Goal: Task Accomplishment & Management: Manage account settings

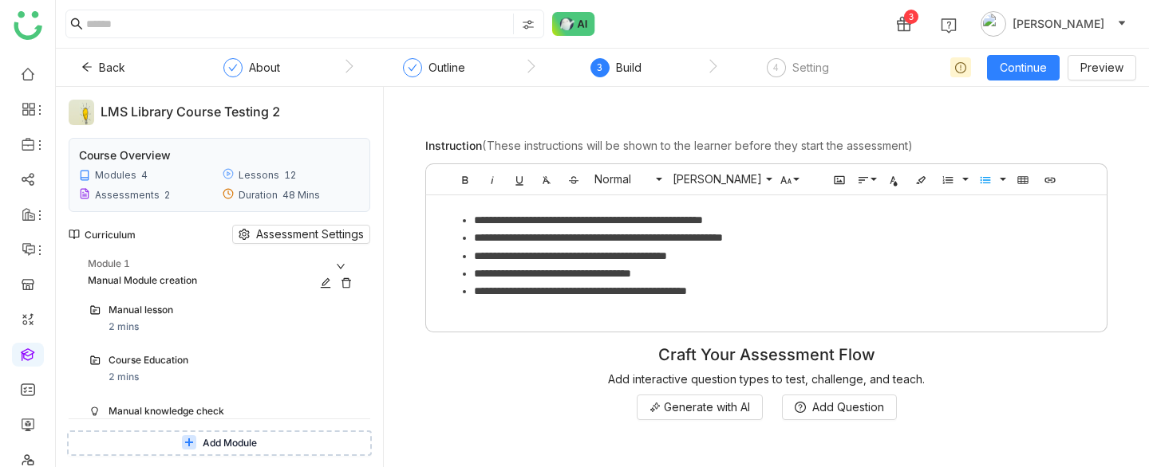
click at [319, 257] on div "Module 1" at bounding box center [223, 264] width 270 height 15
click at [299, 310] on div "Module 2" at bounding box center [223, 313] width 270 height 15
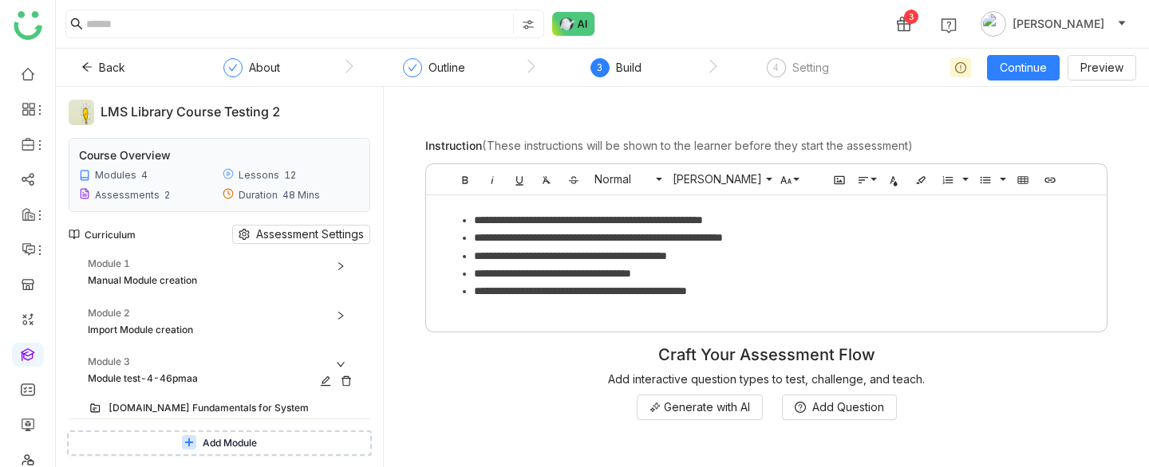
click at [352, 379] on icon at bounding box center [346, 381] width 11 height 11
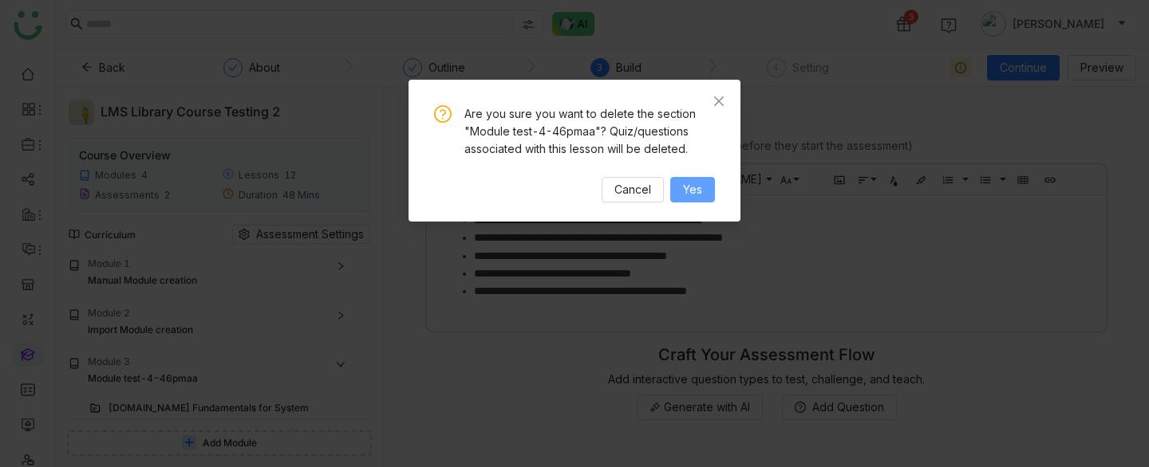
click at [701, 194] on span "Yes" at bounding box center [692, 190] width 19 height 18
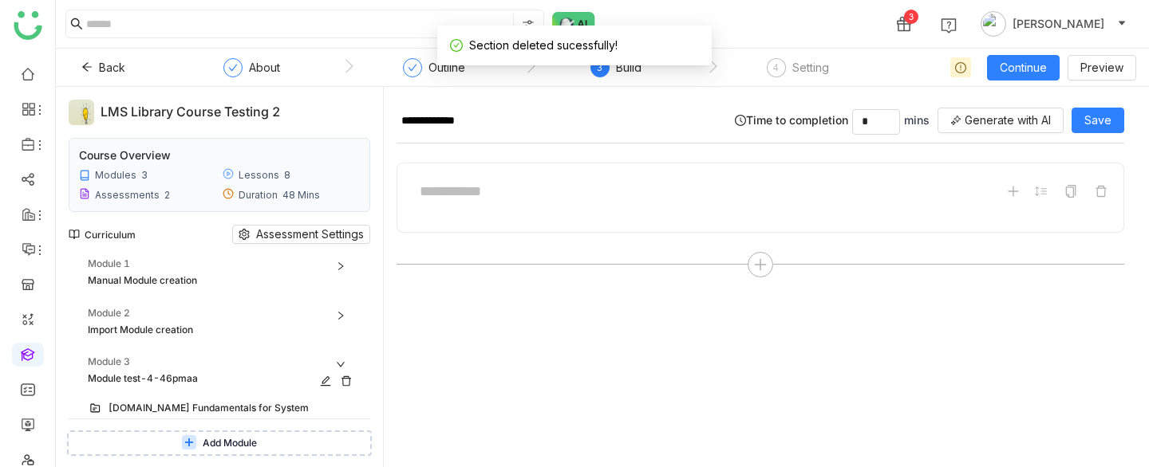
click at [351, 382] on icon at bounding box center [346, 381] width 10 height 10
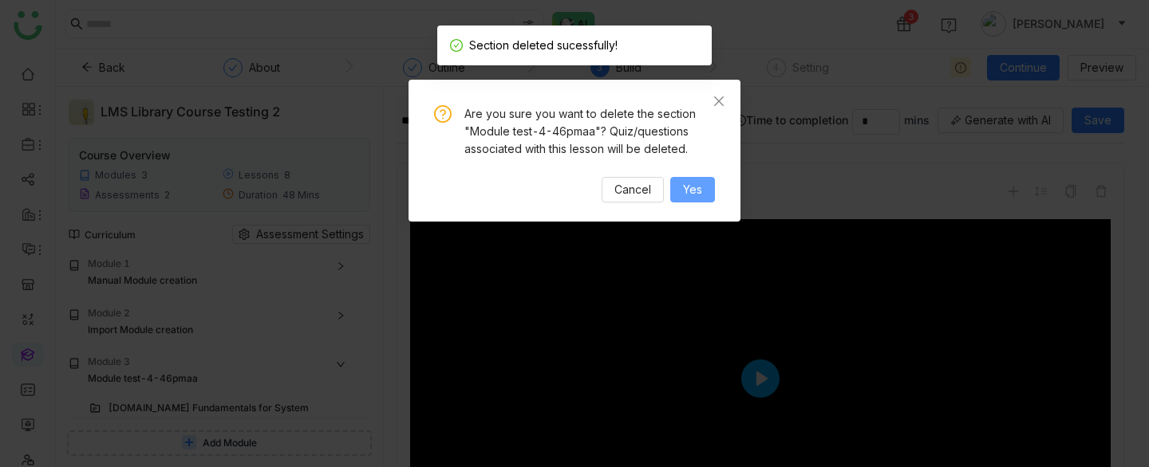
click at [691, 187] on span "Yes" at bounding box center [692, 190] width 19 height 18
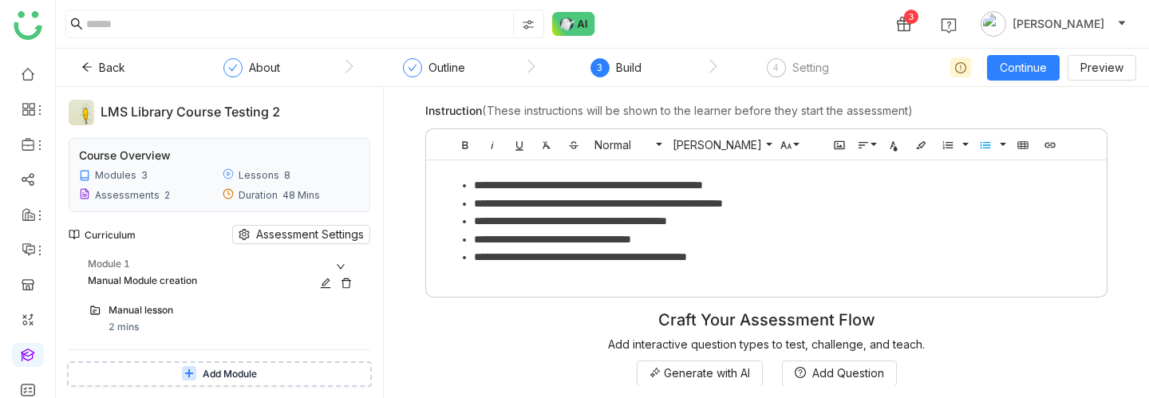
click at [151, 275] on div "Manual Module creation" at bounding box center [207, 281] width 238 height 15
click at [151, 313] on div "Module 2" at bounding box center [223, 313] width 270 height 15
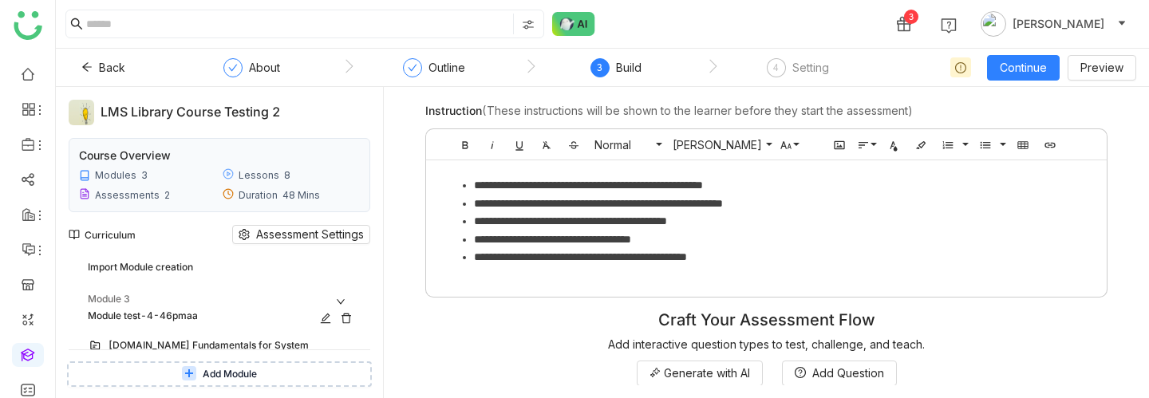
click at [151, 304] on div "Module 3" at bounding box center [223, 299] width 270 height 15
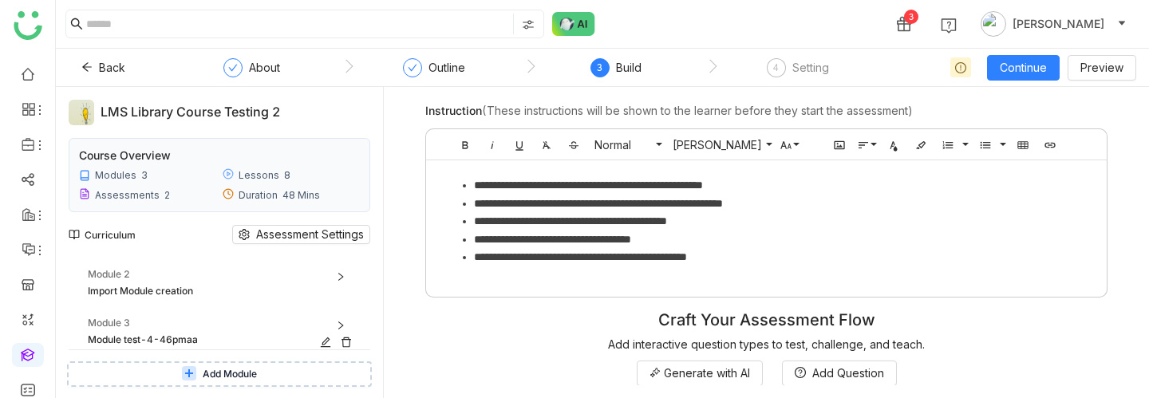
scroll to position [39, 0]
click at [352, 338] on icon at bounding box center [346, 342] width 11 height 11
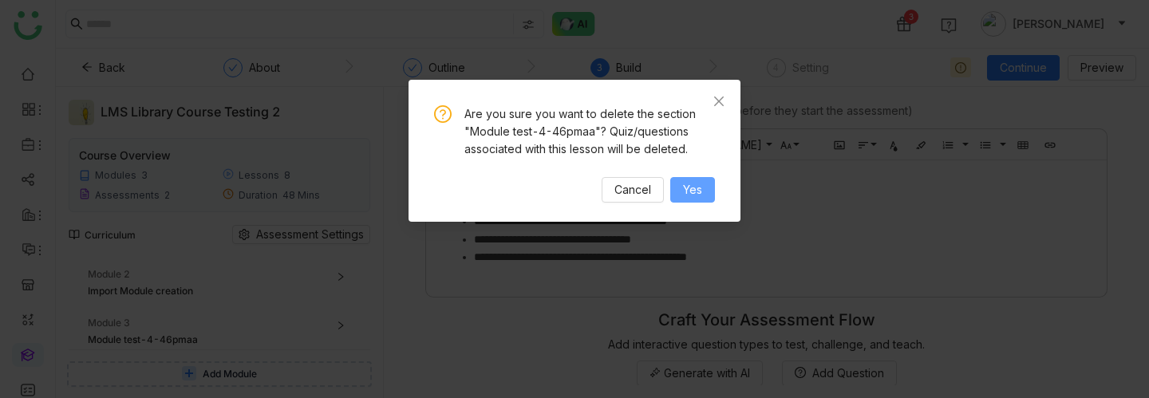
click at [695, 185] on span "Yes" at bounding box center [692, 190] width 19 height 18
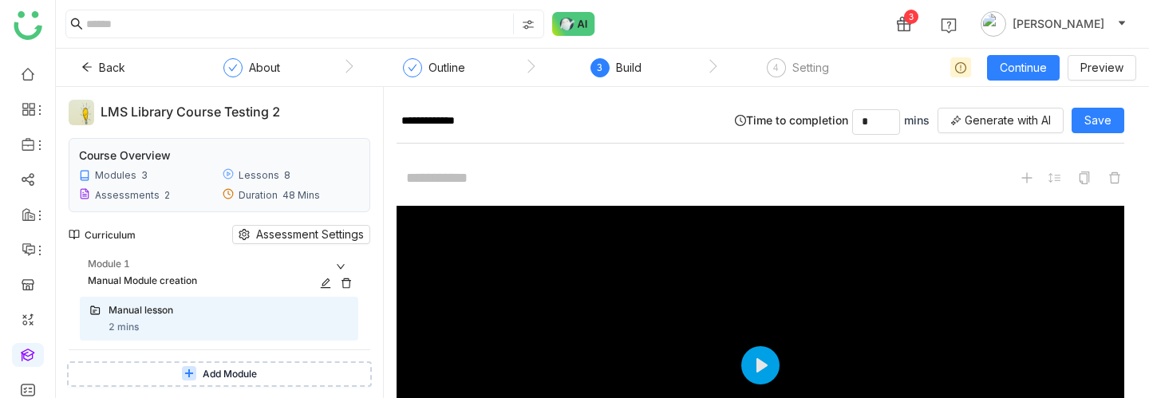
click at [203, 276] on div "Manual Module creation" at bounding box center [207, 281] width 238 height 15
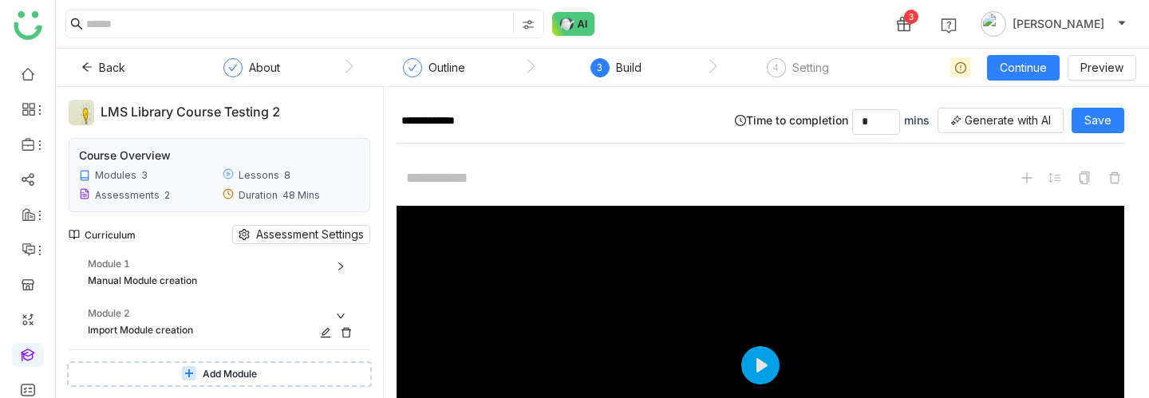
click at [211, 310] on div "Module 2" at bounding box center [223, 313] width 270 height 15
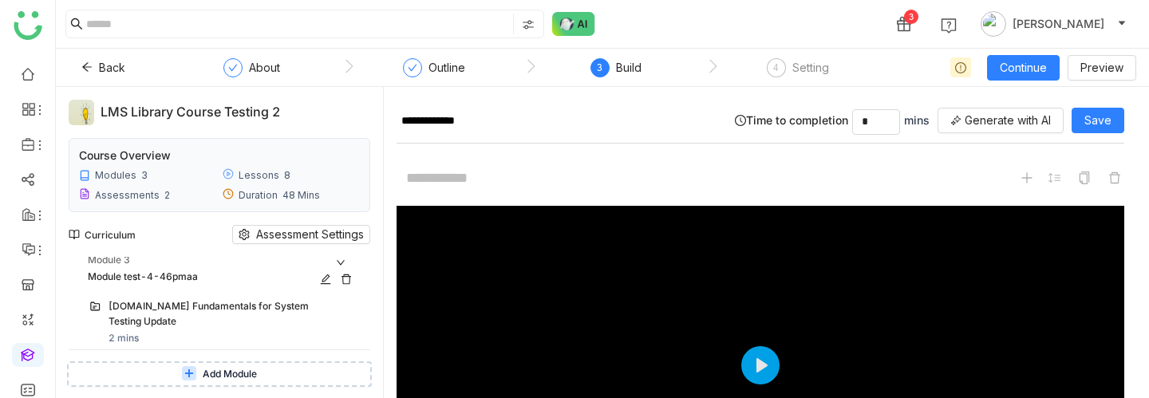
click at [222, 269] on div "Module 3 Module test-4-46pmaa" at bounding box center [223, 269] width 270 height 33
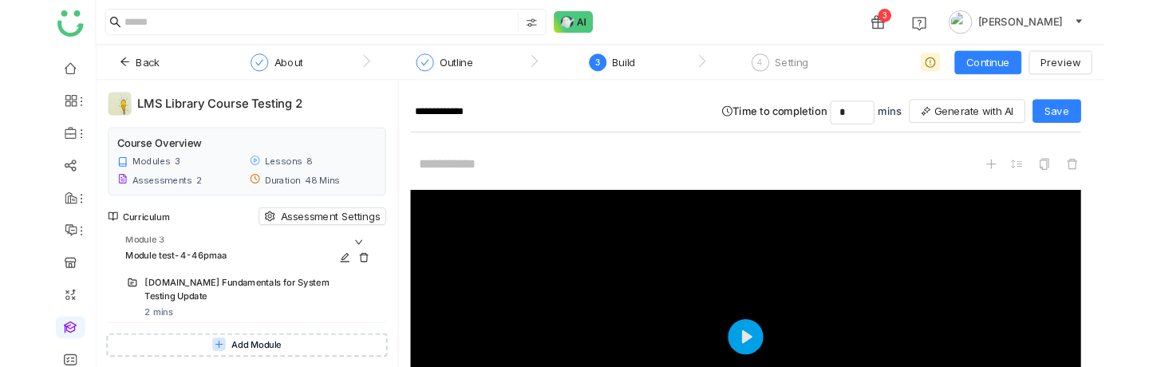
scroll to position [39, 0]
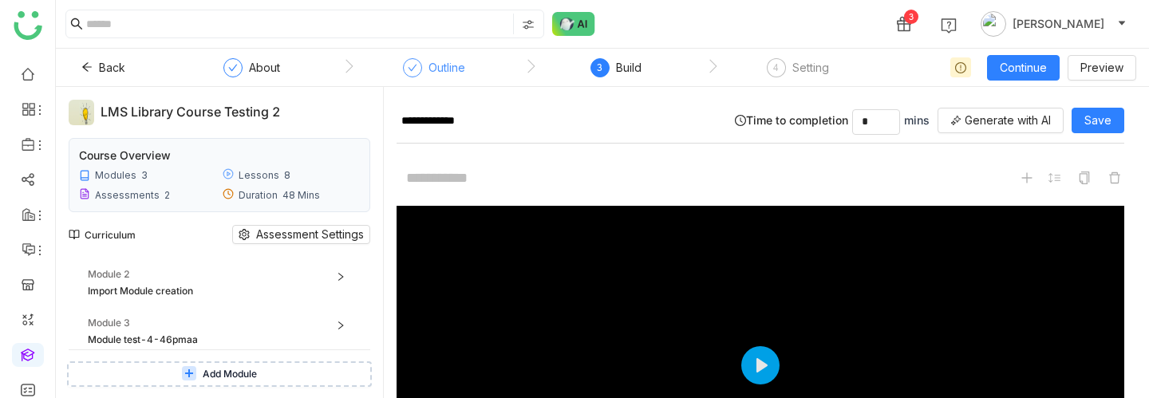
click at [448, 69] on div "Outline" at bounding box center [446, 67] width 37 height 19
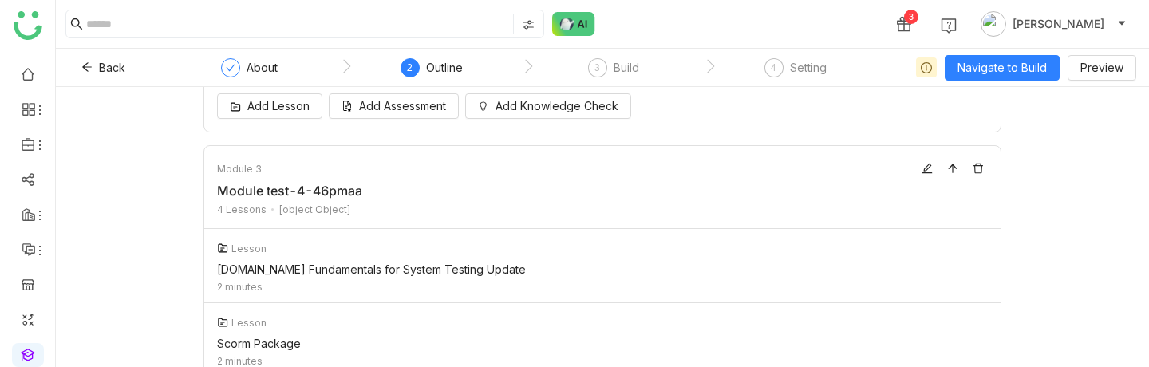
scroll to position [866, 0]
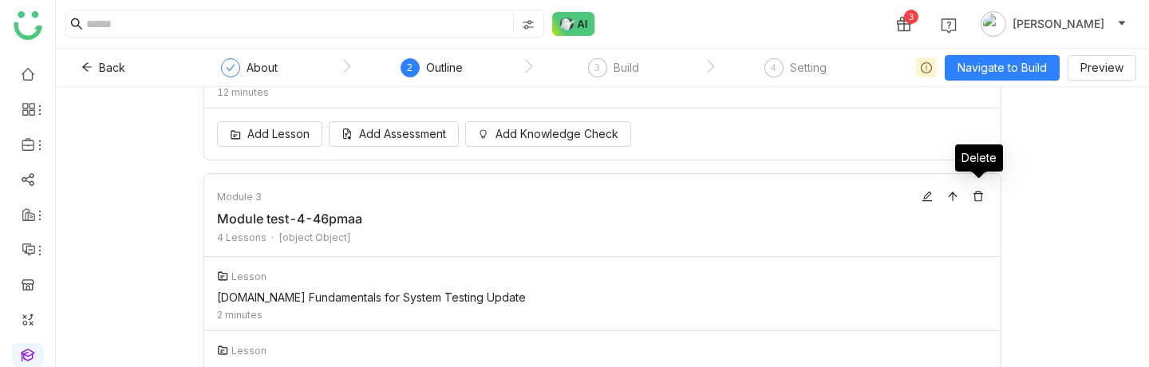
click at [978, 193] on icon at bounding box center [977, 196] width 11 height 11
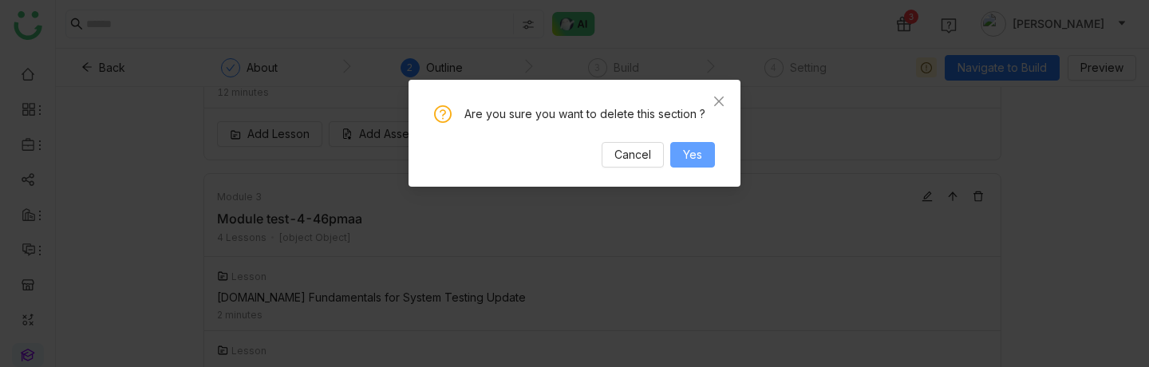
click at [684, 152] on span "Yes" at bounding box center [692, 155] width 19 height 18
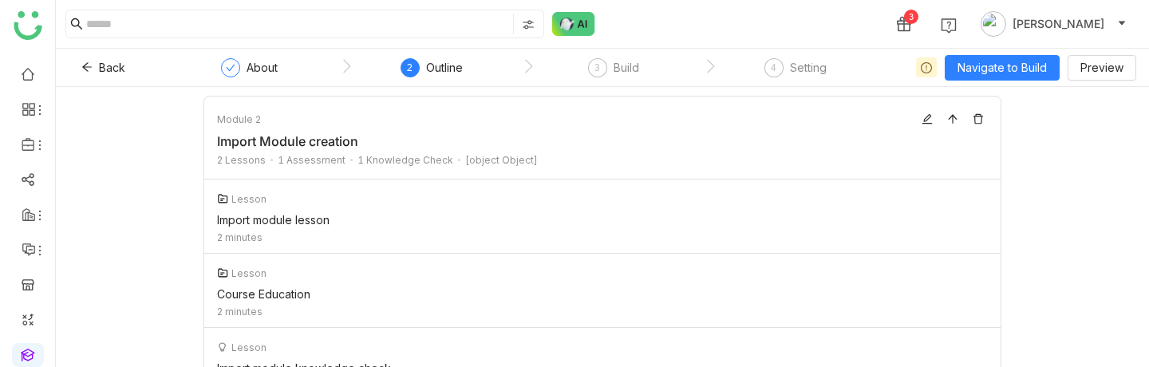
scroll to position [500, 0]
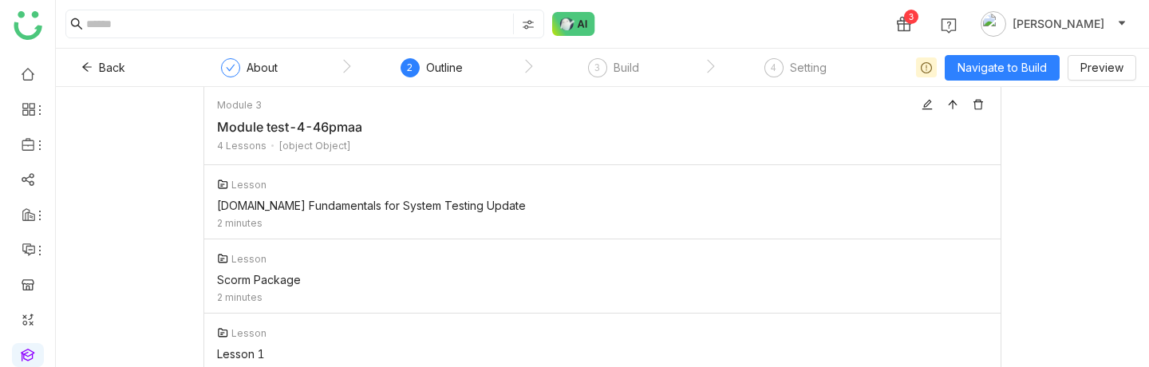
scroll to position [918, 0]
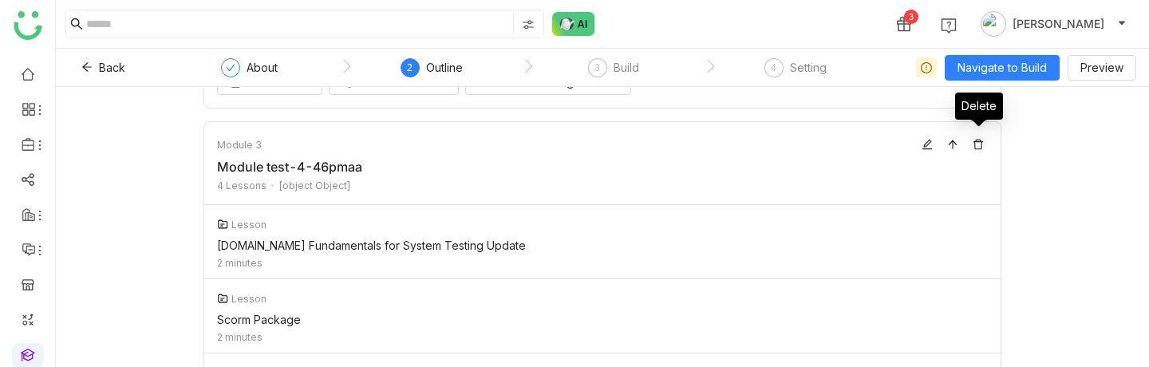
click at [977, 140] on icon at bounding box center [978, 145] width 10 height 10
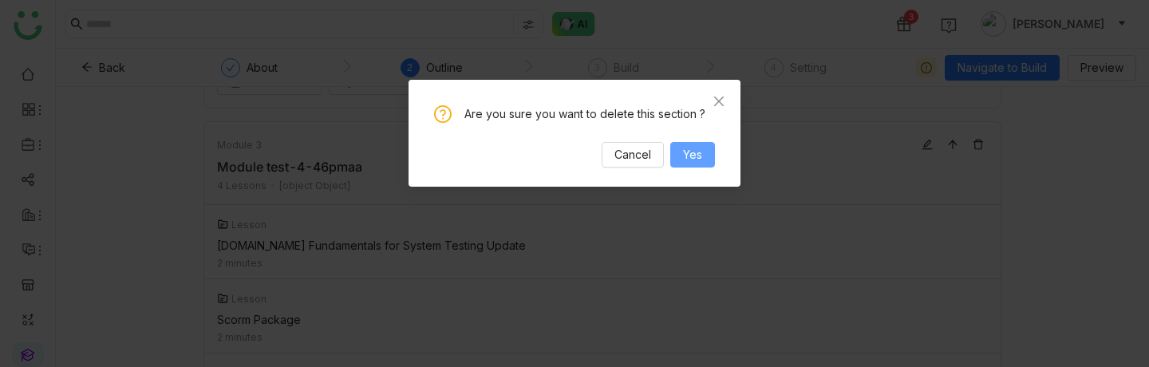
click at [692, 161] on span "Yes" at bounding box center [692, 155] width 19 height 18
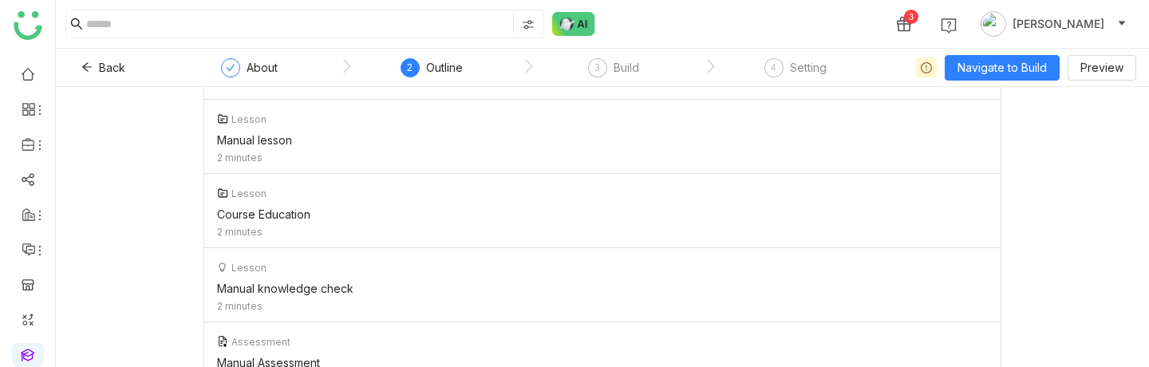
scroll to position [0, 0]
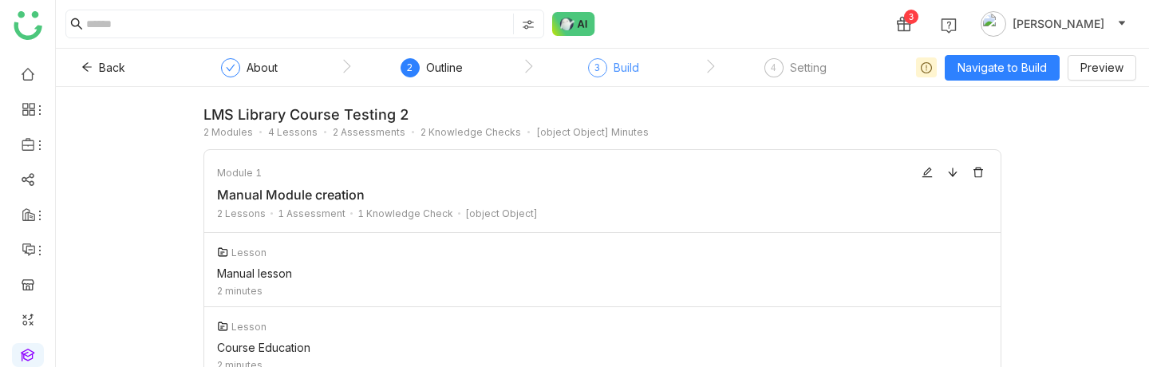
click at [621, 68] on div "Build" at bounding box center [626, 67] width 26 height 19
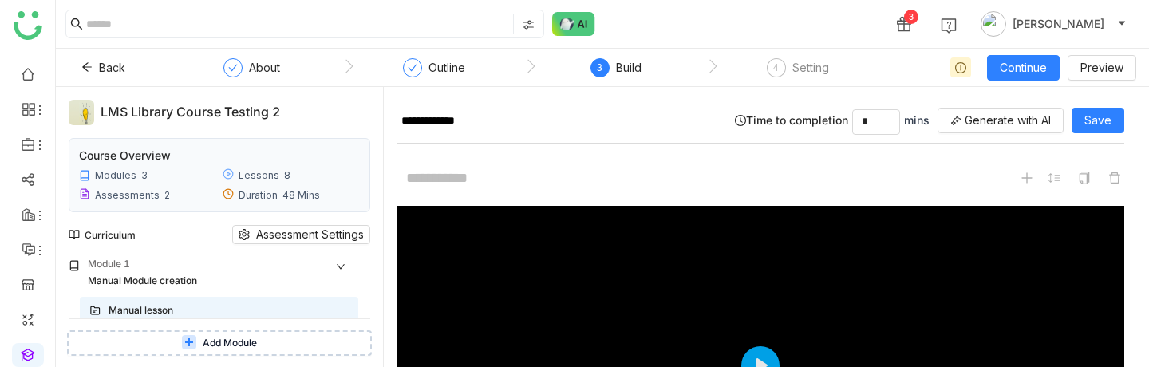
click at [195, 344] on button "Add Module" at bounding box center [219, 343] width 305 height 26
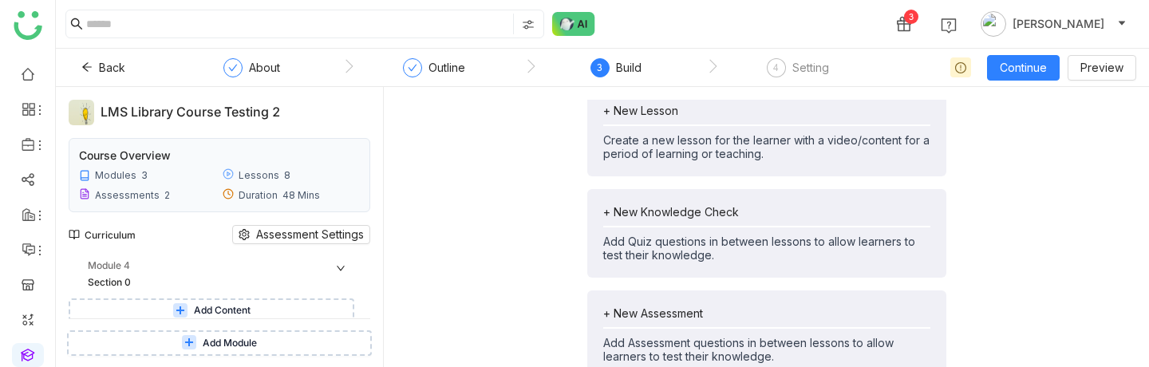
scroll to position [2018, 0]
click at [351, 280] on icon at bounding box center [346, 283] width 10 height 10
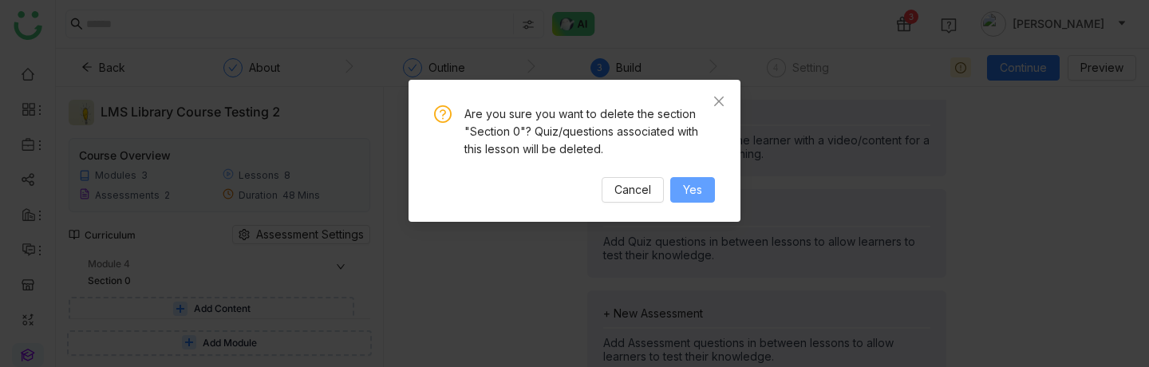
click at [708, 185] on button "Yes" at bounding box center [692, 190] width 45 height 26
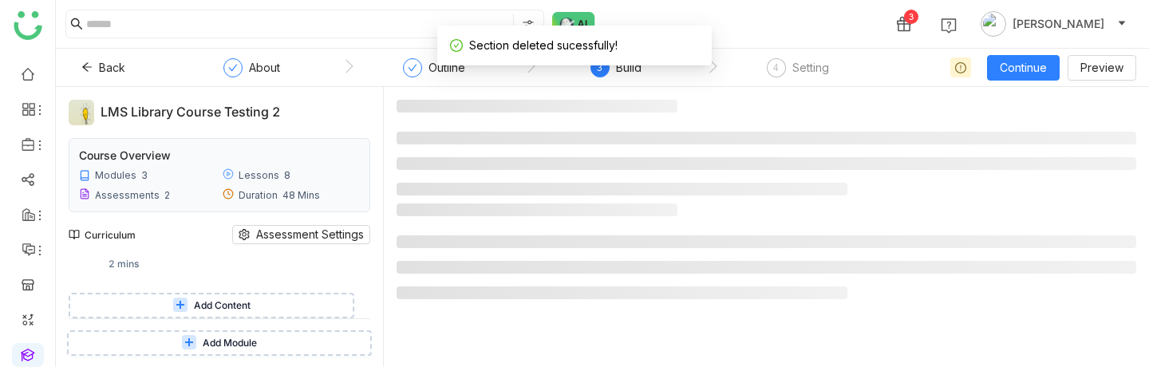
scroll to position [1941, 0]
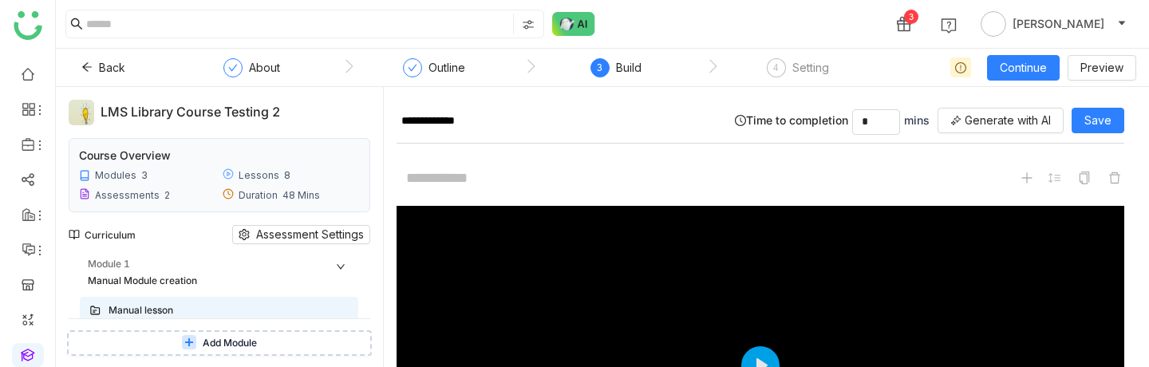
click at [345, 264] on icon at bounding box center [341, 267] width 10 height 10
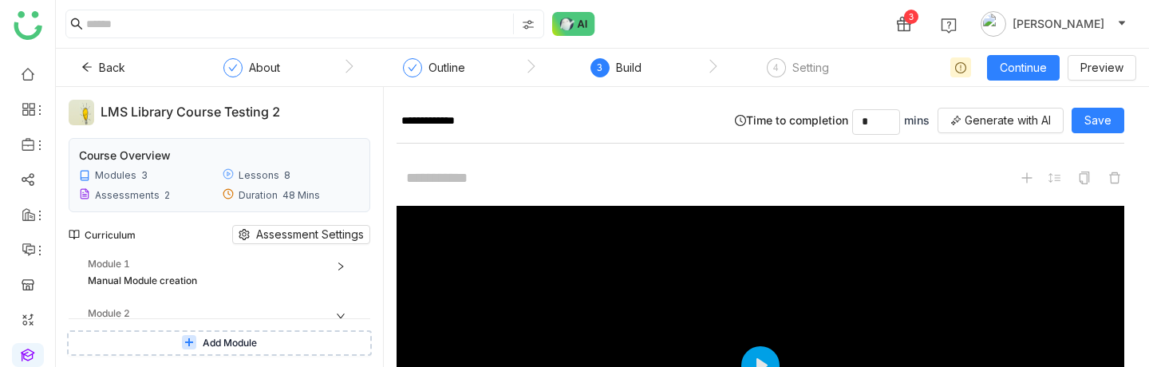
click at [352, 308] on div "Module 2" at bounding box center [223, 313] width 270 height 15
click at [345, 286] on icon at bounding box center [341, 289] width 10 height 10
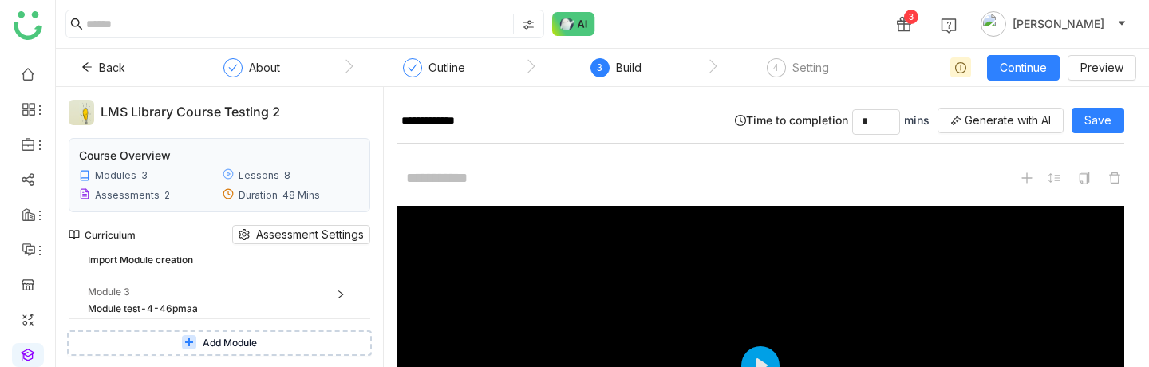
scroll to position [70, 0]
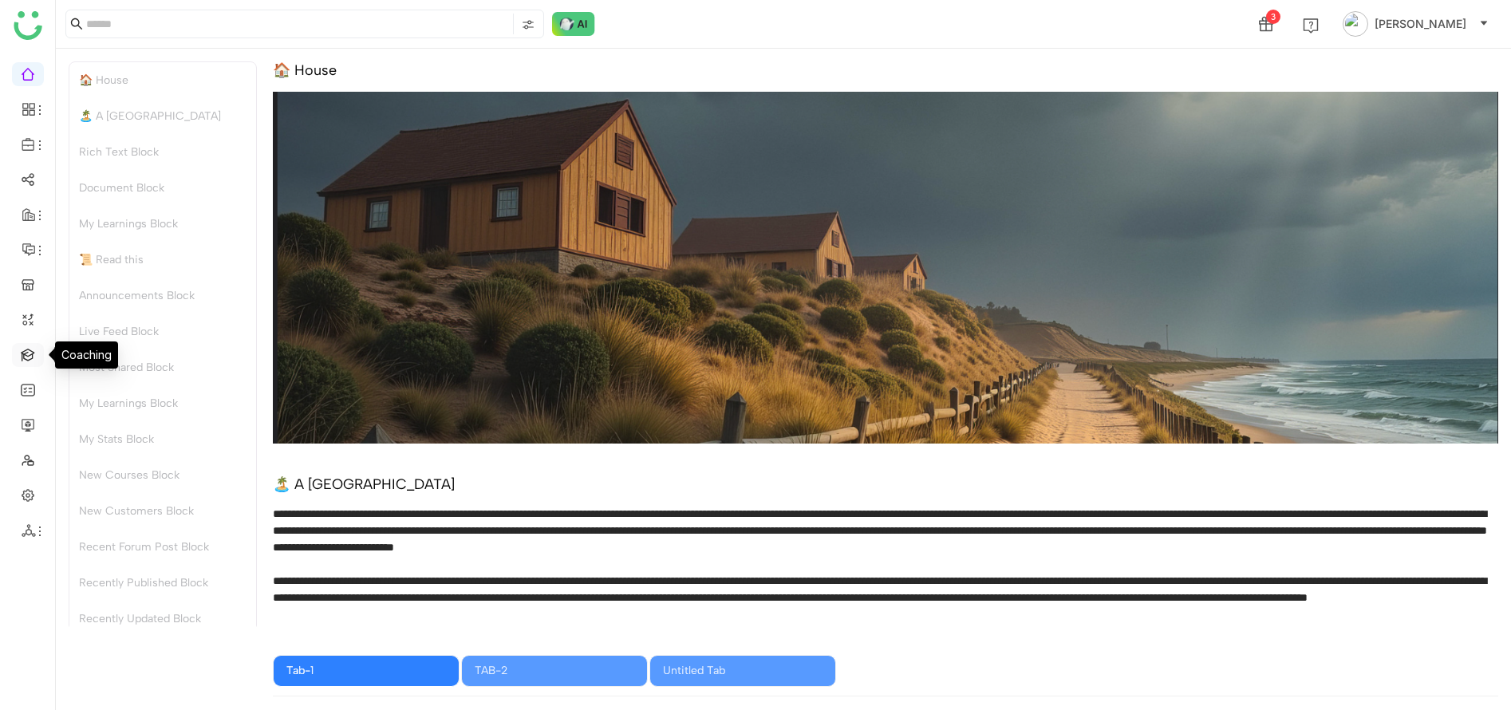
click at [35, 352] on link at bounding box center [28, 354] width 14 height 14
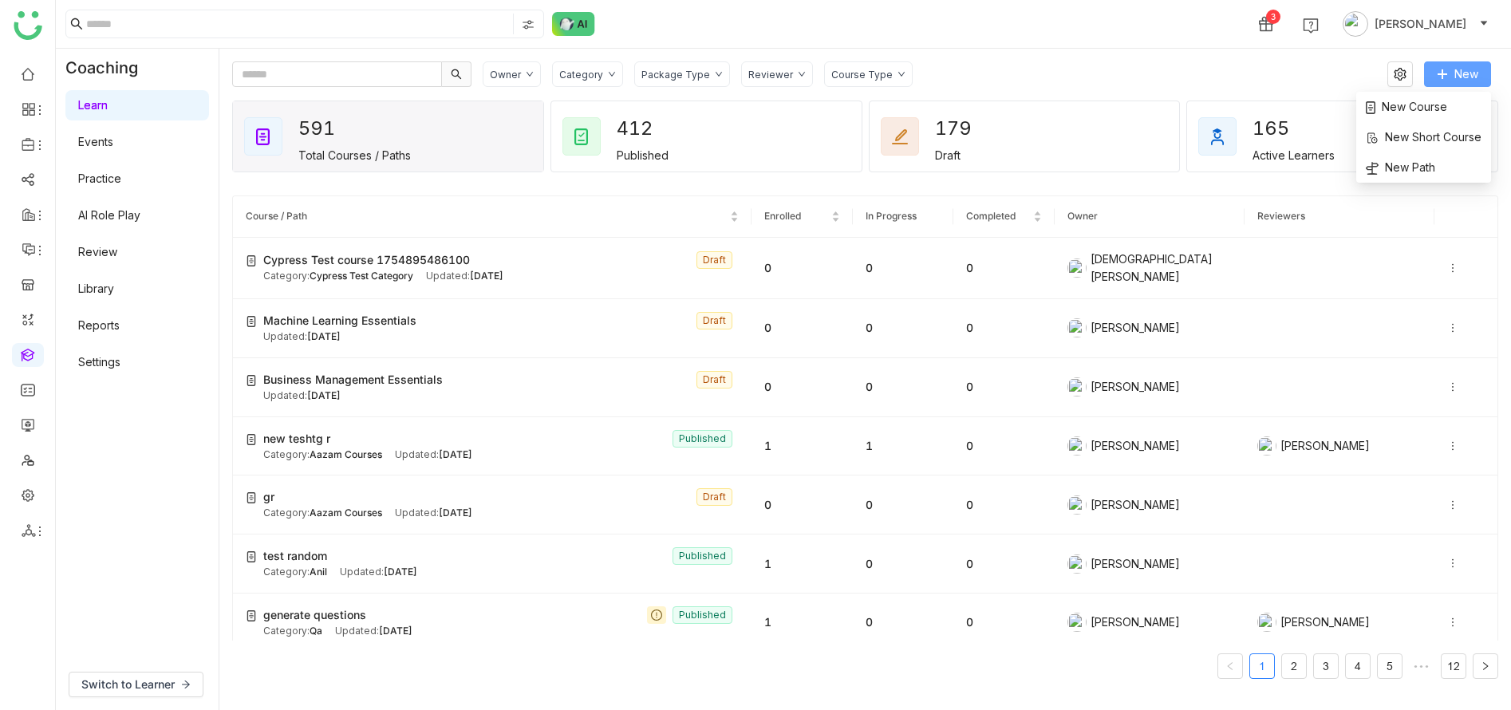
click at [1464, 67] on span "New" at bounding box center [1466, 74] width 24 height 18
click at [1433, 108] on span "New Course" at bounding box center [1405, 107] width 81 height 18
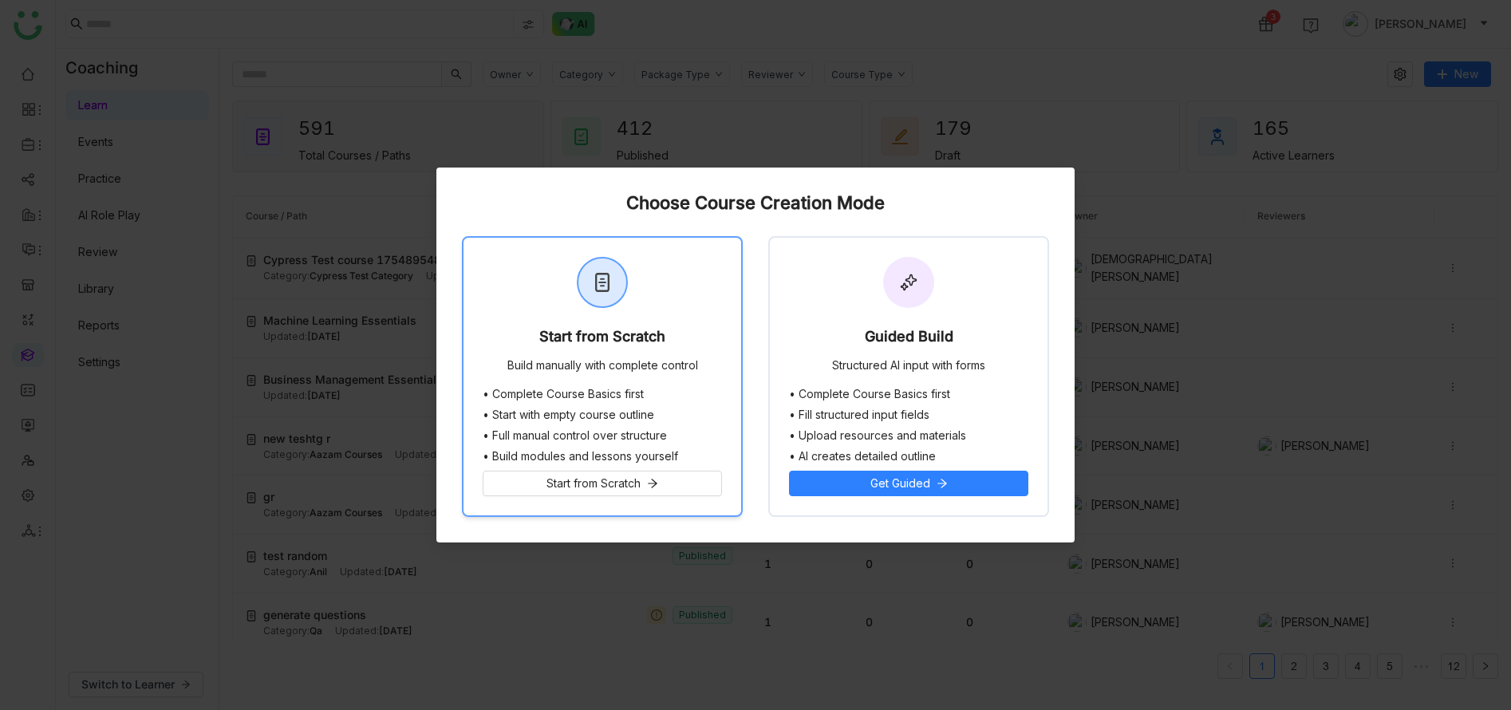
click at [591, 362] on div "Build manually with complete control" at bounding box center [602, 367] width 191 height 16
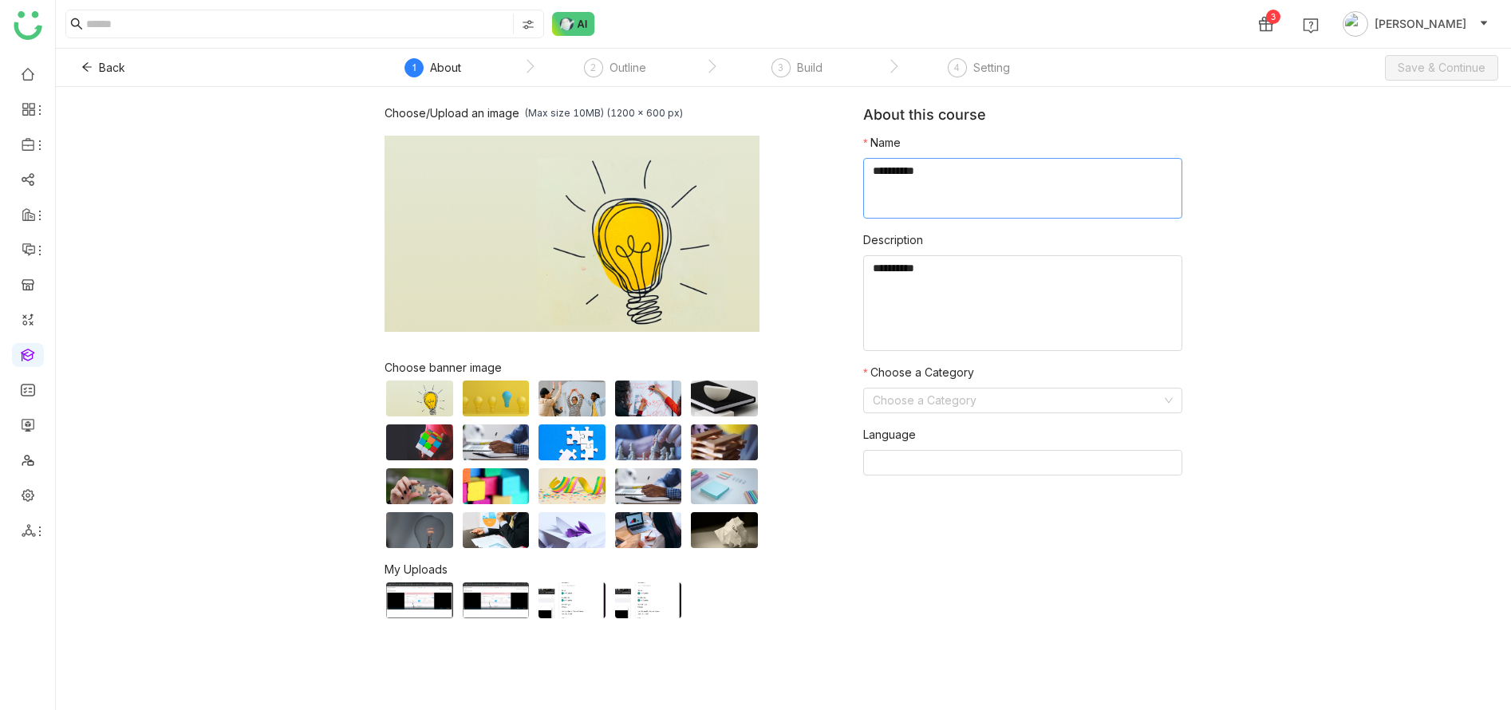
click at [967, 197] on textarea at bounding box center [1022, 188] width 319 height 61
click at [1008, 392] on input at bounding box center [1017, 400] width 289 height 24
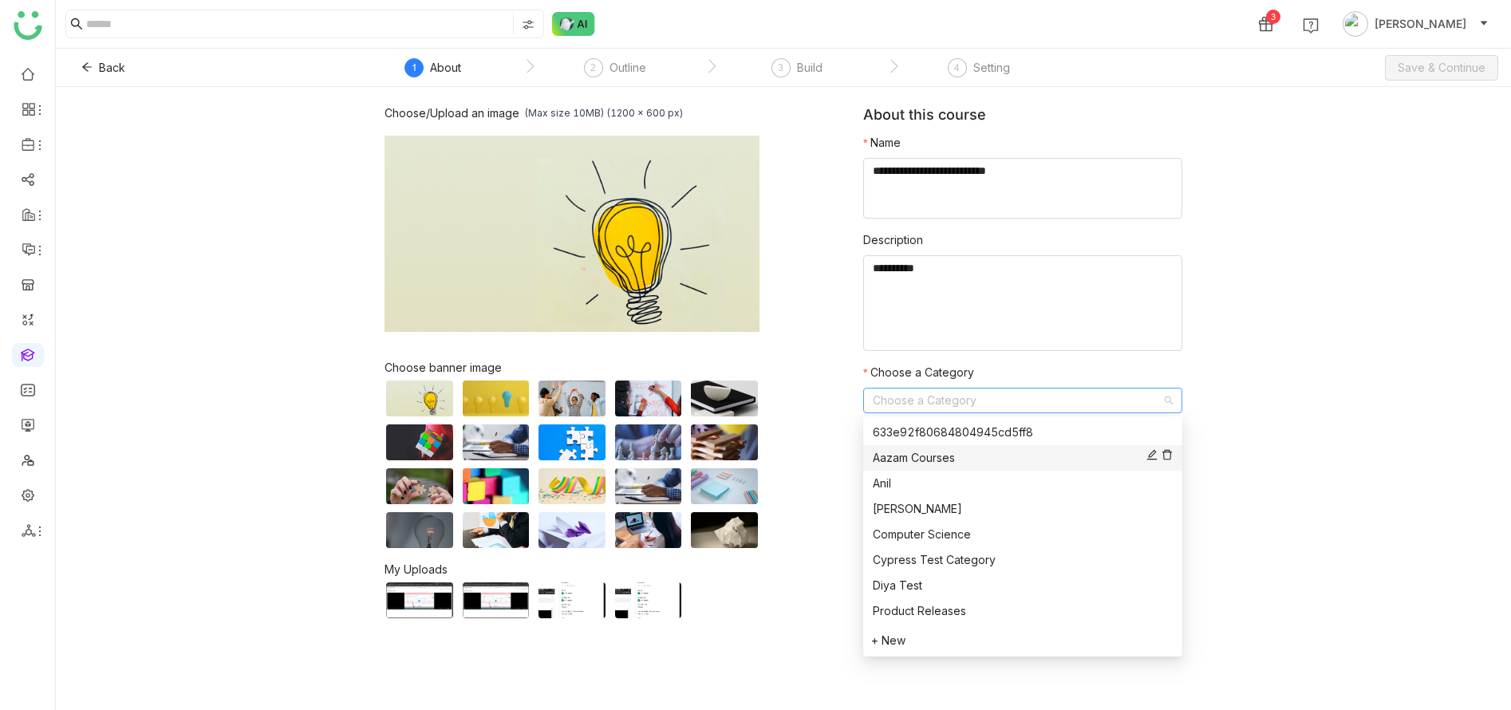
click at [1001, 449] on div "Aazam Courses" at bounding box center [1023, 458] width 300 height 18
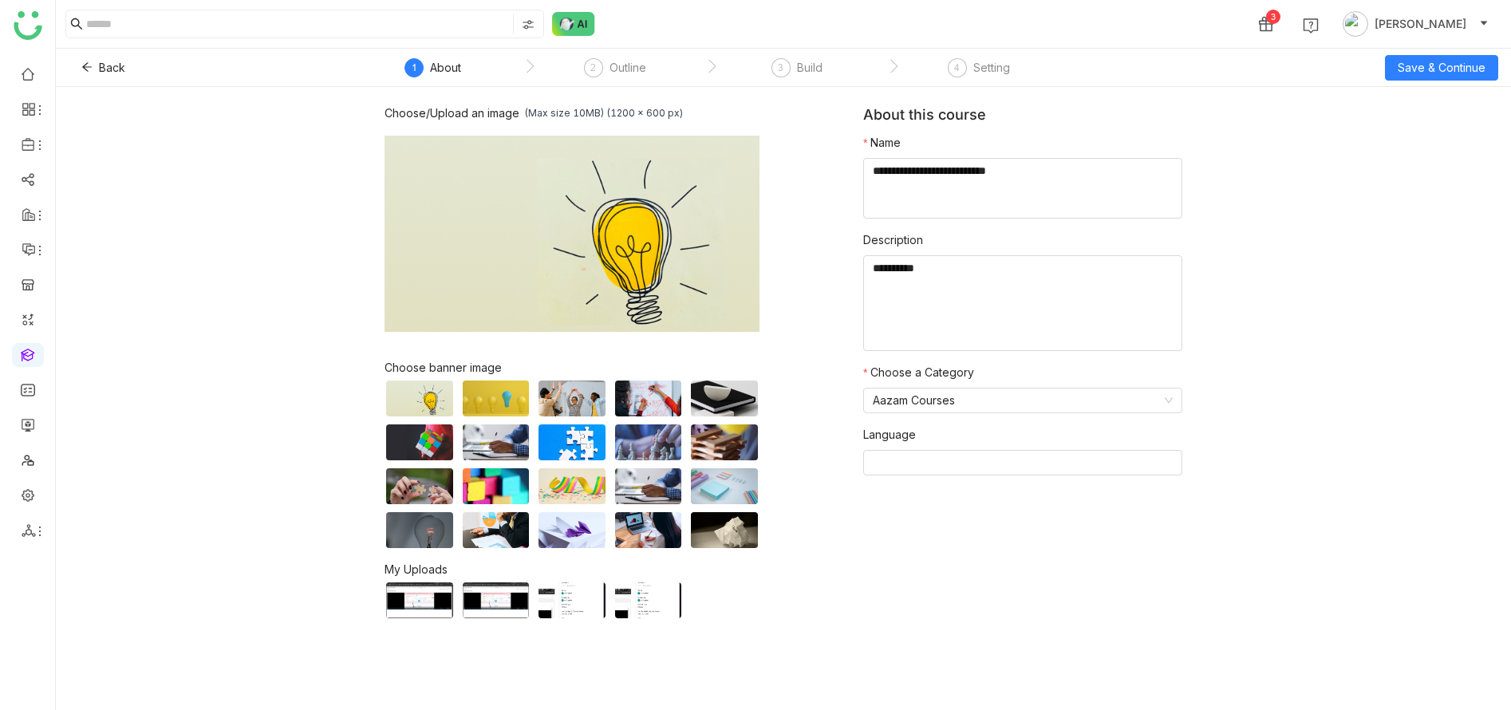
click at [1285, 329] on div "Choose/Upload an image (Max size 10MB) (1200 x 600 px) Browse Image Choose bann…" at bounding box center [783, 398] width 1455 height 623
click at [1114, 177] on textarea at bounding box center [1022, 188] width 319 height 61
type textarea "**********"
click at [1286, 389] on div "Choose/Upload an image (Max size 10MB) (1200 x 600 px) Browse Image Choose bann…" at bounding box center [783, 398] width 1455 height 623
click at [1274, 361] on div "Choose/Upload an image (Max size 10MB) (1200 x 600 px) Browse Image Choose bann…" at bounding box center [783, 398] width 1455 height 623
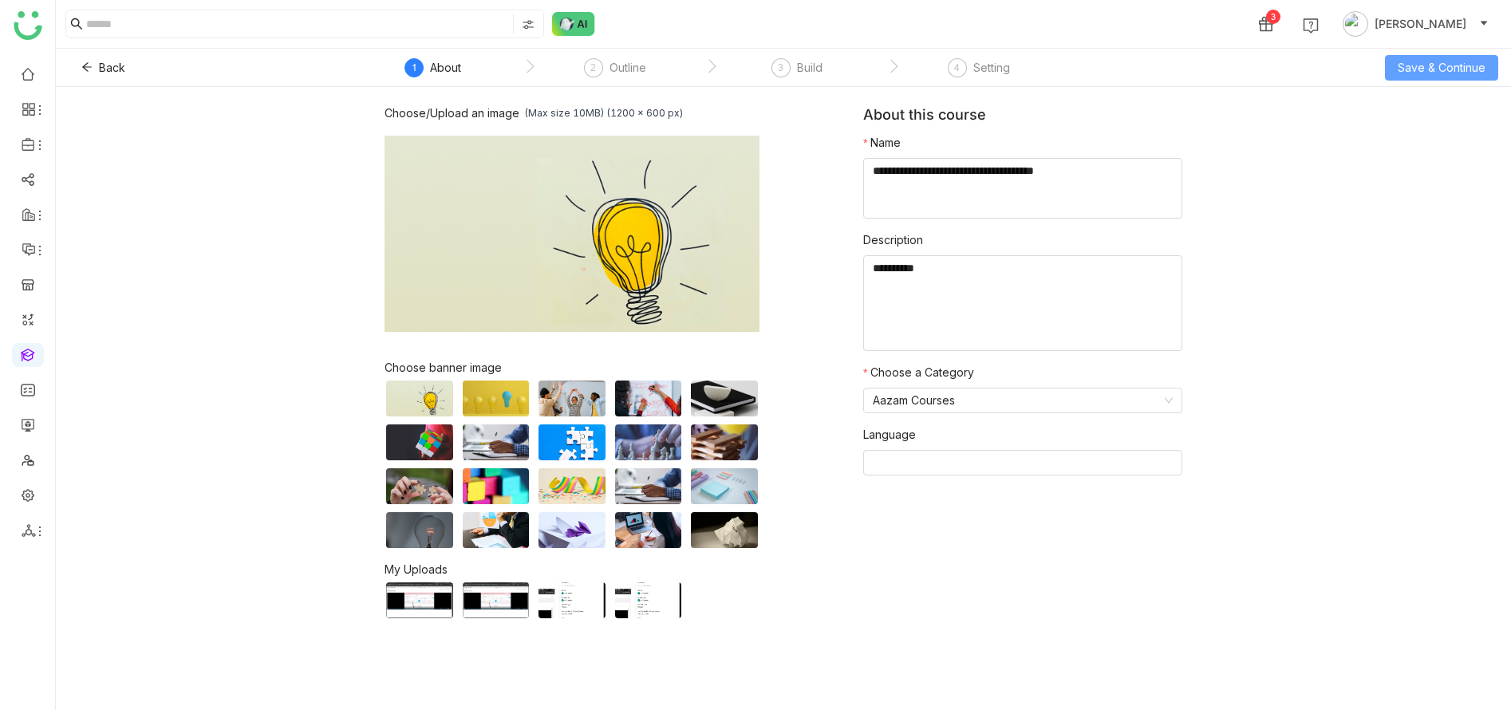
click at [1436, 67] on span "Save & Continue" at bounding box center [1441, 68] width 88 height 18
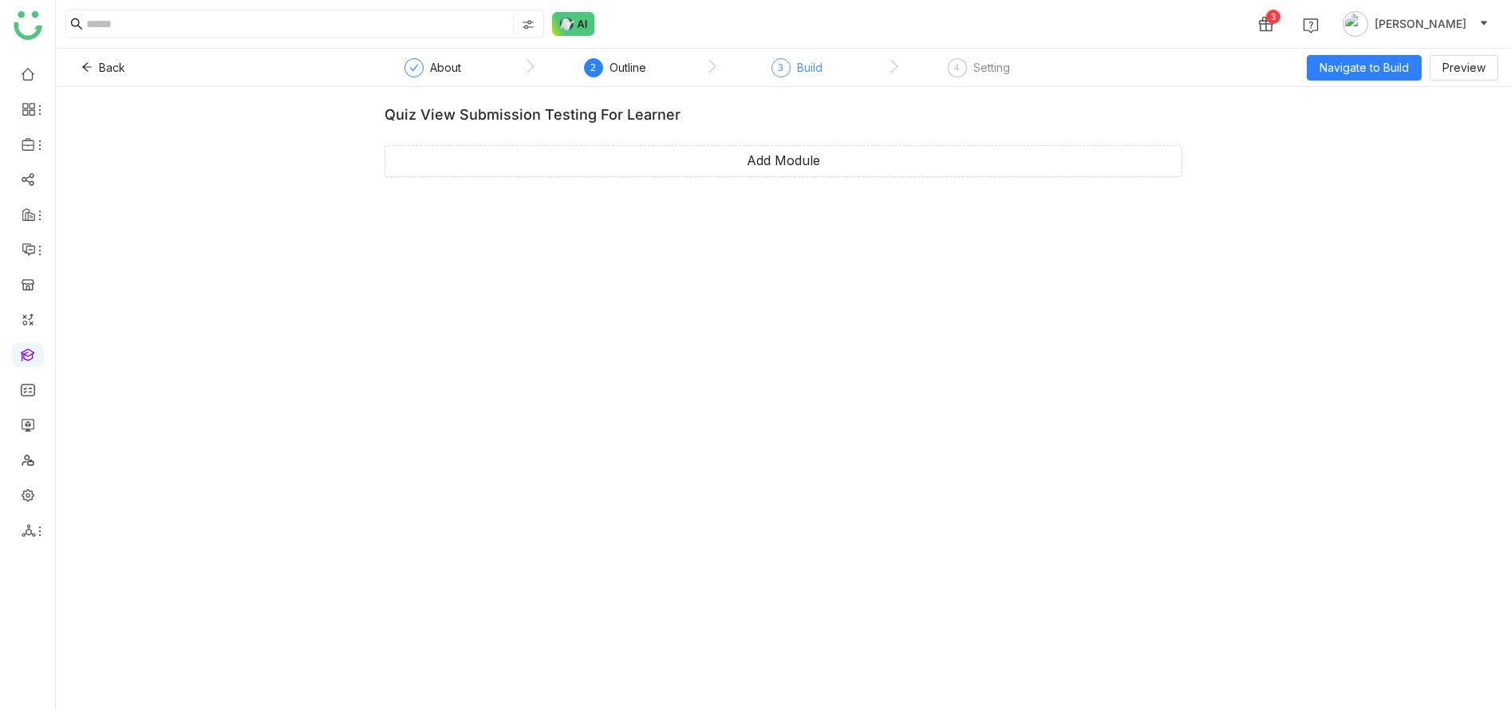
click at [811, 68] on div "Build" at bounding box center [810, 67] width 26 height 19
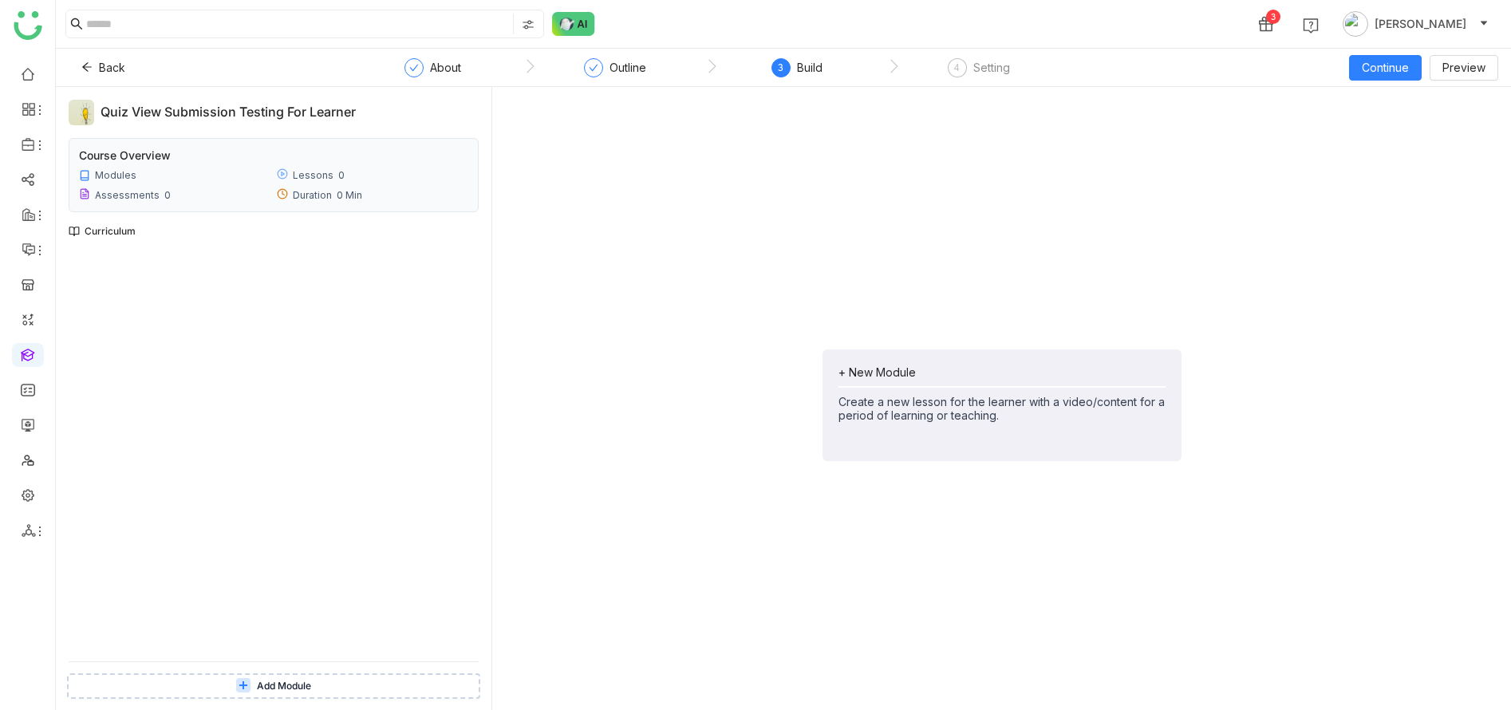
click at [930, 431] on div "+ New Module Create a new lesson for the learner with a video/content for a per…" at bounding box center [1001, 405] width 359 height 112
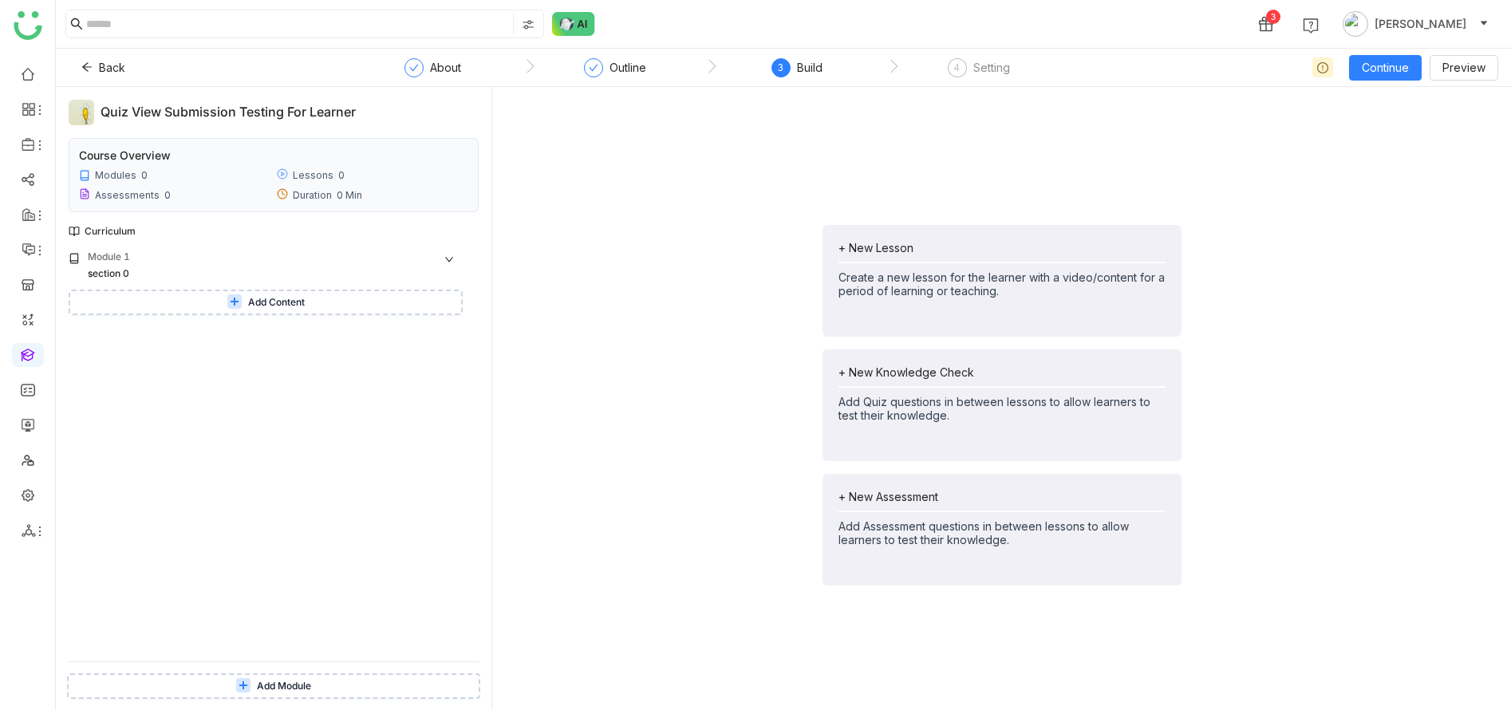
click at [458, 408] on div "Module 1 section 0 Add Content" at bounding box center [274, 456] width 410 height 412
click at [333, 307] on button "Add Content" at bounding box center [266, 303] width 394 height 26
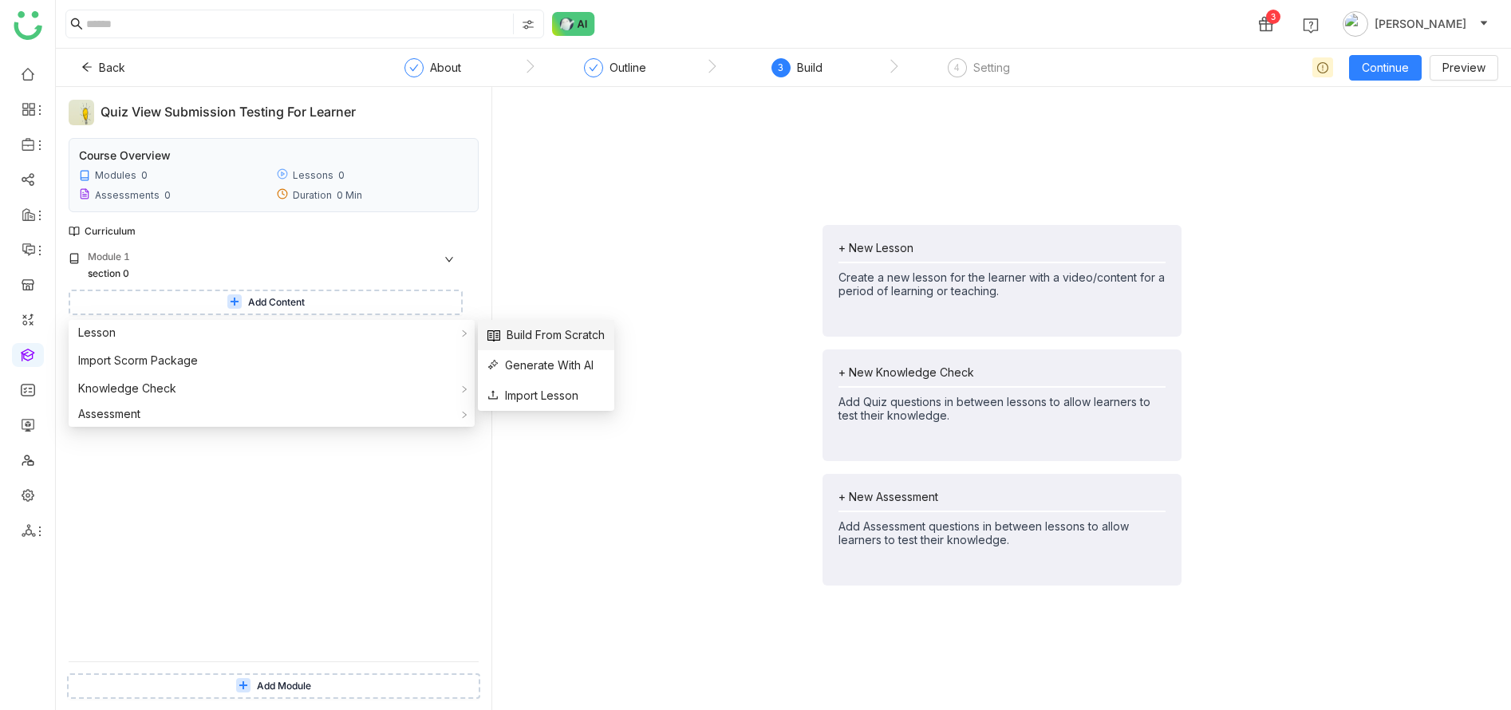
click at [530, 341] on span "Build From Scratch" at bounding box center [545, 335] width 117 height 18
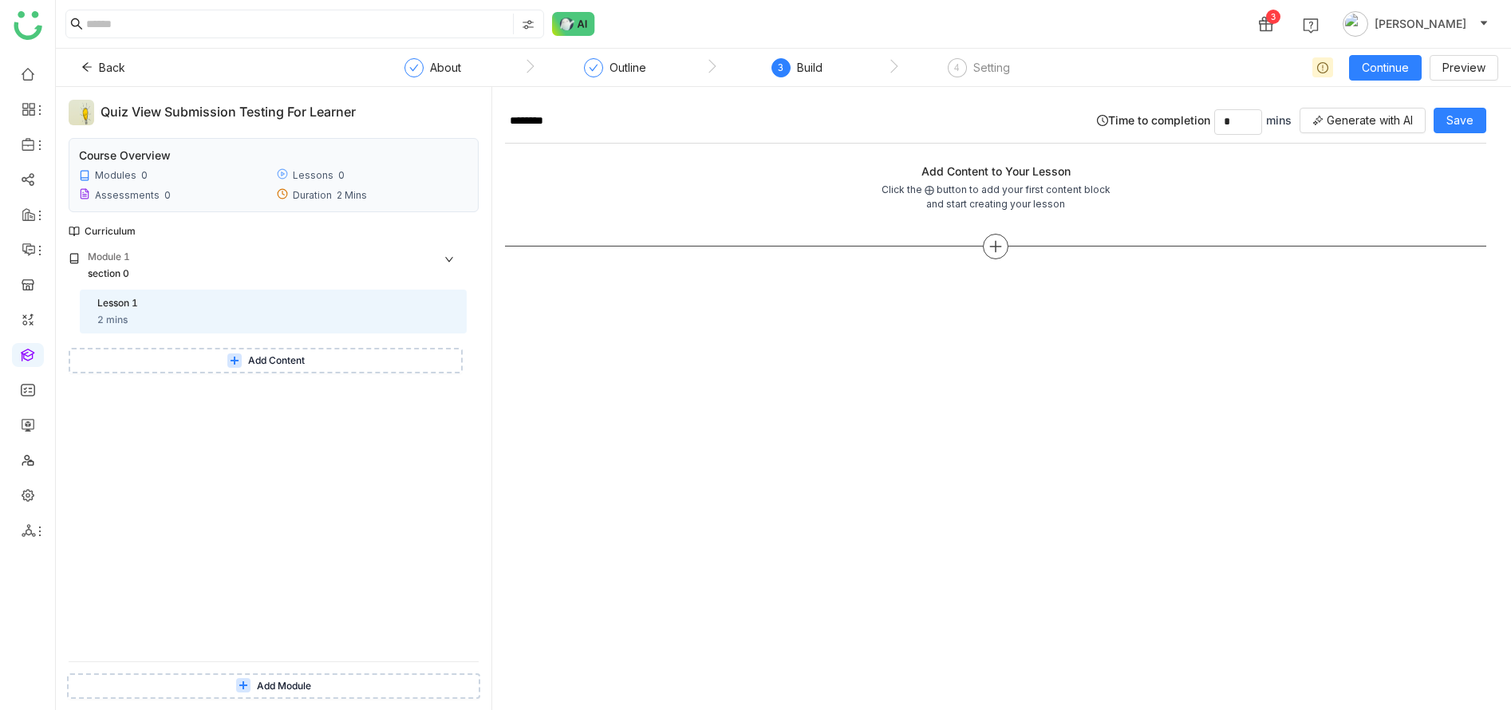
click at [1008, 242] on div at bounding box center [996, 247] width 26 height 26
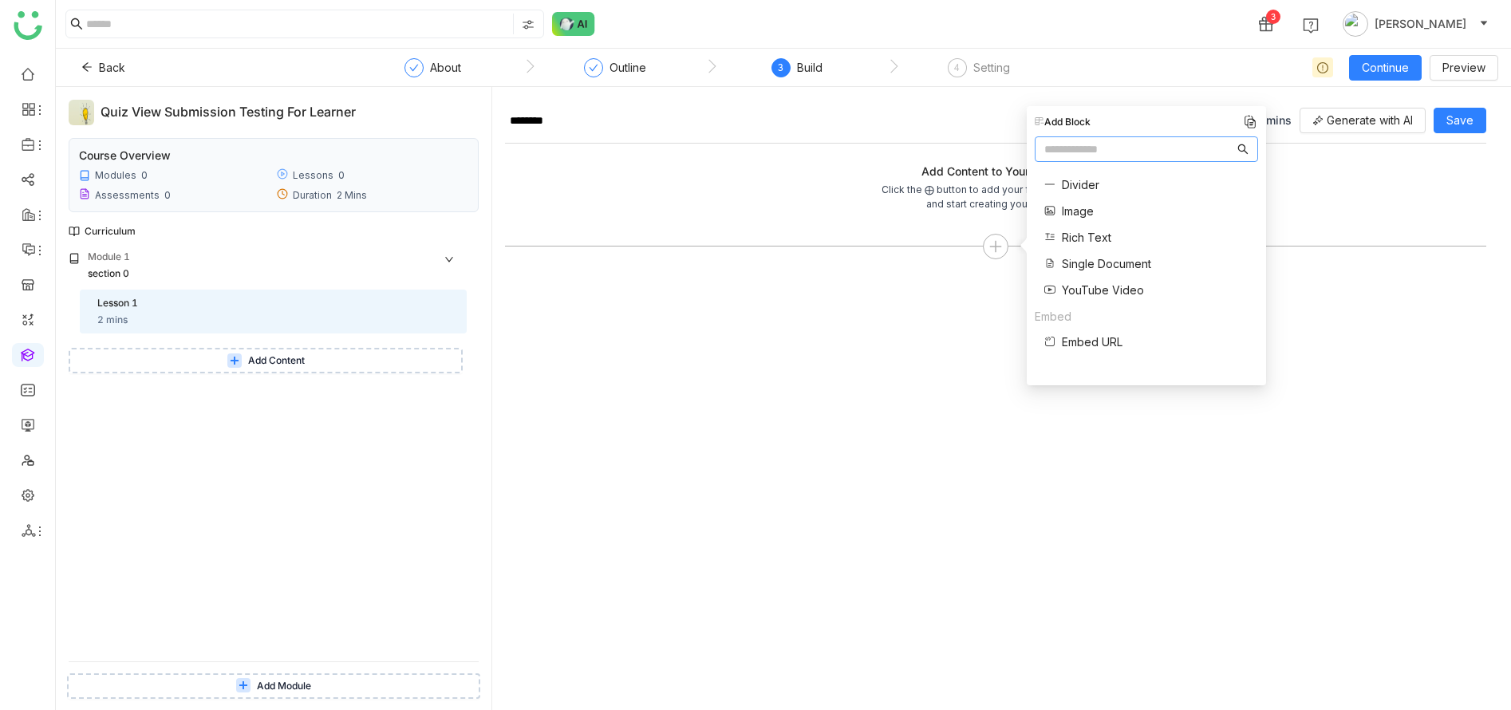
click at [1107, 265] on span "Single Document" at bounding box center [1106, 263] width 89 height 17
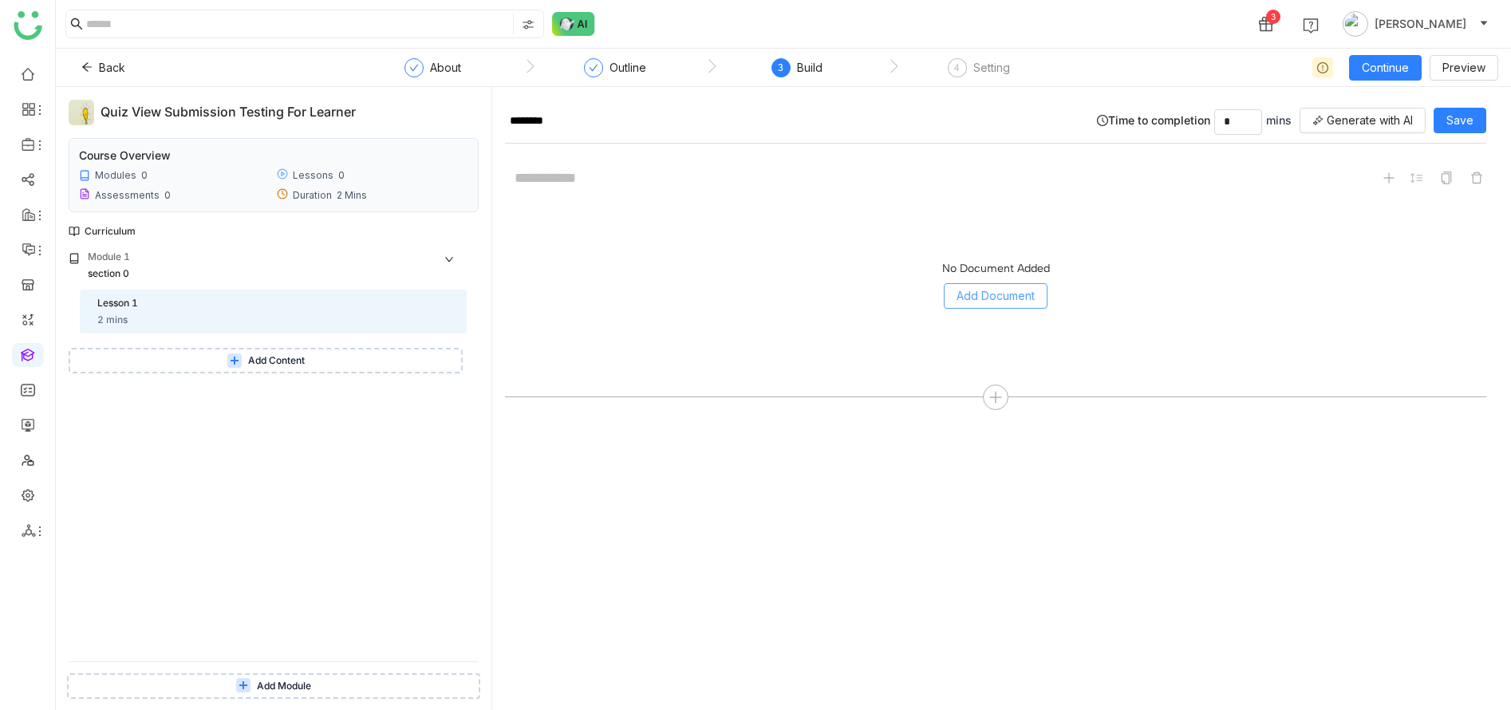
click at [1027, 283] on button "Add Document" at bounding box center [996, 296] width 104 height 26
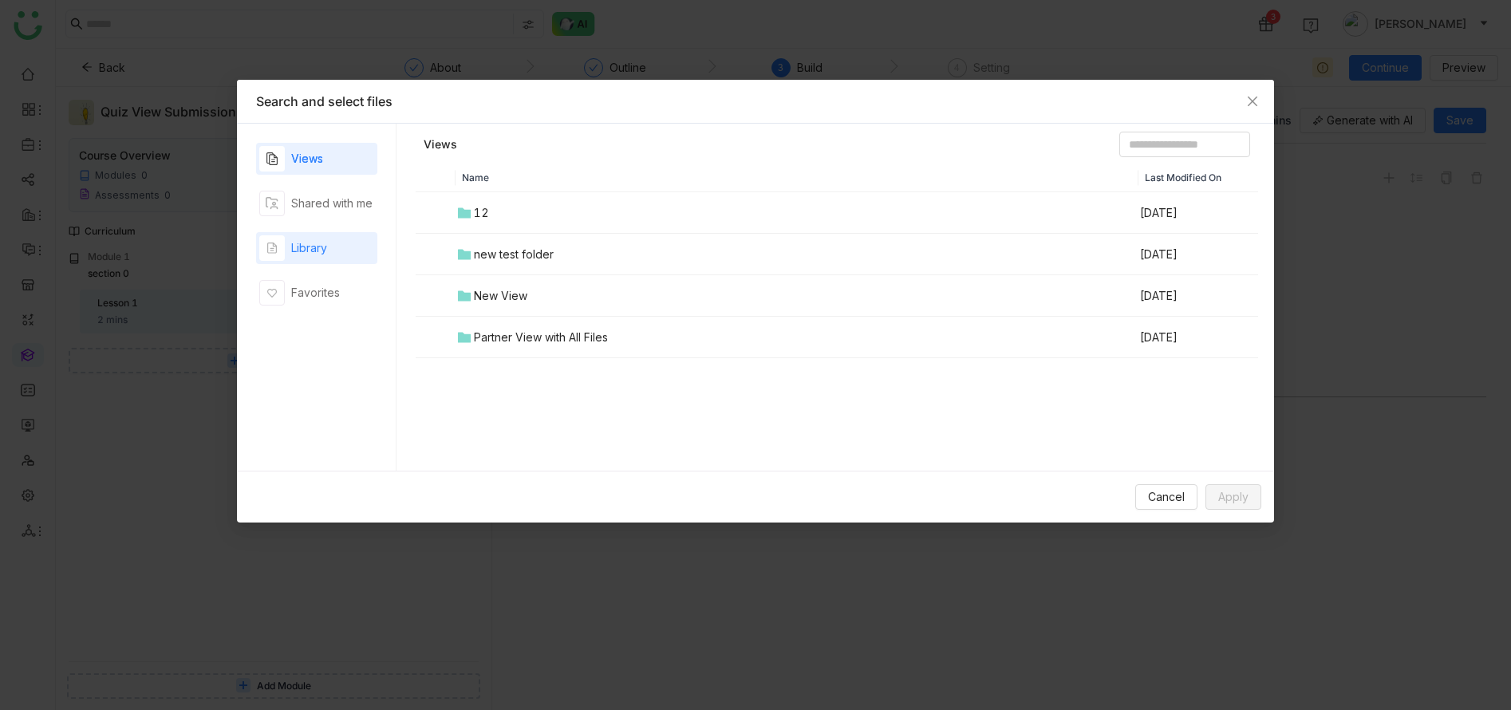
click at [346, 242] on div "Library" at bounding box center [316, 248] width 121 height 32
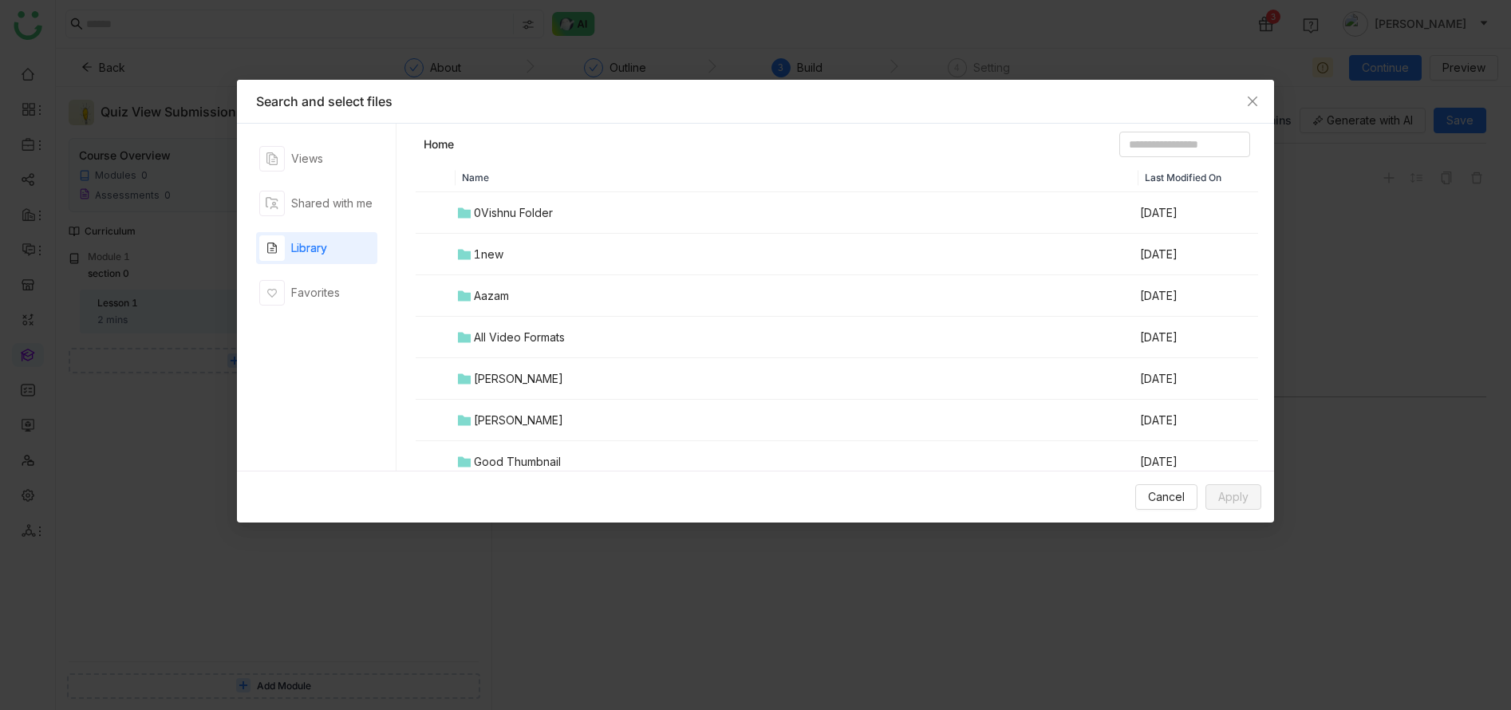
click at [502, 293] on div "Aazam" at bounding box center [491, 296] width 35 height 18
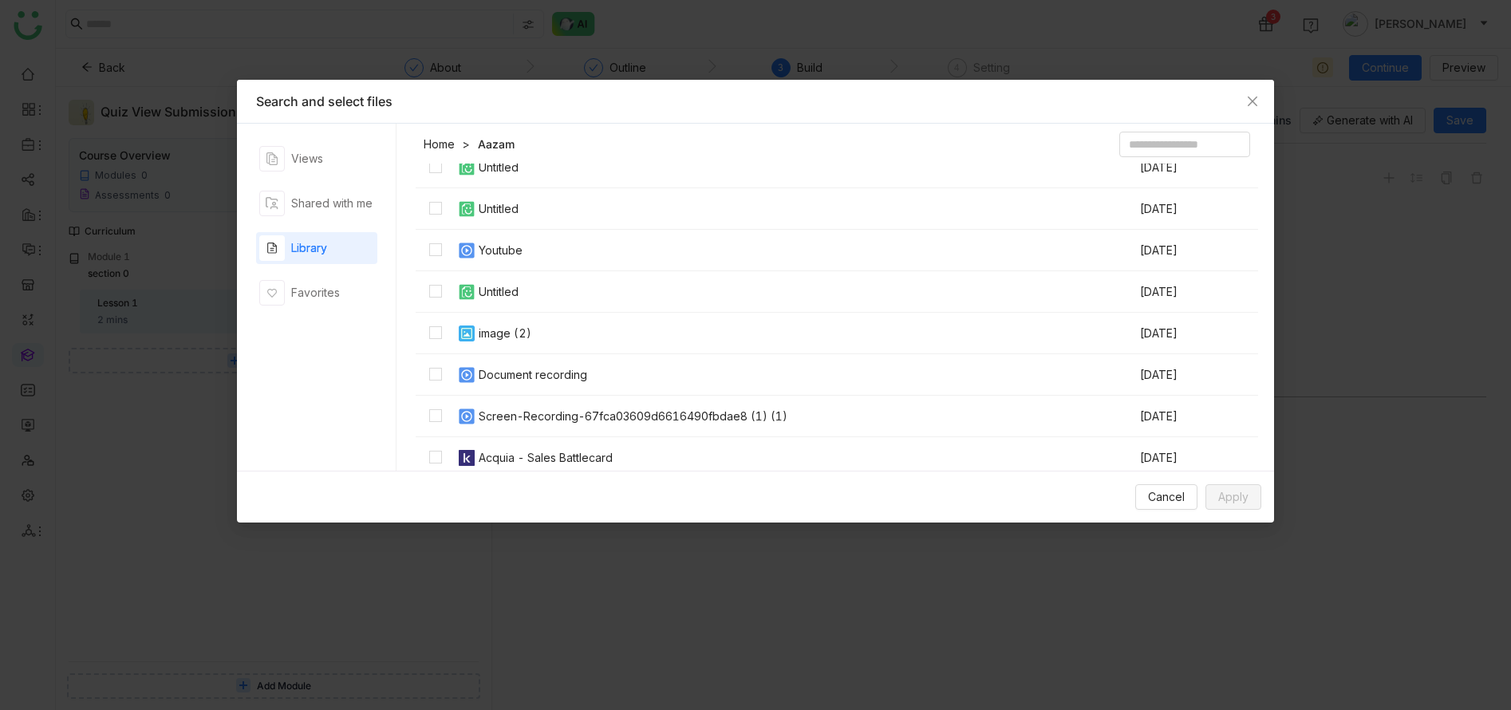
click at [518, 372] on div "Document recording" at bounding box center [533, 375] width 108 height 18
click at [1248, 499] on button "Apply" at bounding box center [1233, 497] width 56 height 26
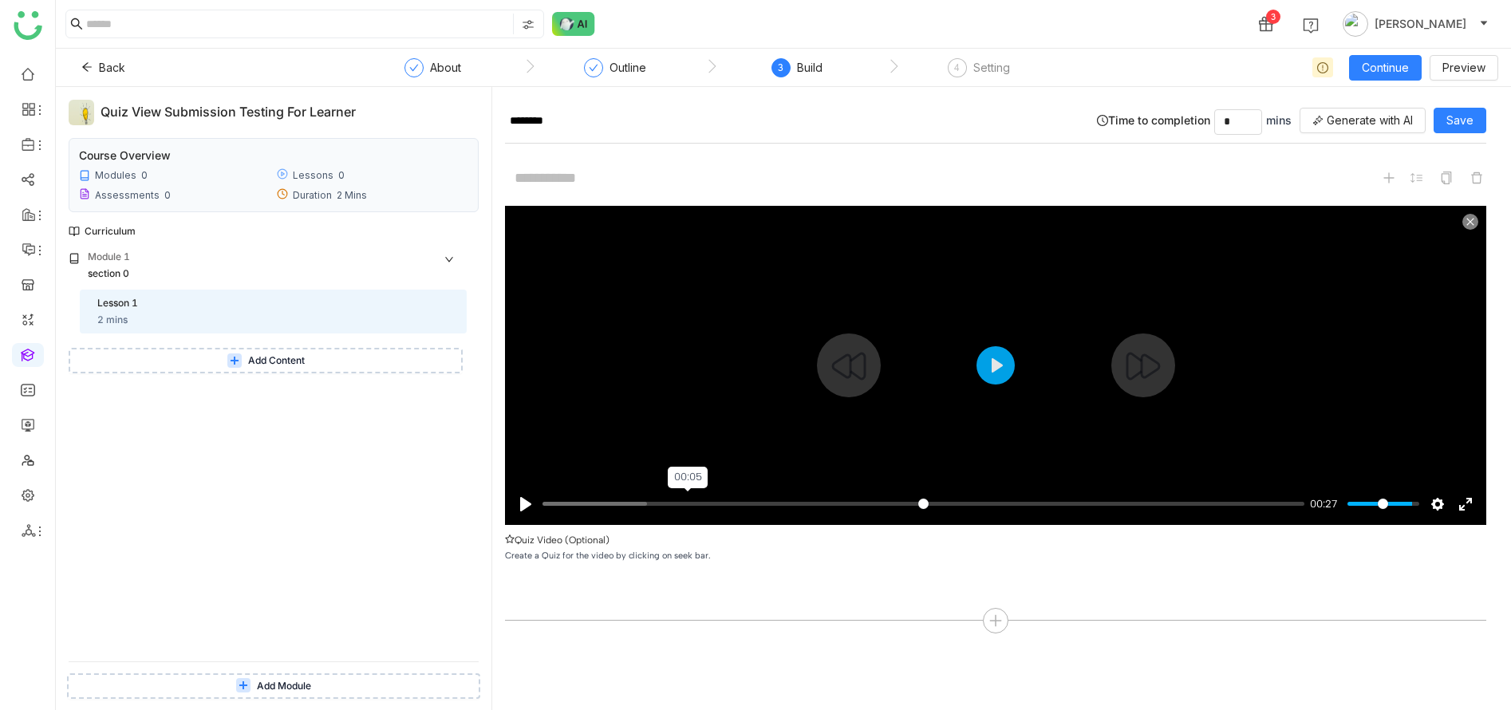
type input "*****"
click at [692, 502] on input "Seek" at bounding box center [923, 503] width 762 height 15
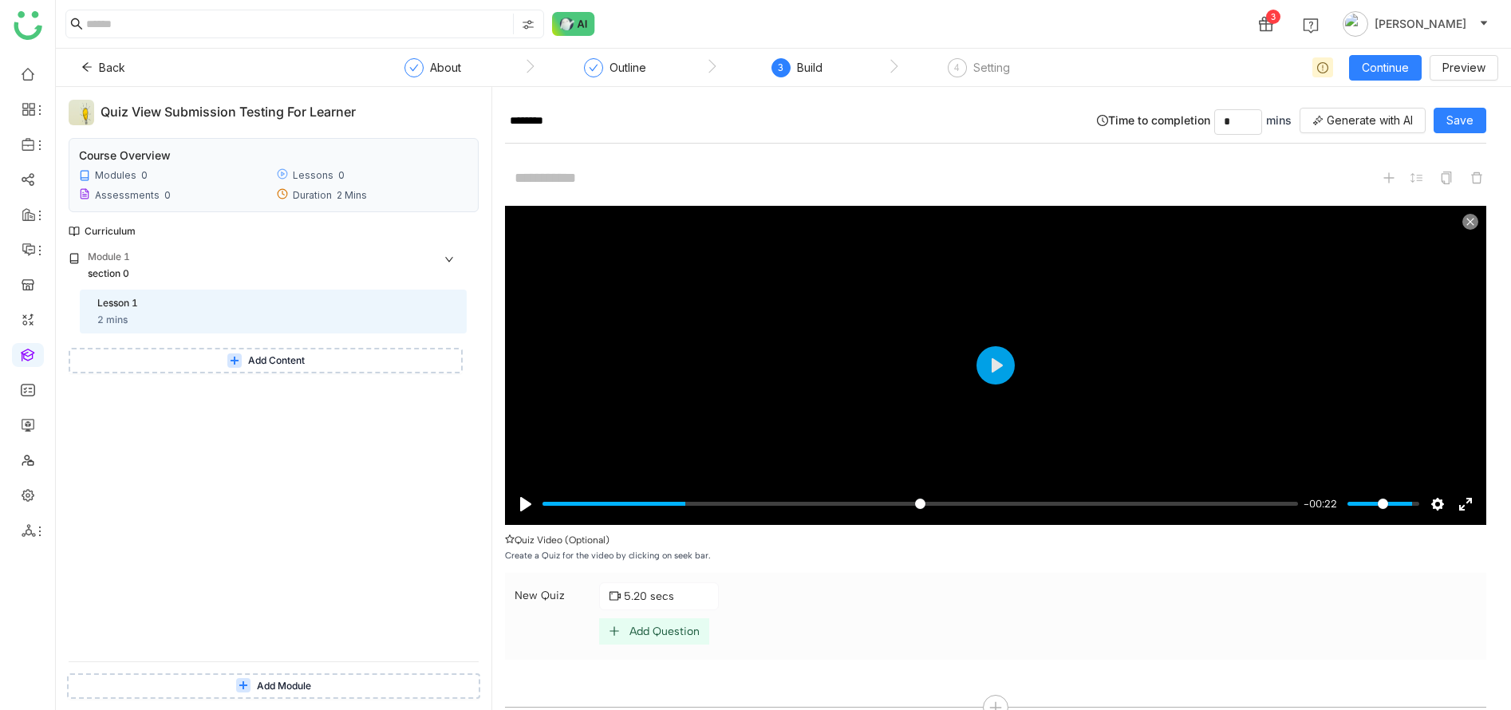
click at [666, 628] on div "Add Question" at bounding box center [664, 632] width 70 height 14
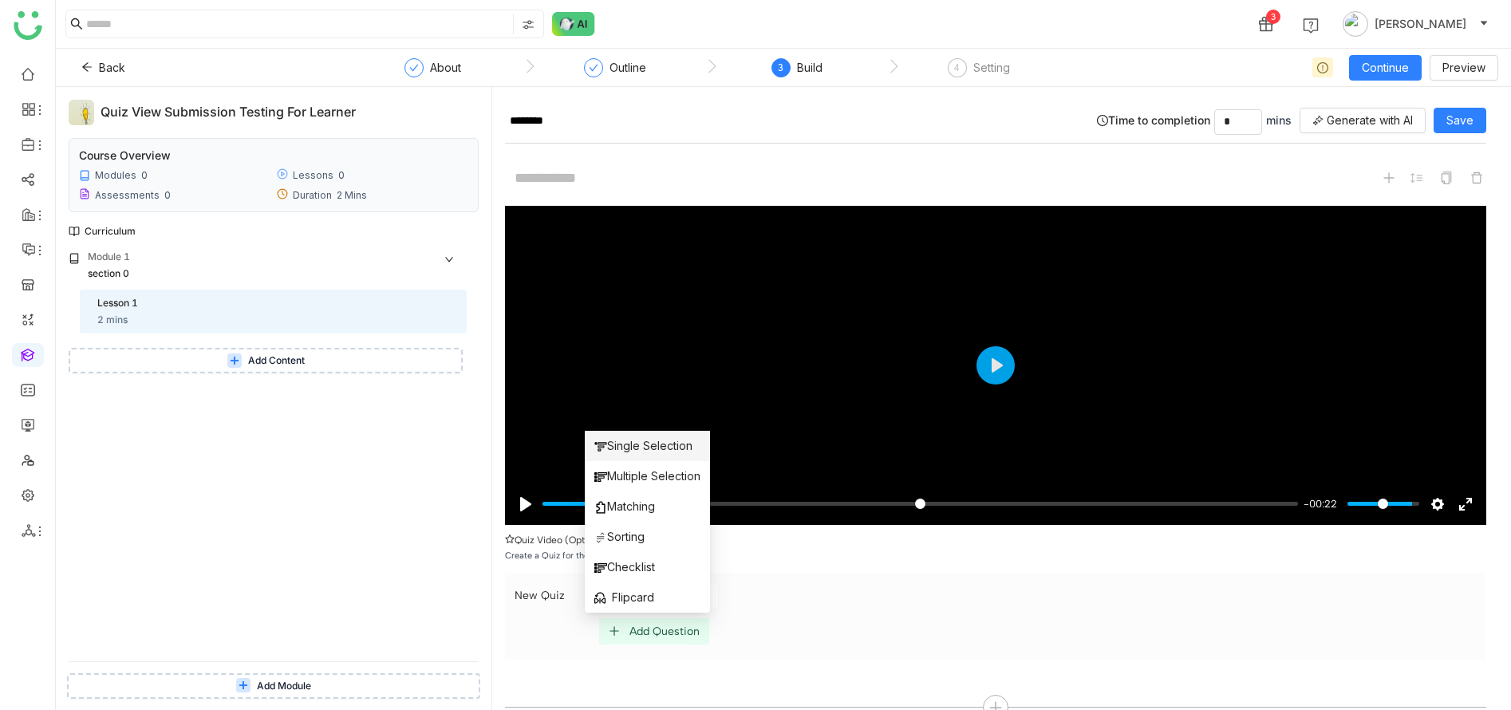
click at [663, 442] on span "Single Selection" at bounding box center [643, 446] width 98 height 18
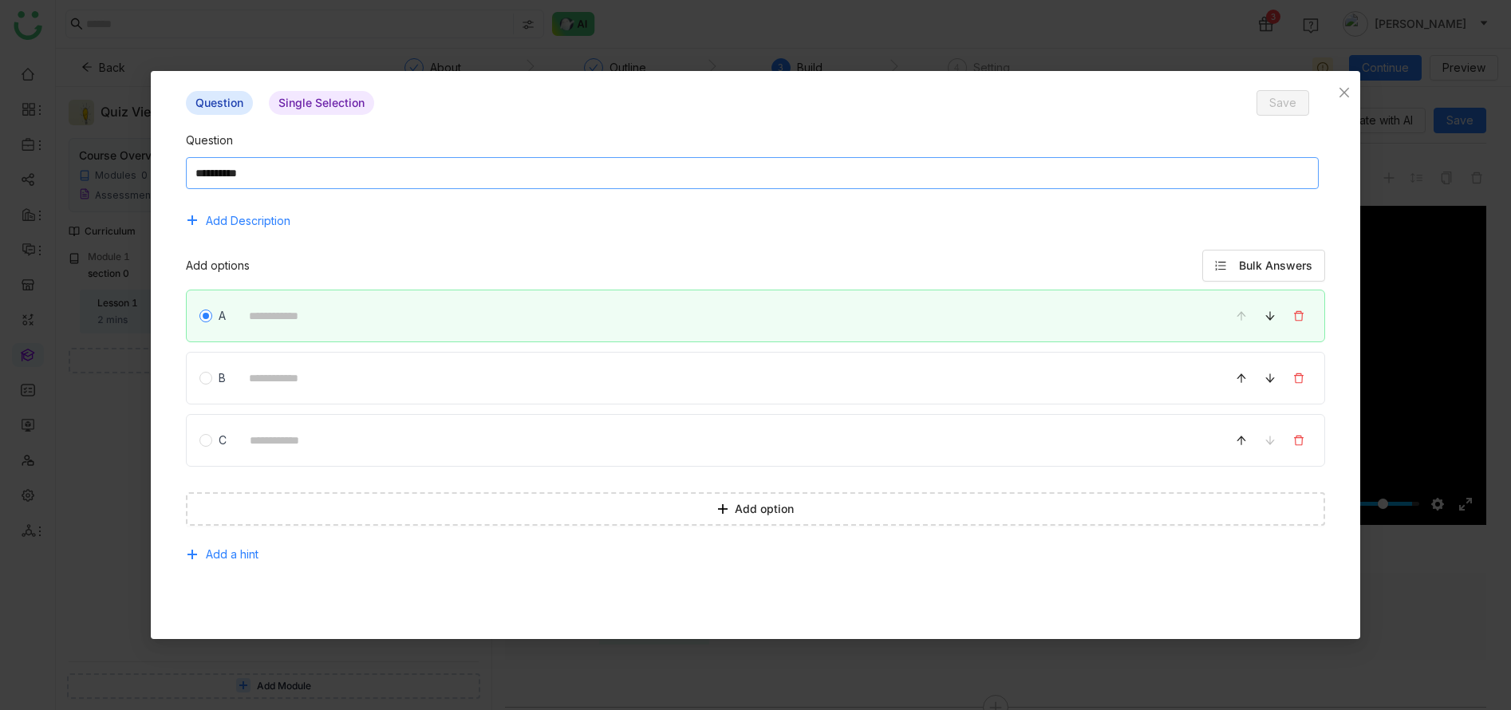
click at [510, 179] on textarea at bounding box center [752, 173] width 1132 height 32
type textarea "*****"
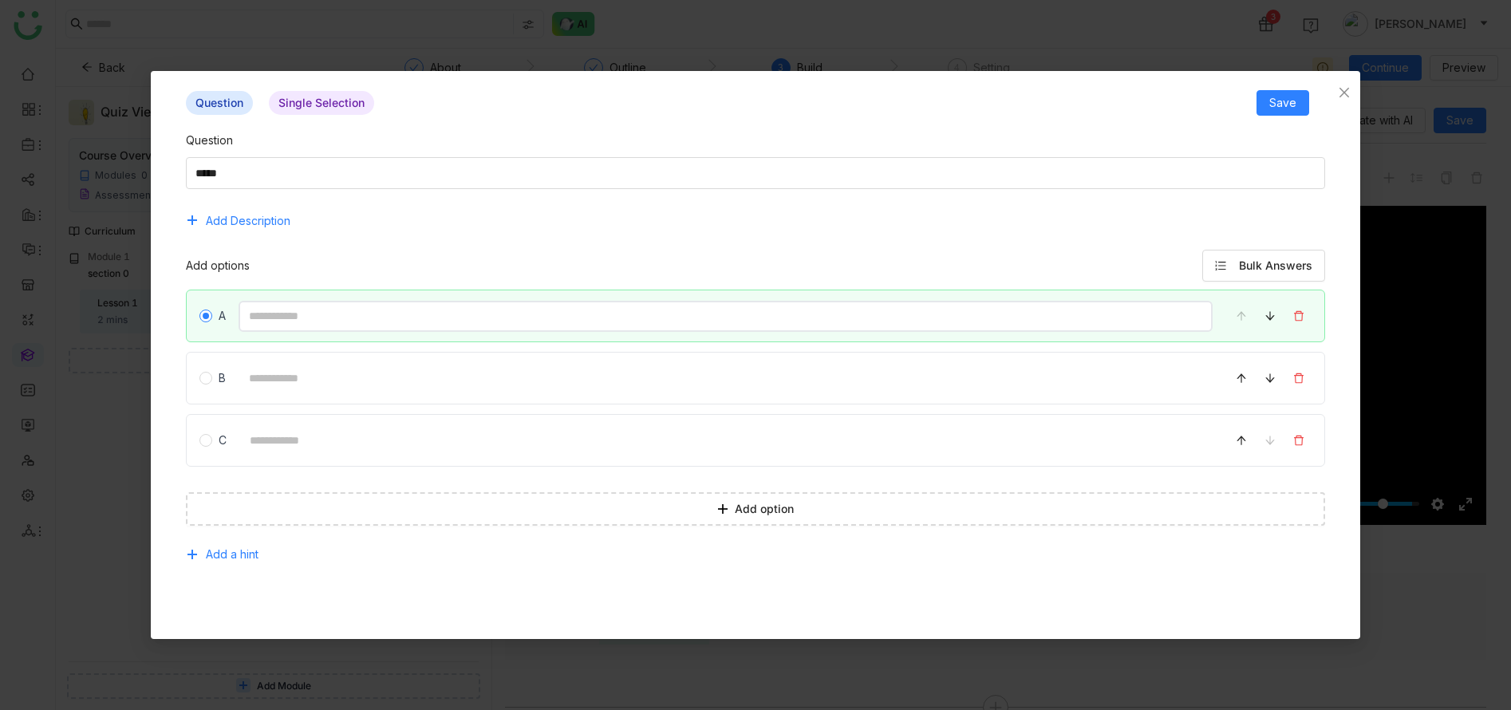
click at [466, 330] on input at bounding box center [724, 316] width 973 height 31
type input "****"
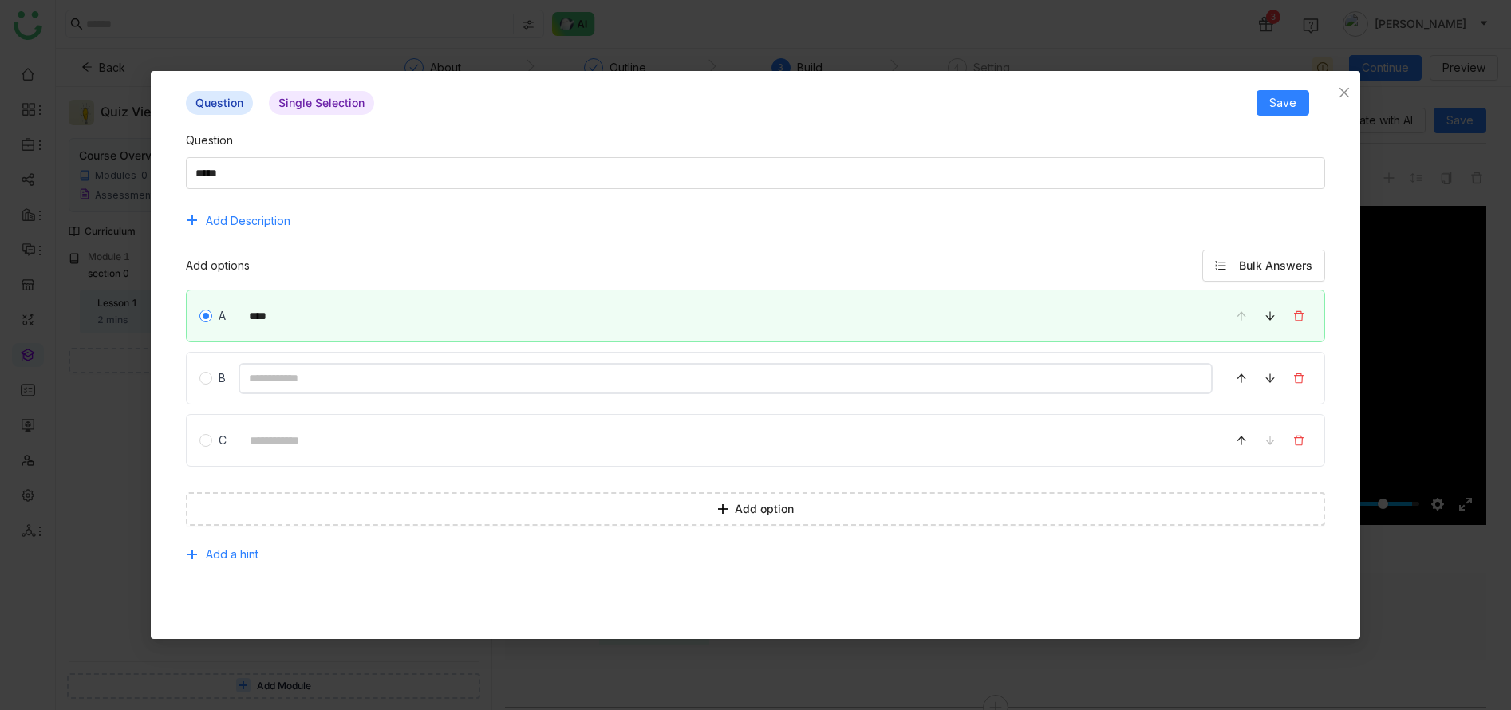
click at [459, 387] on input at bounding box center [724, 378] width 973 height 31
type input "*****"
click at [468, 455] on div "C" at bounding box center [755, 440] width 1138 height 53
click at [467, 442] on input at bounding box center [725, 440] width 972 height 31
type input "*****"
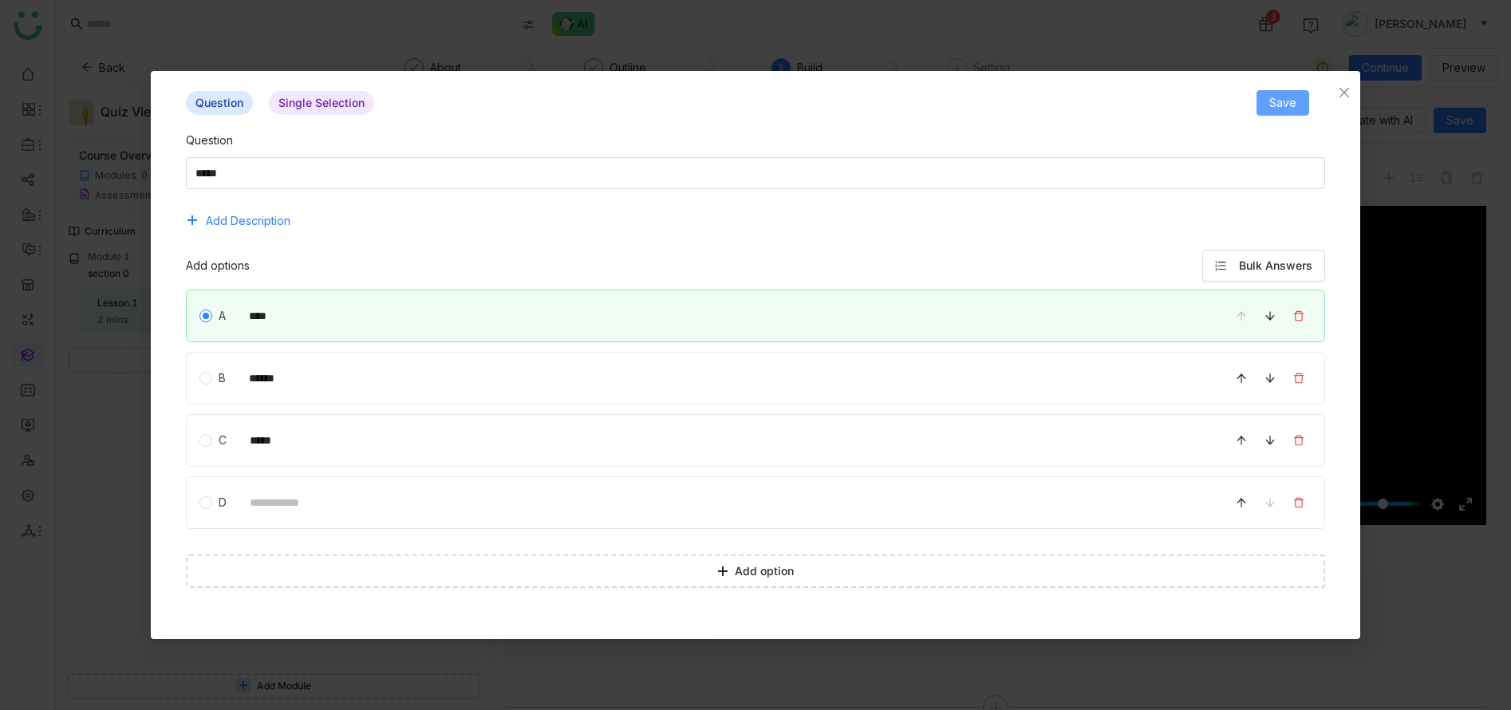
click at [1282, 97] on span "Save" at bounding box center [1282, 103] width 27 height 18
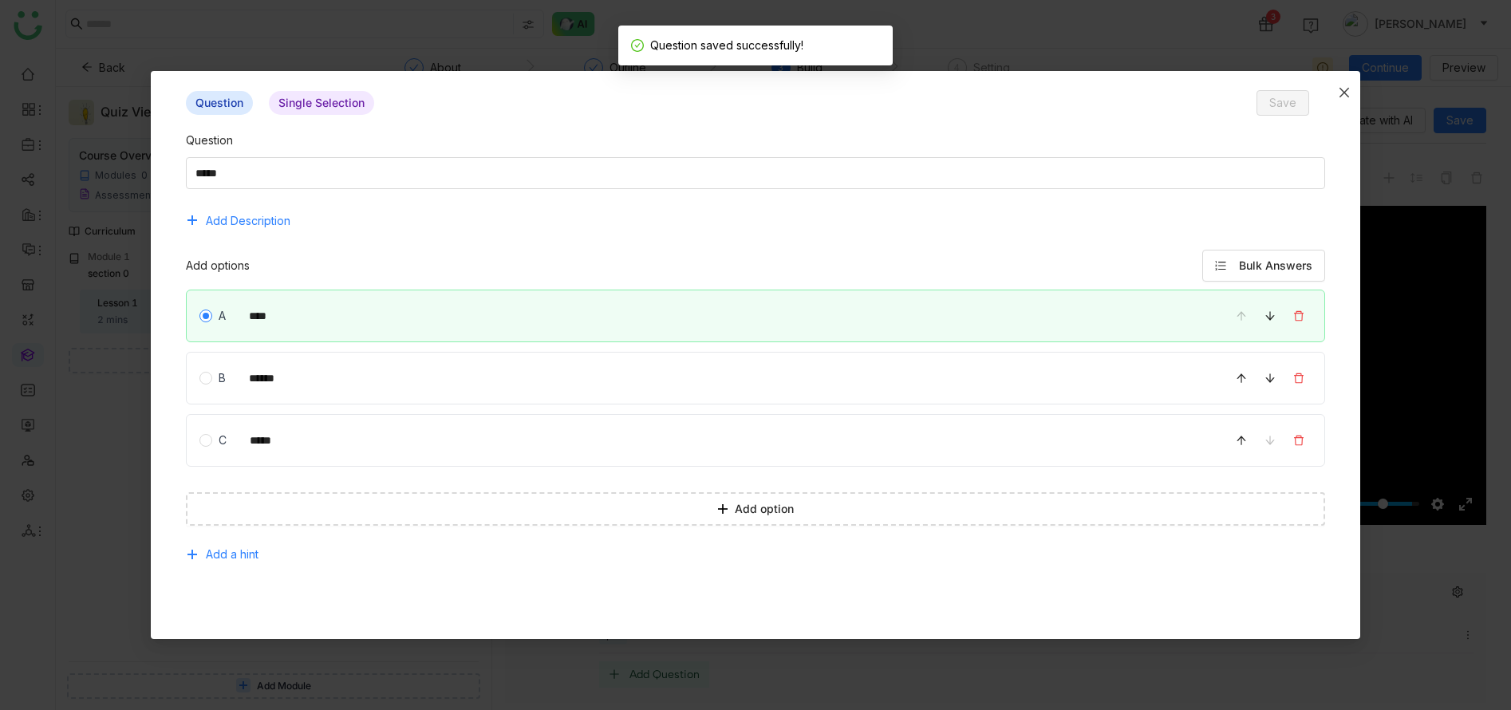
click at [1342, 94] on icon "Close" at bounding box center [1344, 92] width 13 height 13
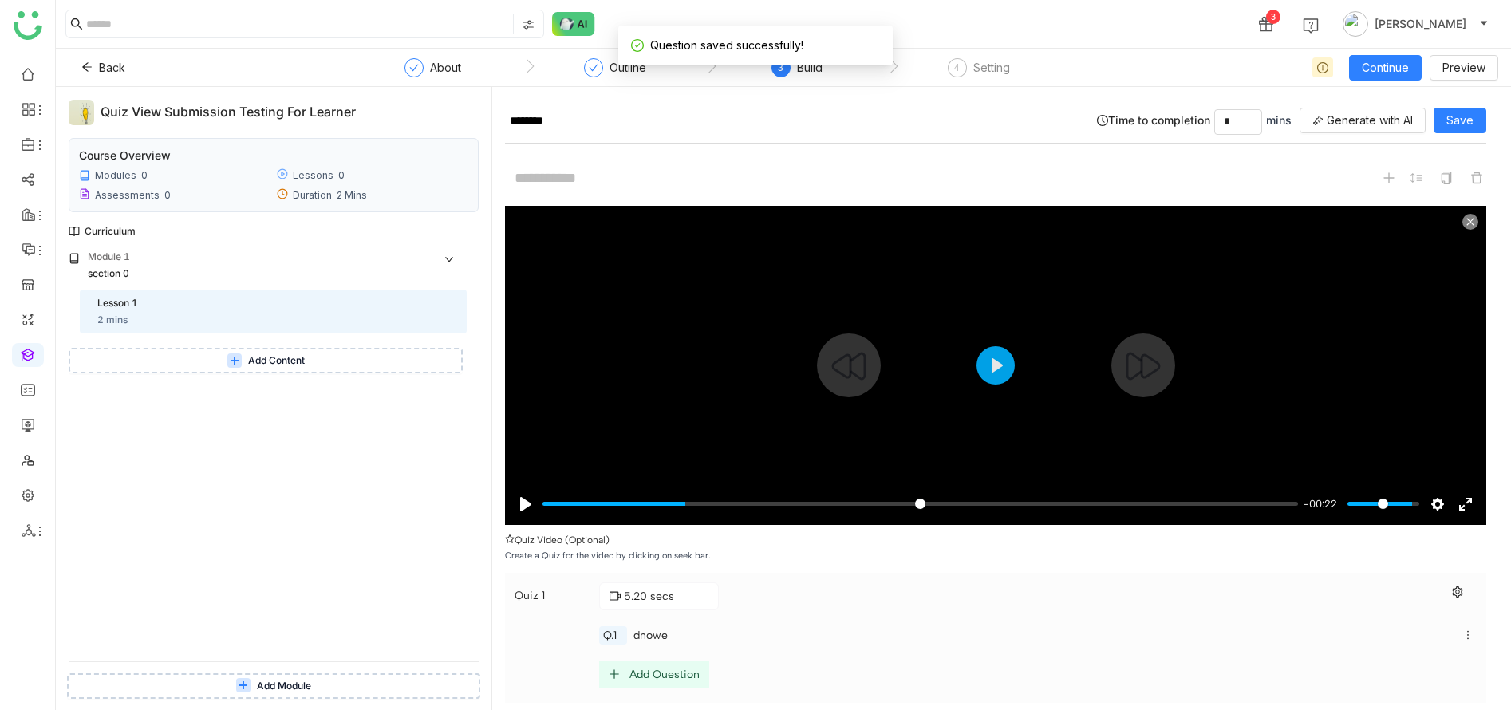
scroll to position [74, 0]
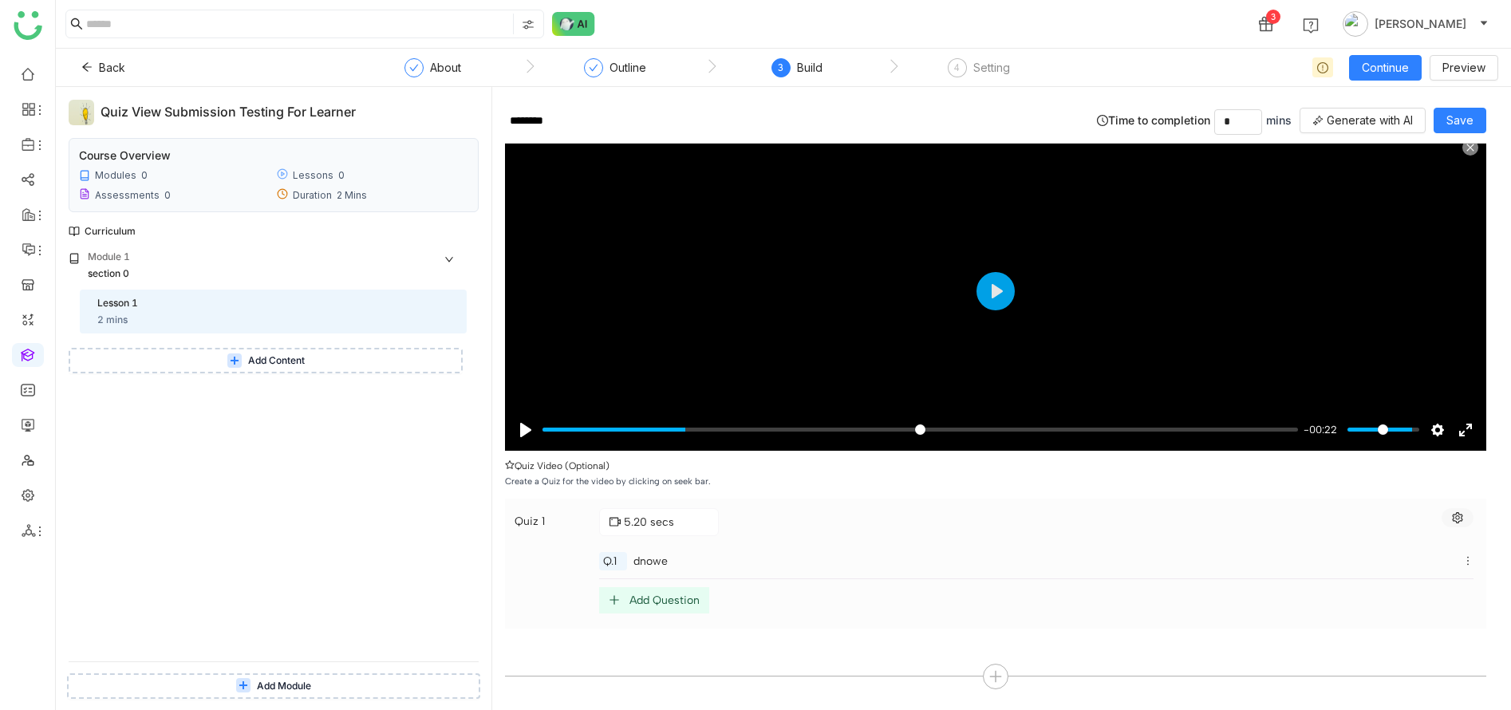
click at [1463, 519] on icon at bounding box center [1457, 517] width 11 height 11
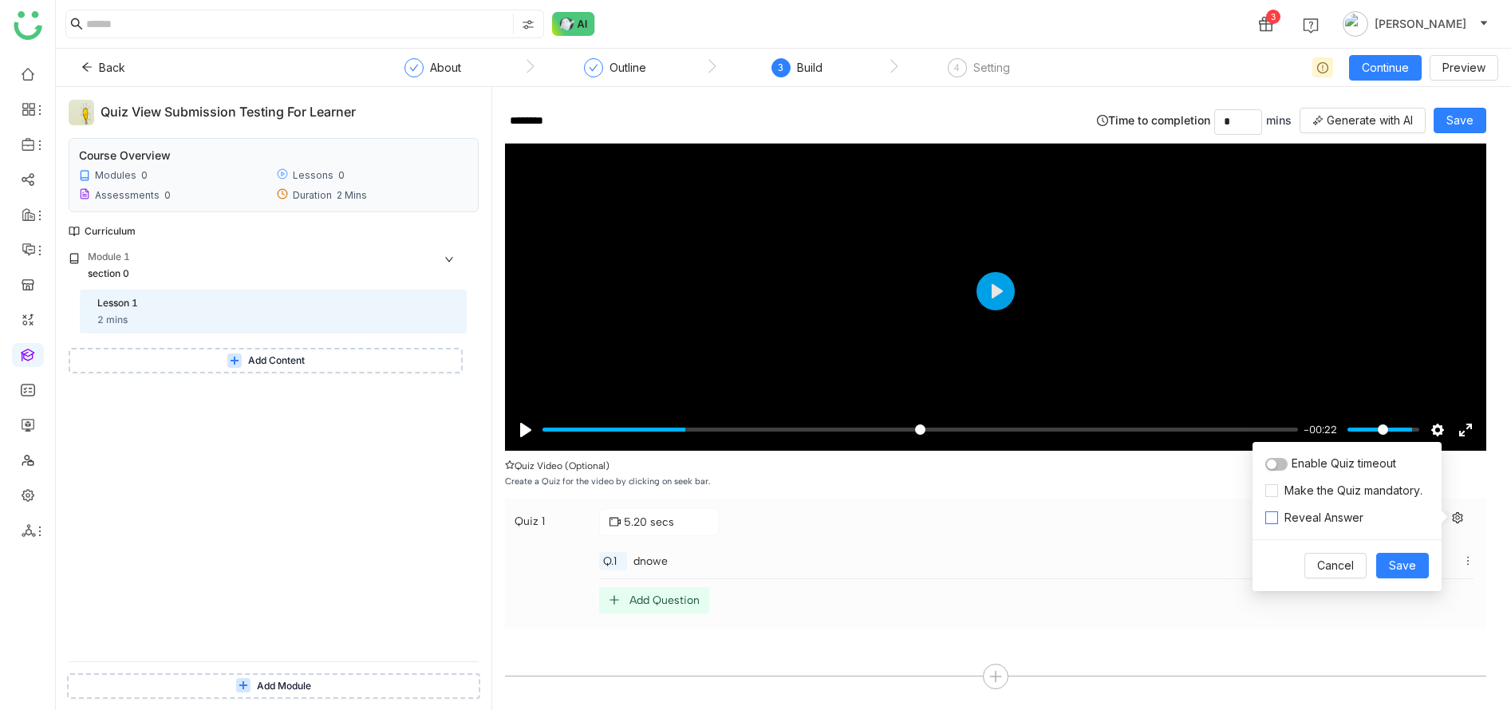
click at [1279, 521] on span "Reveal Answer" at bounding box center [1324, 518] width 92 height 18
click at [1421, 566] on button "Save" at bounding box center [1402, 566] width 53 height 26
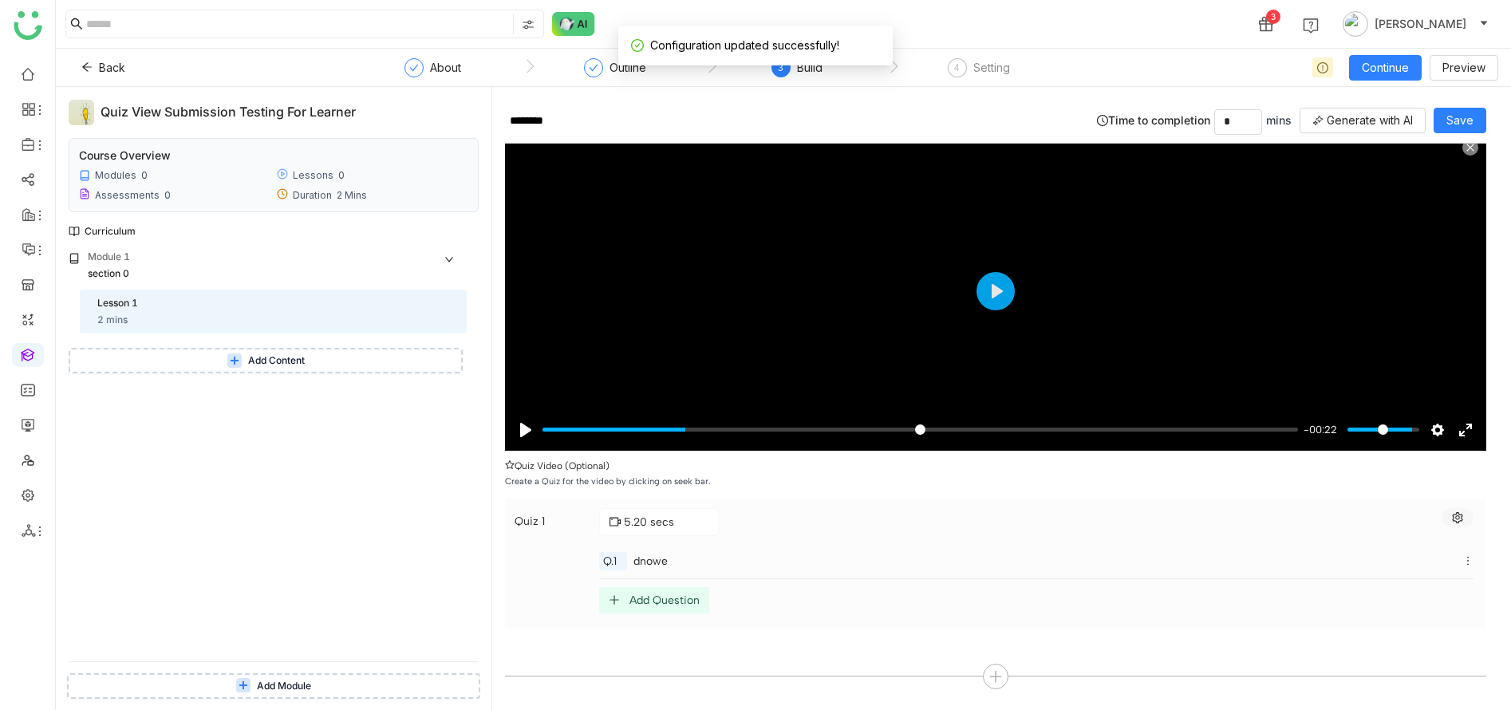
click at [1466, 522] on button at bounding box center [1457, 517] width 32 height 19
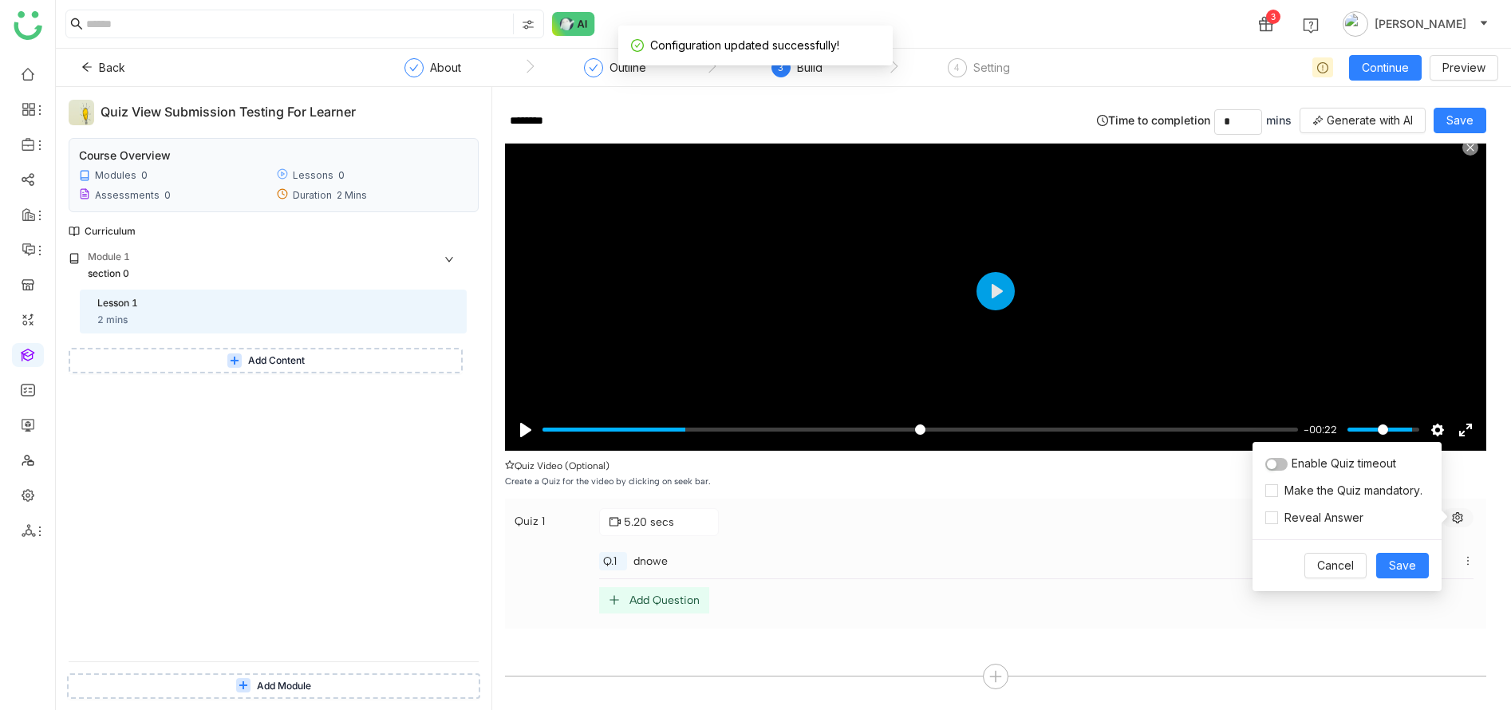
click at [1466, 522] on button at bounding box center [1457, 517] width 32 height 19
click at [1350, 565] on span "Cancel" at bounding box center [1335, 566] width 37 height 18
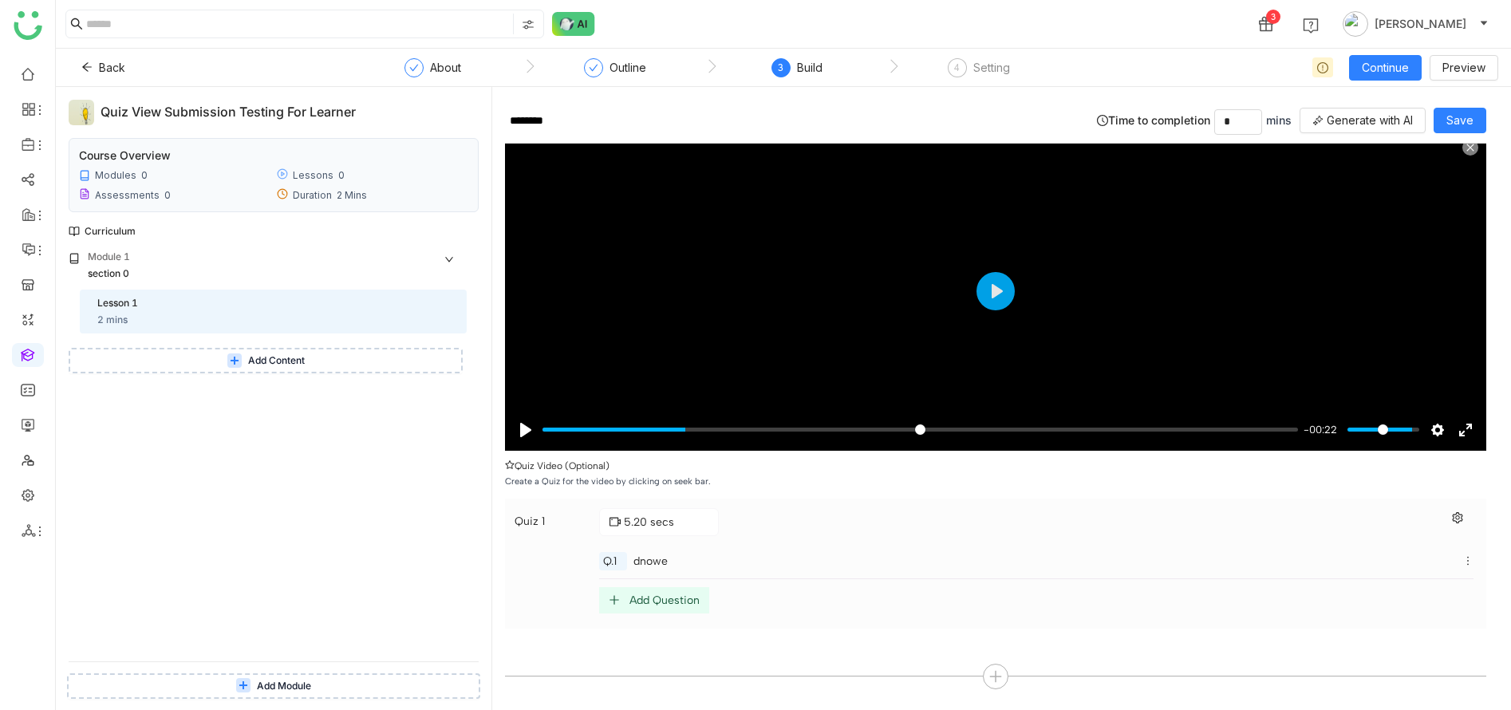
click at [668, 605] on div "Add Question" at bounding box center [664, 600] width 70 height 14
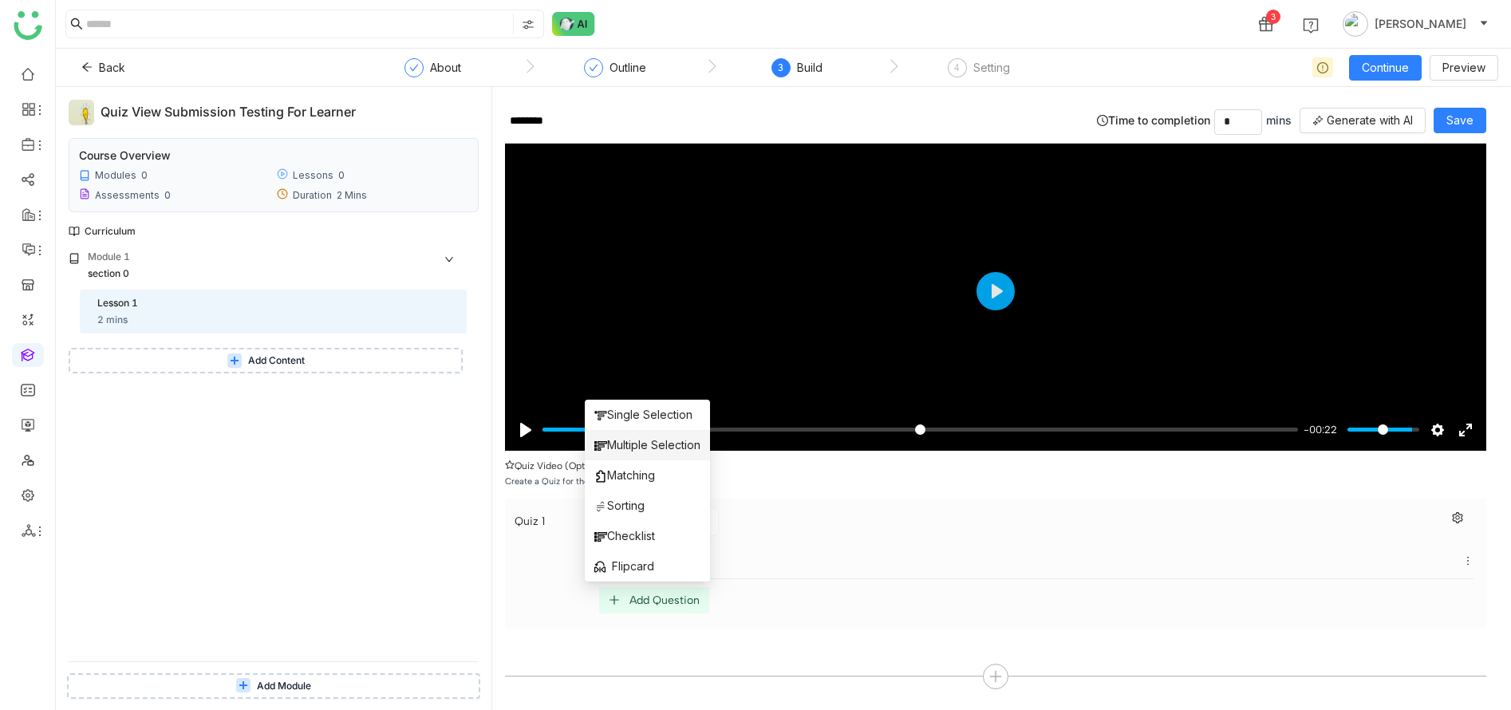
click at [633, 440] on span "Multiple Selection" at bounding box center [647, 445] width 106 height 18
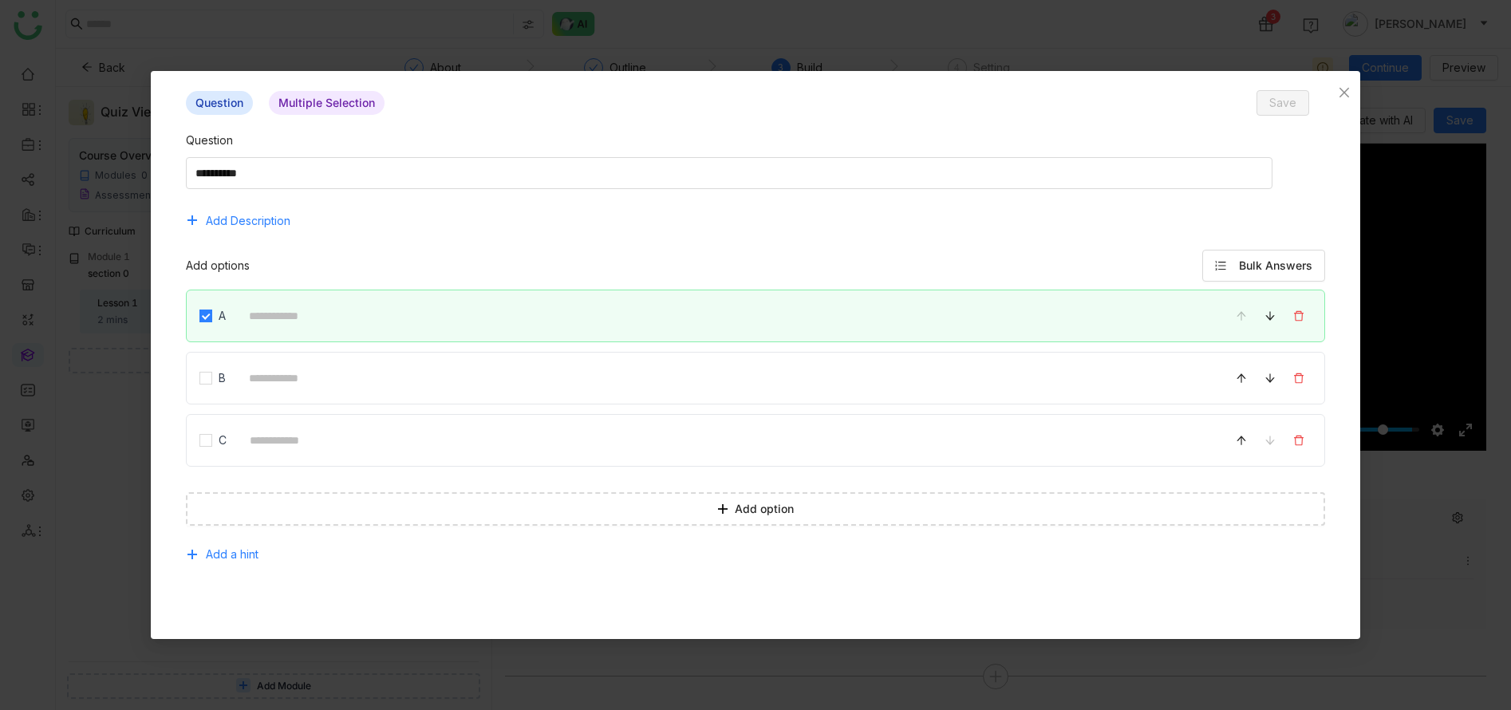
click at [587, 203] on div "Question Add Description" at bounding box center [755, 183] width 1138 height 102
click at [585, 180] on textarea at bounding box center [729, 173] width 1086 height 32
type textarea "*****"
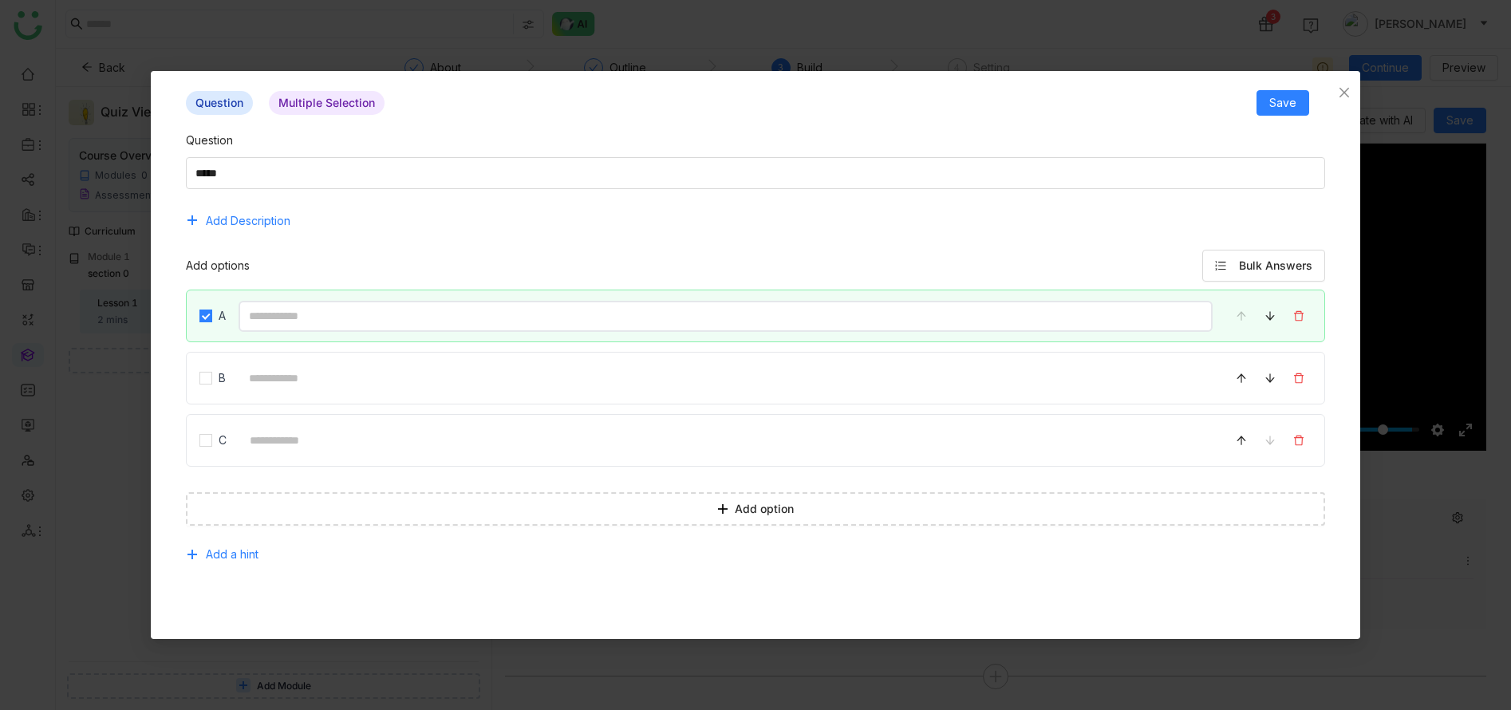
click at [533, 317] on input at bounding box center [724, 316] width 973 height 31
click at [533, 317] on input "******" at bounding box center [724, 316] width 973 height 31
type input "******"
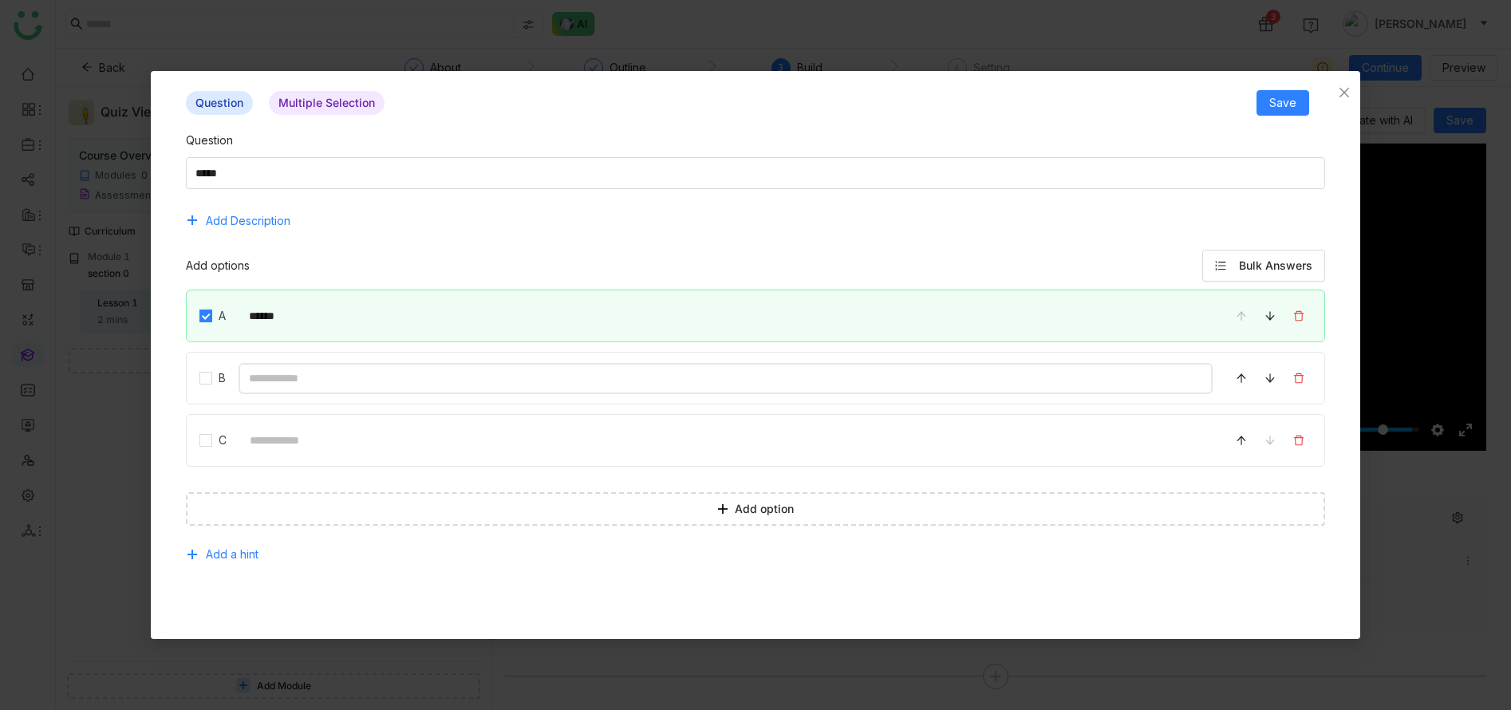
click at [533, 388] on input at bounding box center [724, 378] width 973 height 31
type input "******"
click at [500, 443] on input at bounding box center [725, 440] width 972 height 31
type input "*******"
click at [1281, 97] on span "Save" at bounding box center [1282, 103] width 27 height 18
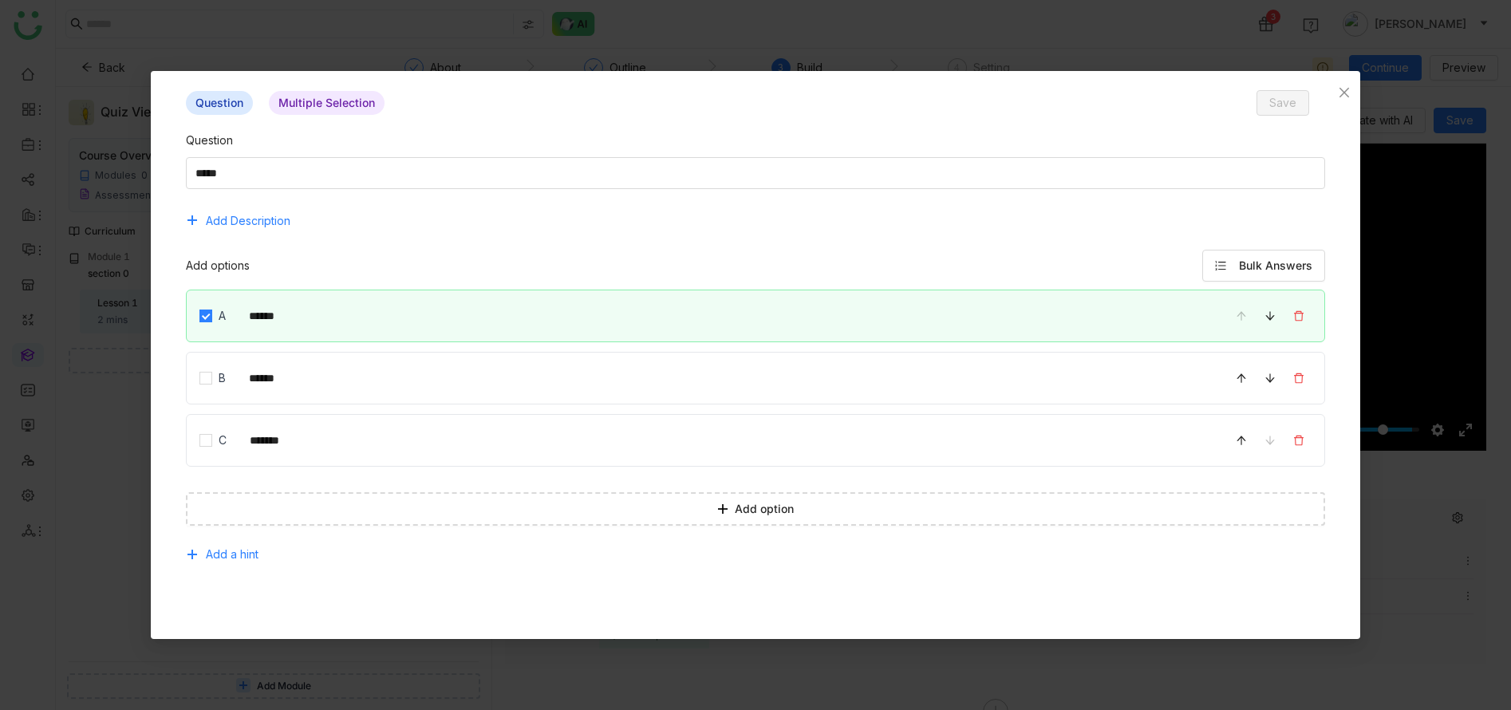
click at [1364, 86] on nz-modal-container "Question Multiple Selection Save Question Add Description Add options Bulk Answ…" at bounding box center [755, 355] width 1511 height 710
click at [1347, 89] on icon "Close" at bounding box center [1343, 93] width 10 height 10
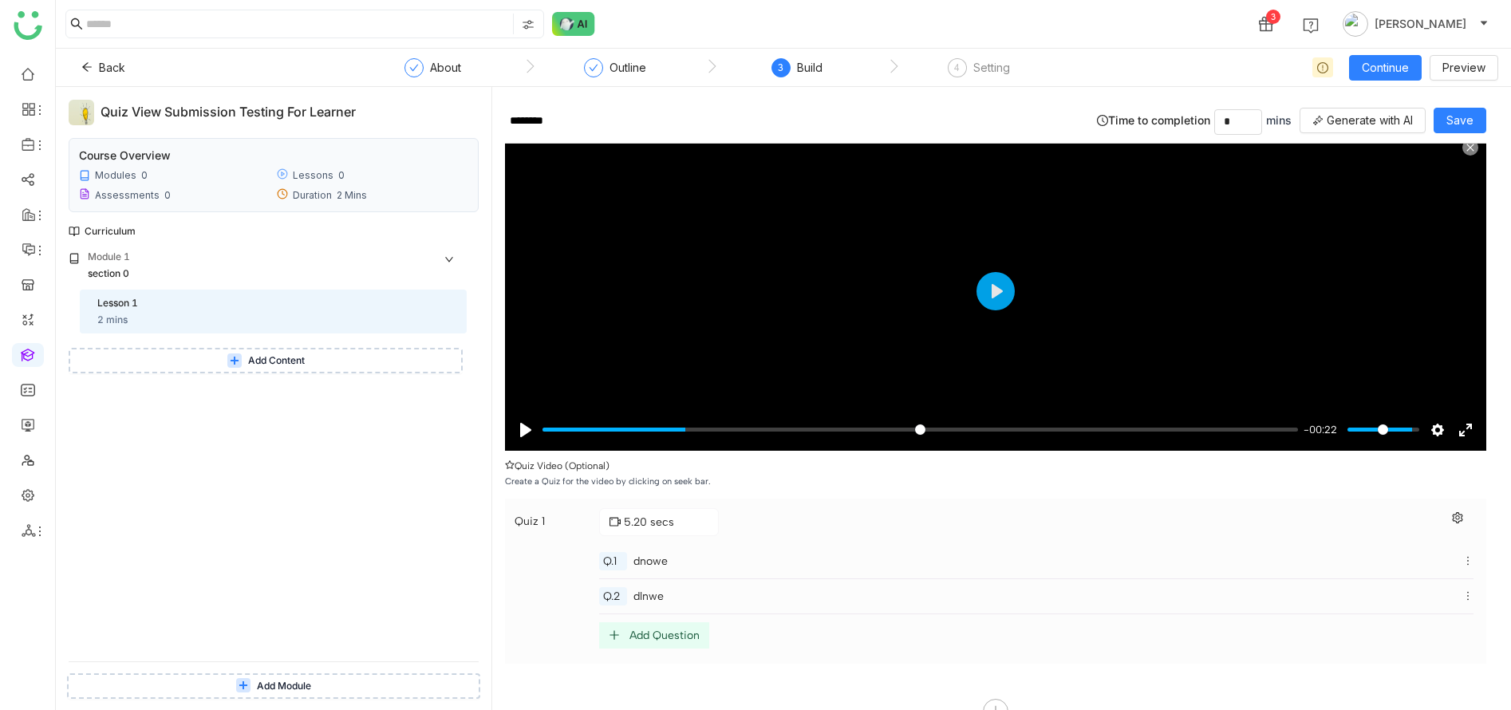
scroll to position [109, 0]
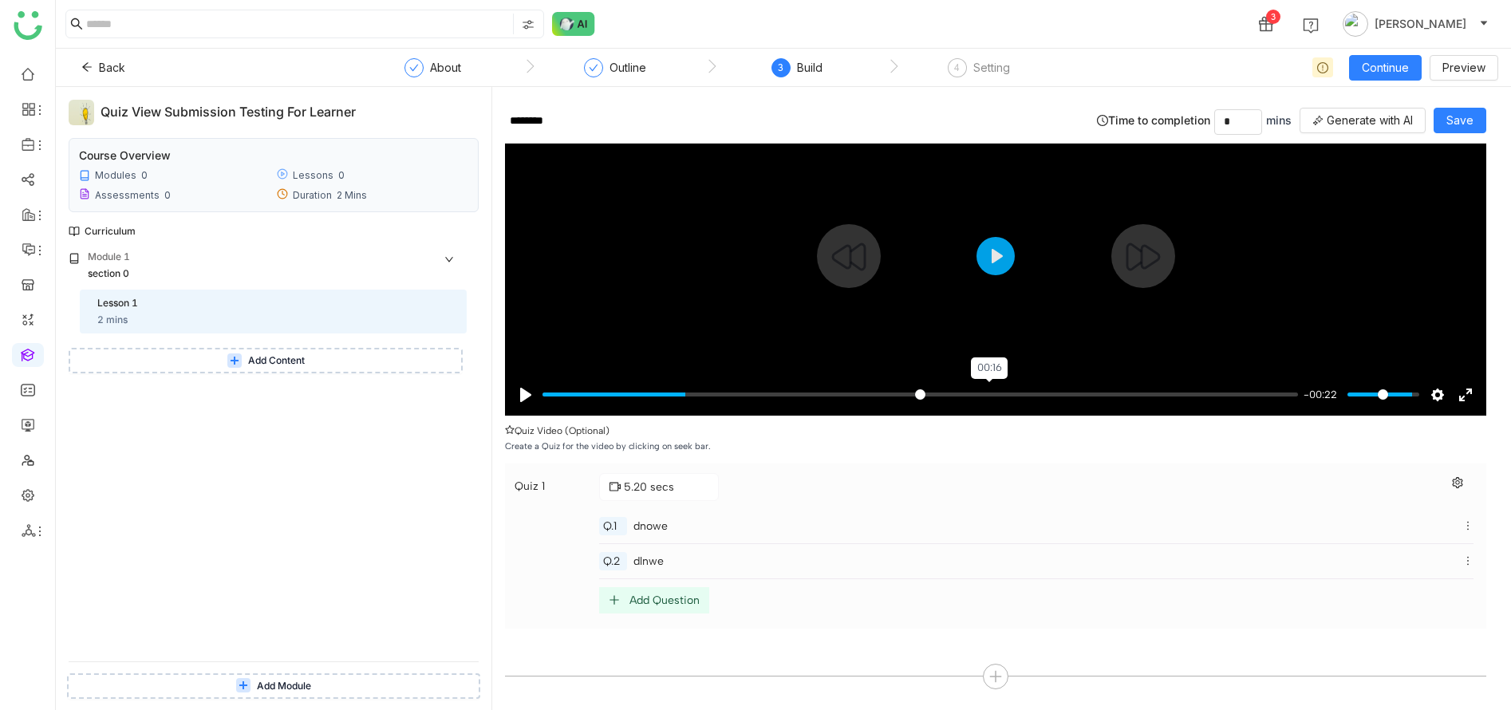
click at [996, 394] on input "Seek" at bounding box center [919, 394] width 755 height 15
type input "*****"
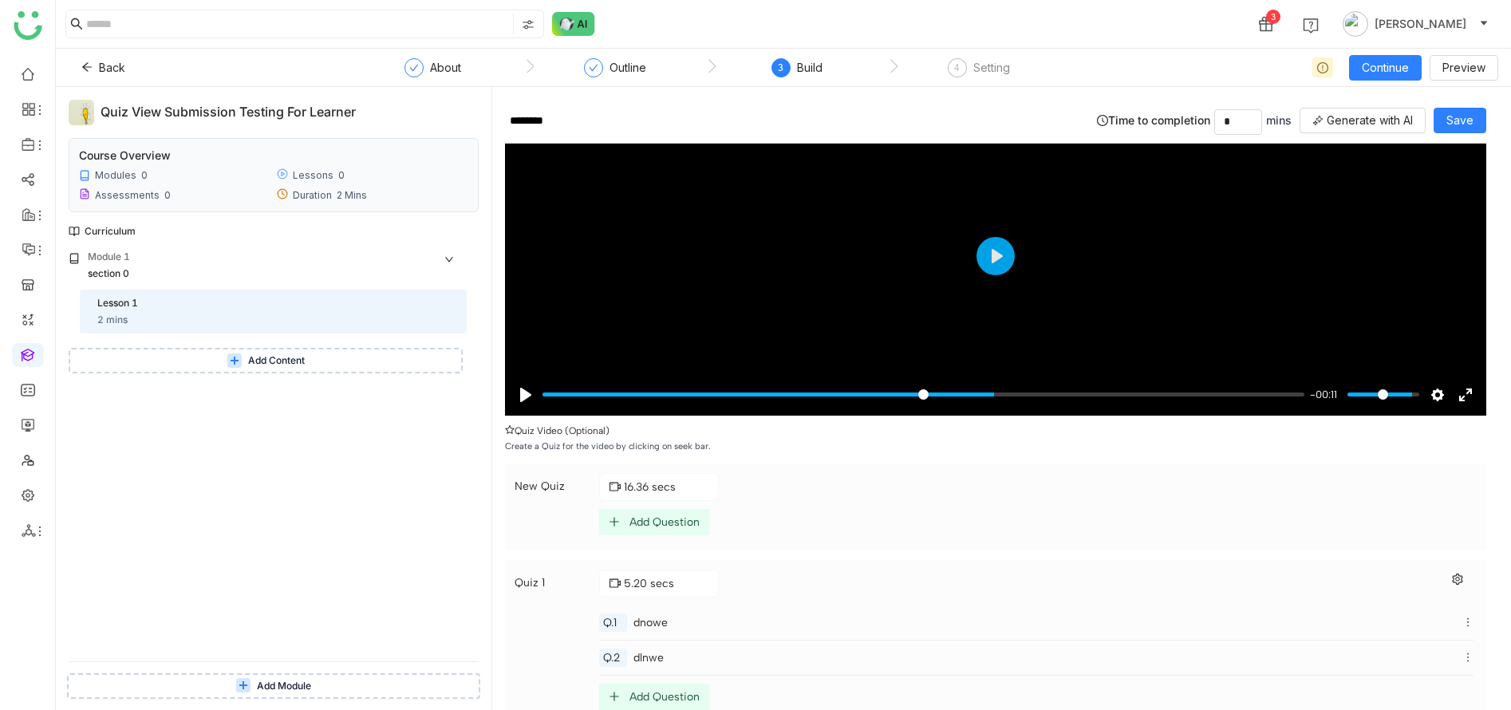
click at [679, 522] on div "Add Question" at bounding box center [664, 522] width 70 height 14
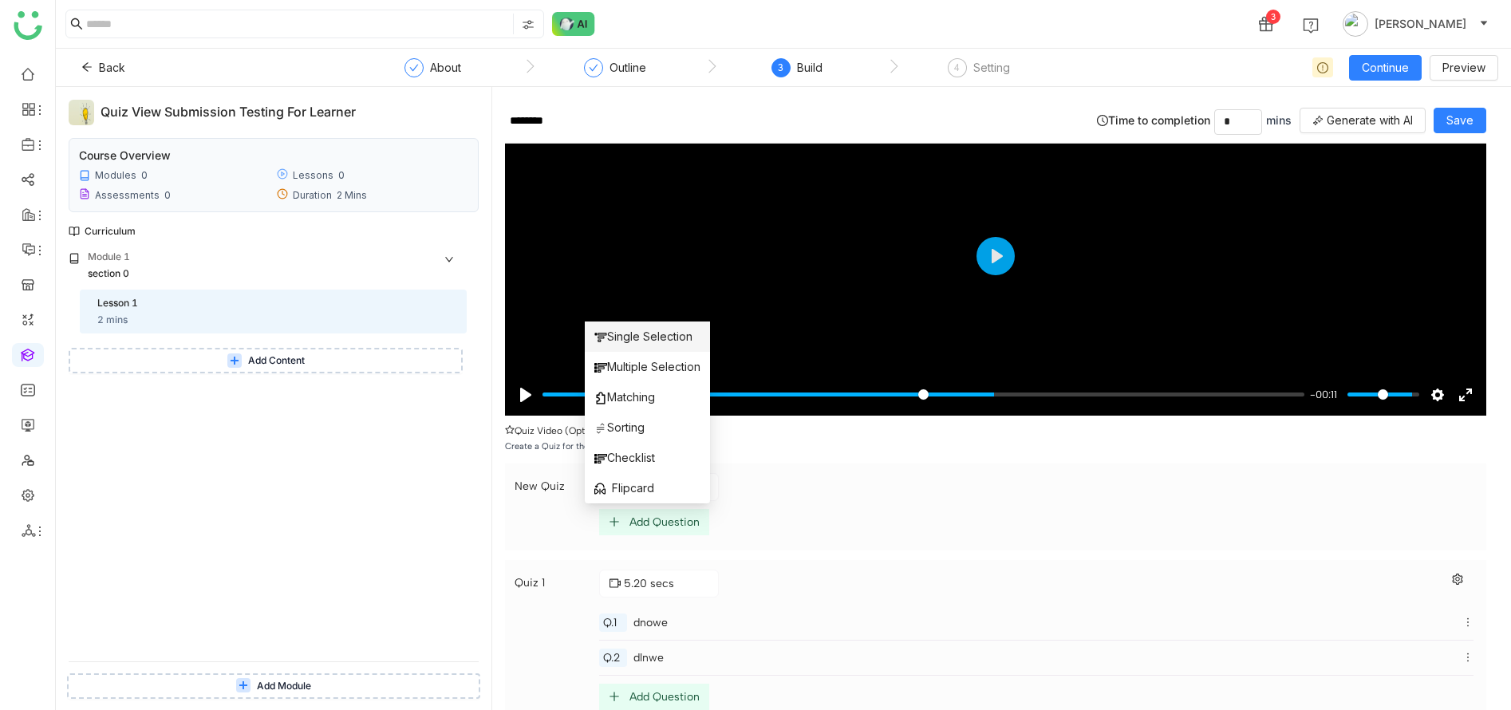
click at [644, 334] on span "Single Selection" at bounding box center [643, 337] width 98 height 18
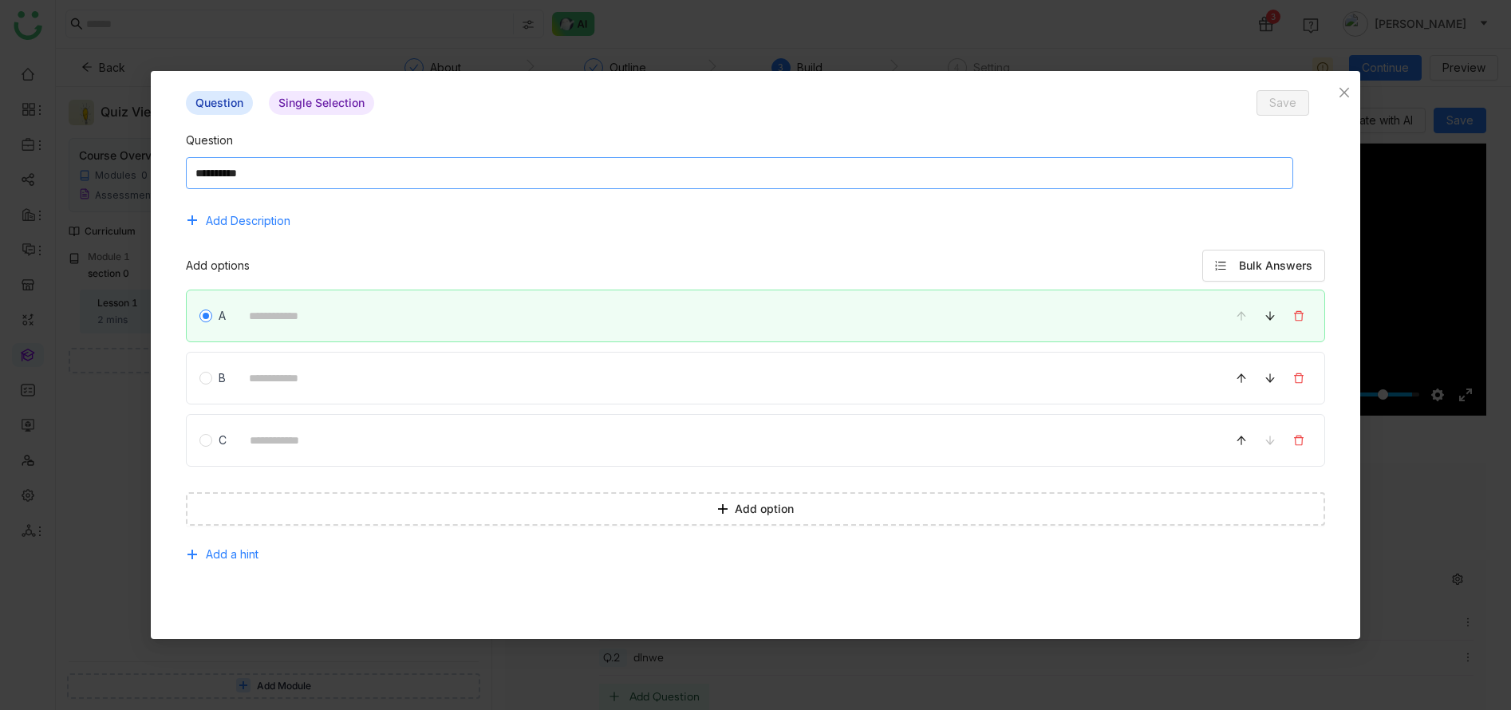
click at [565, 171] on textarea at bounding box center [739, 173] width 1107 height 32
type textarea "****"
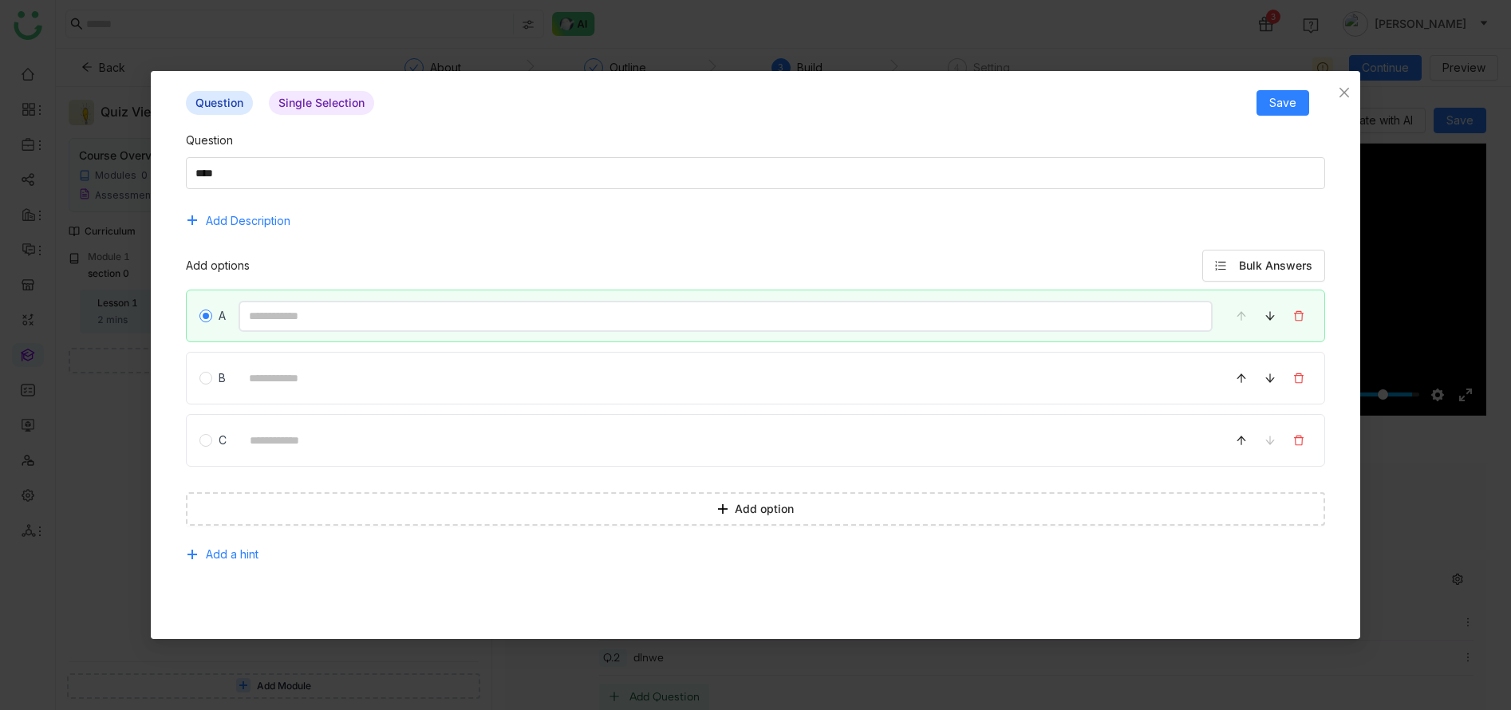
click at [518, 315] on input at bounding box center [724, 316] width 973 height 31
type input "*****"
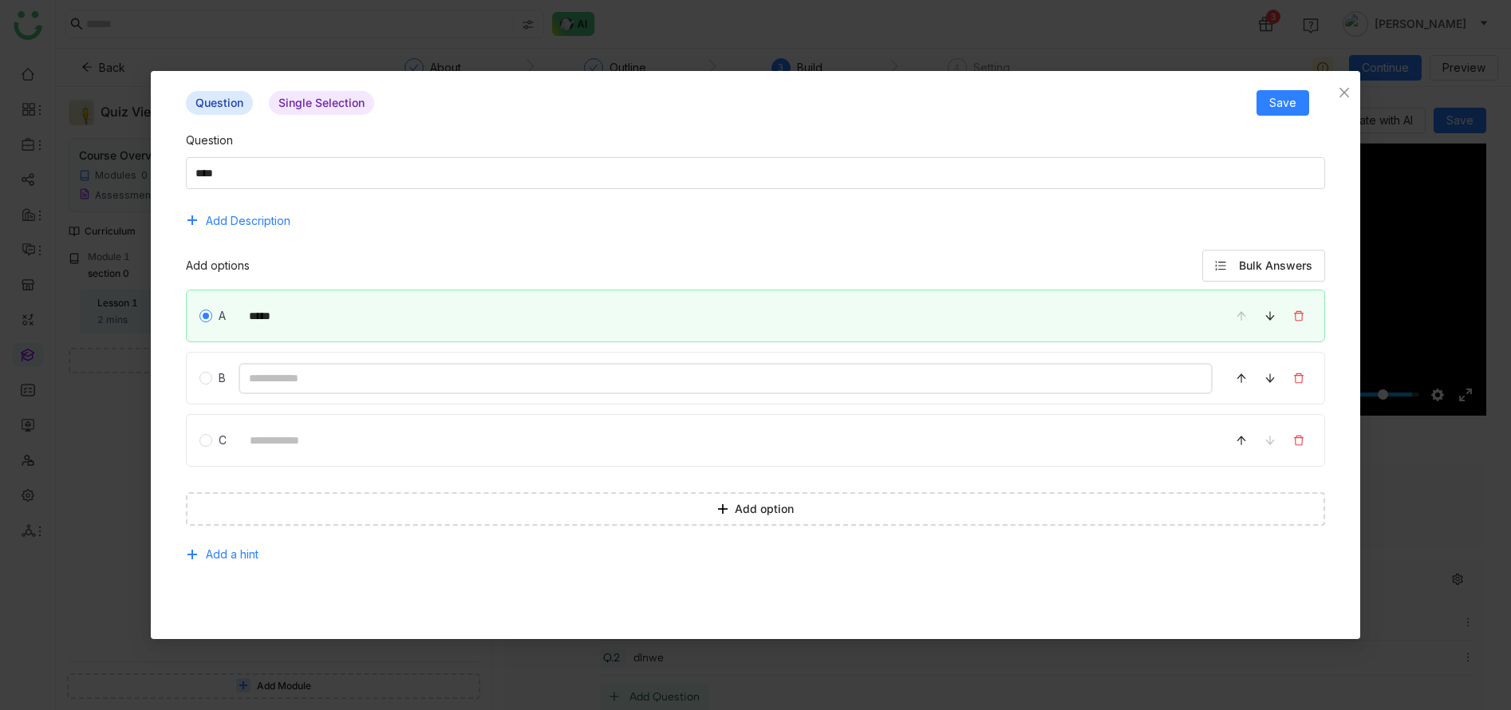
click at [500, 380] on input at bounding box center [724, 378] width 973 height 31
type input "*****"
click at [487, 448] on input at bounding box center [725, 440] width 972 height 31
type input "******"
click at [1280, 114] on button "Save" at bounding box center [1282, 103] width 53 height 26
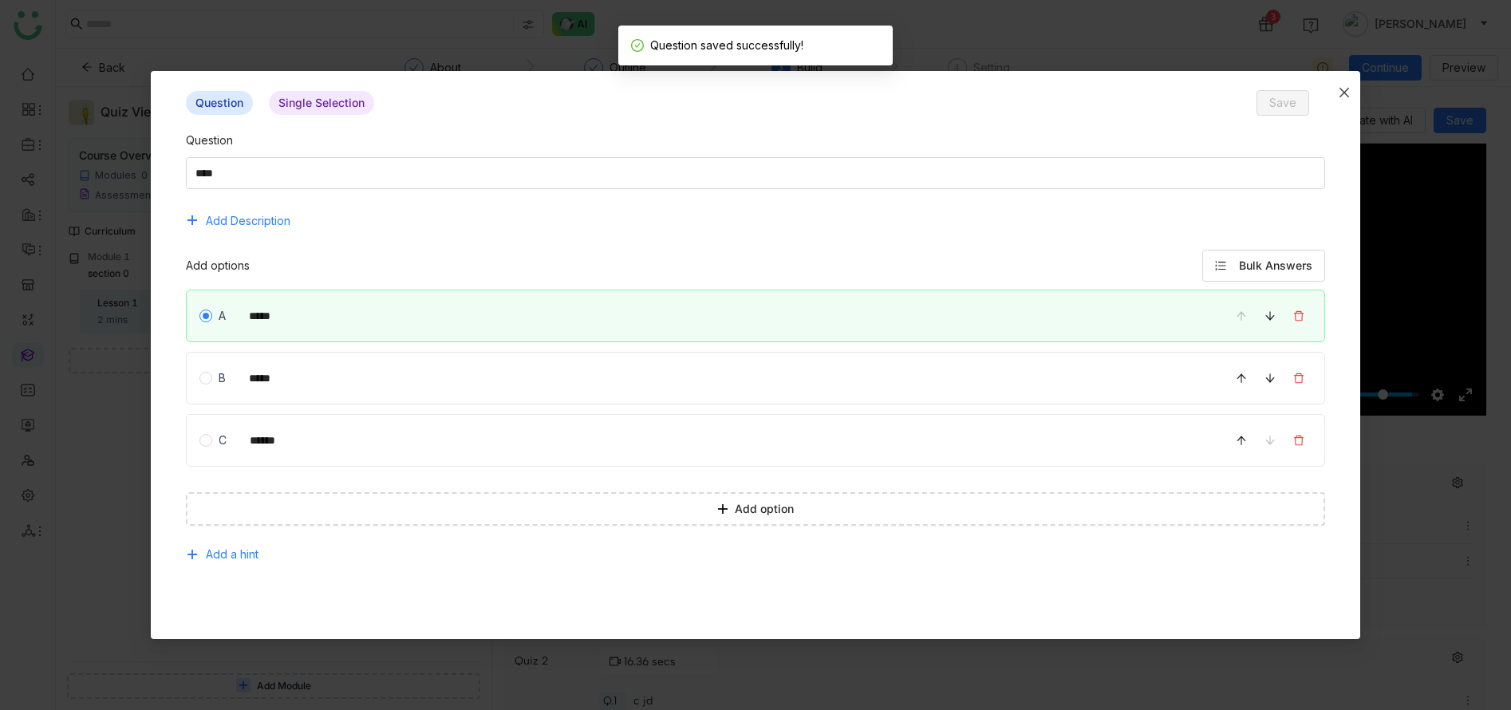
click at [1348, 97] on icon "Close" at bounding box center [1344, 92] width 13 height 13
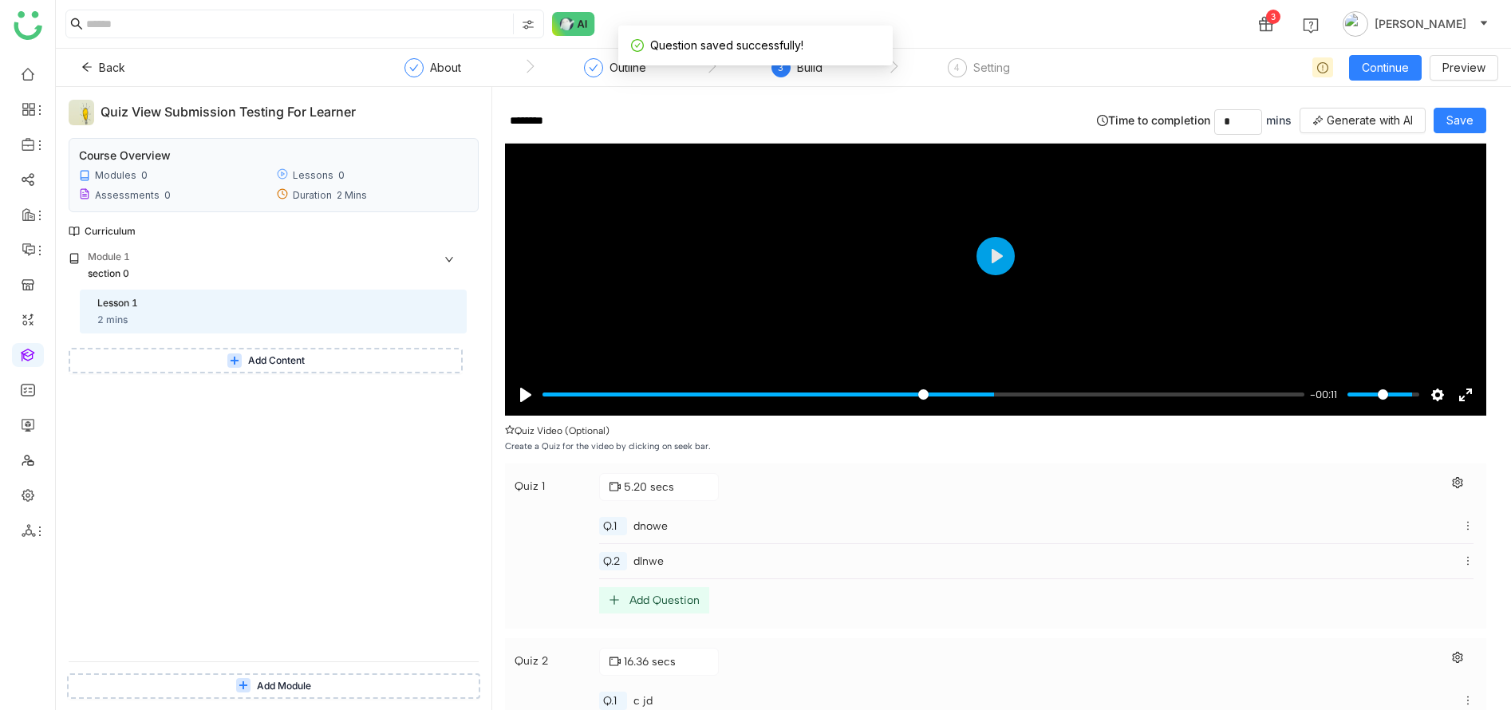
scroll to position [249, 0]
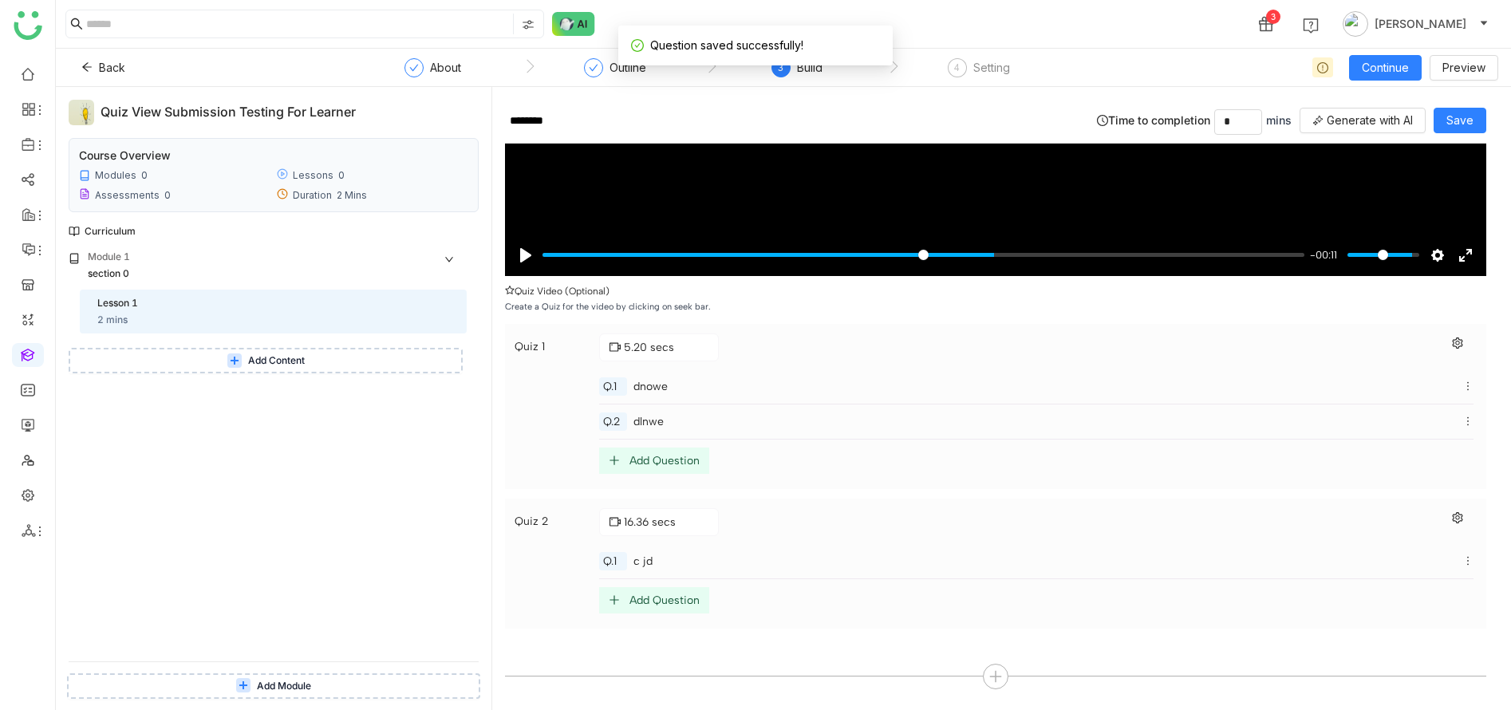
click at [682, 597] on div "Add Question" at bounding box center [664, 600] width 70 height 14
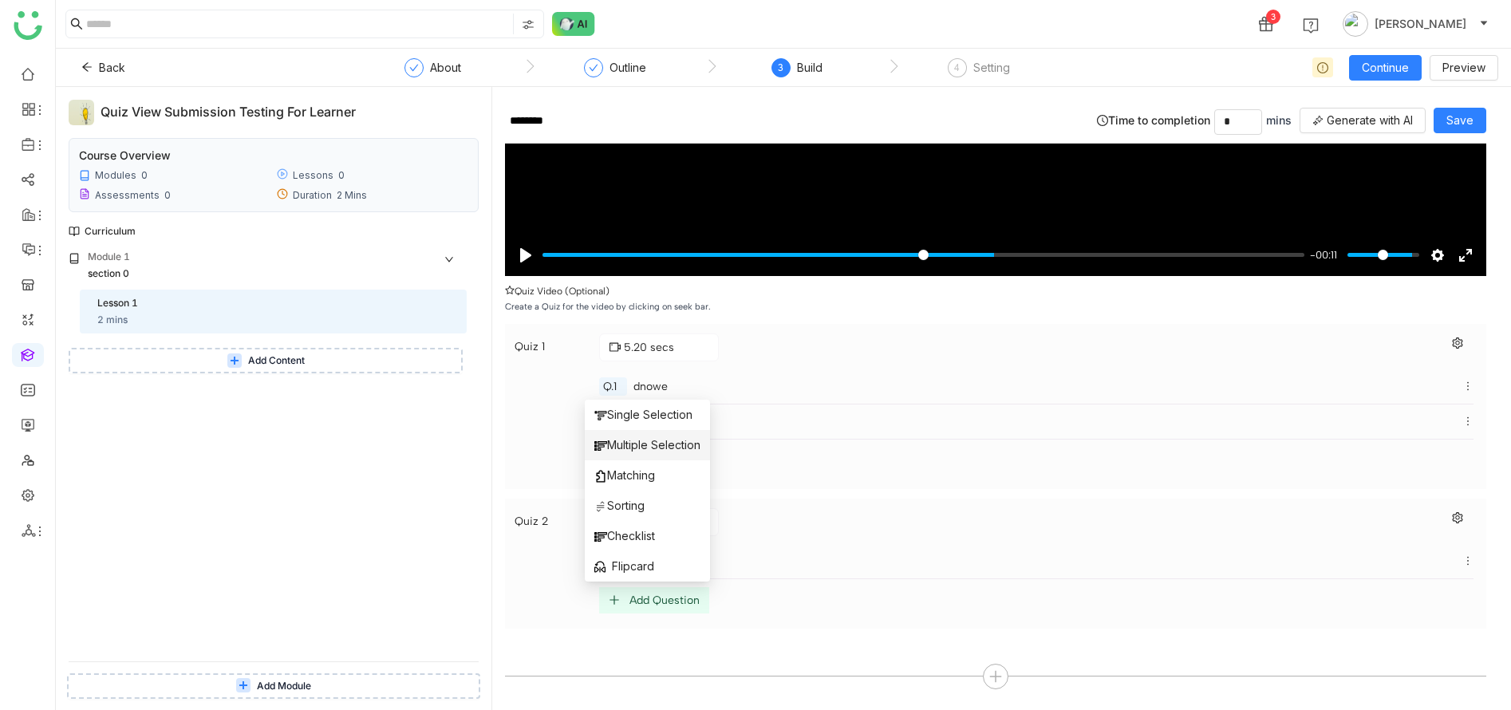
click at [647, 439] on span "Multiple Selection" at bounding box center [647, 445] width 106 height 18
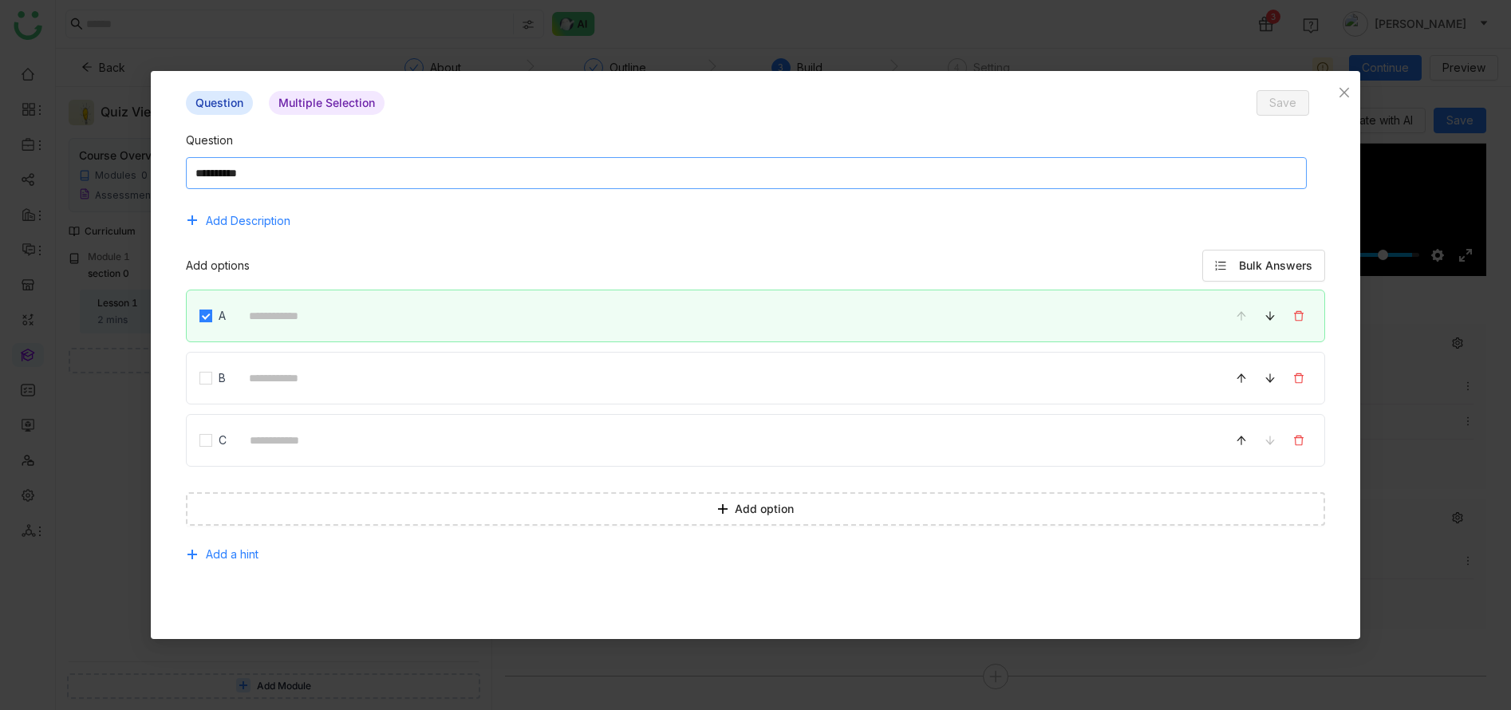
click at [615, 162] on textarea at bounding box center [746, 173] width 1121 height 32
type textarea "*****"
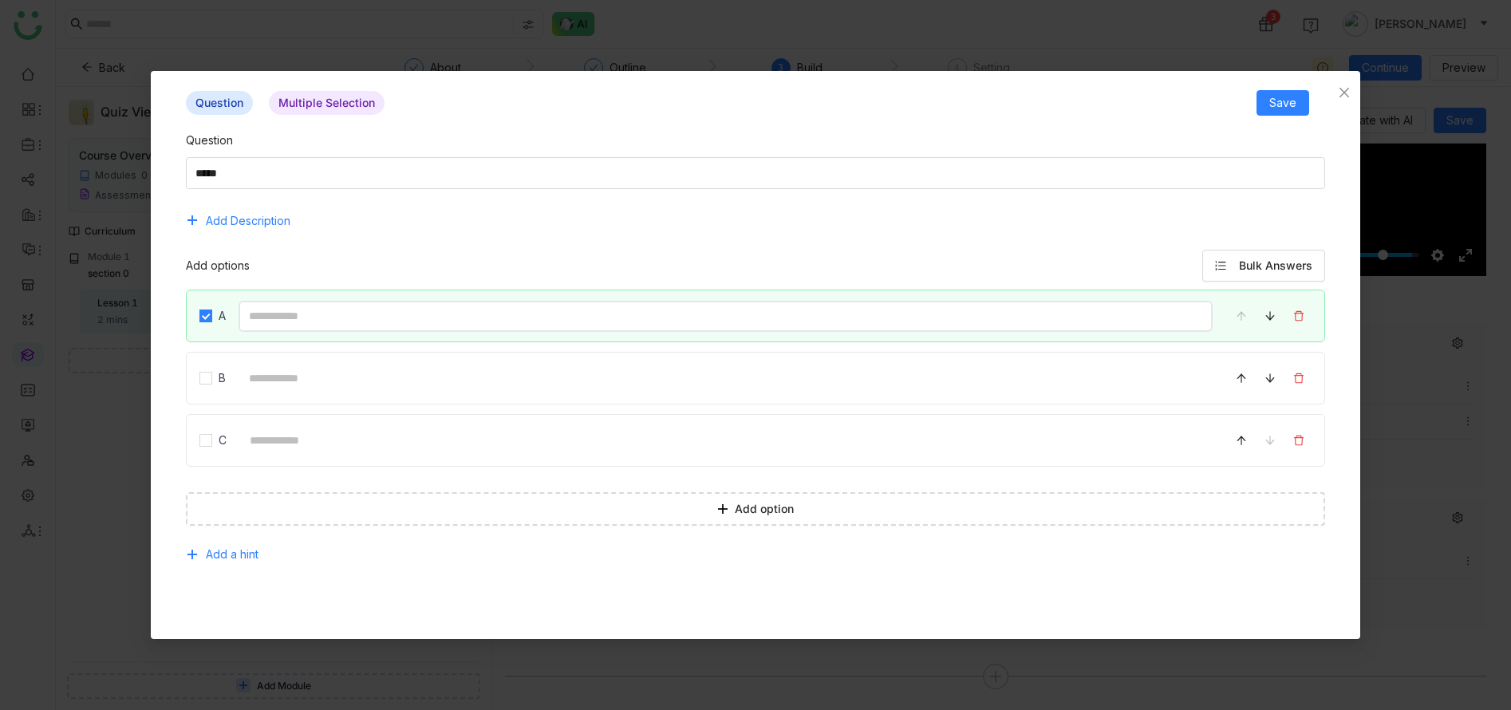
drag, startPoint x: 551, startPoint y: 311, endPoint x: 551, endPoint y: 298, distance: 13.6
click at [551, 311] on input at bounding box center [724, 316] width 973 height 31
type input "*****"
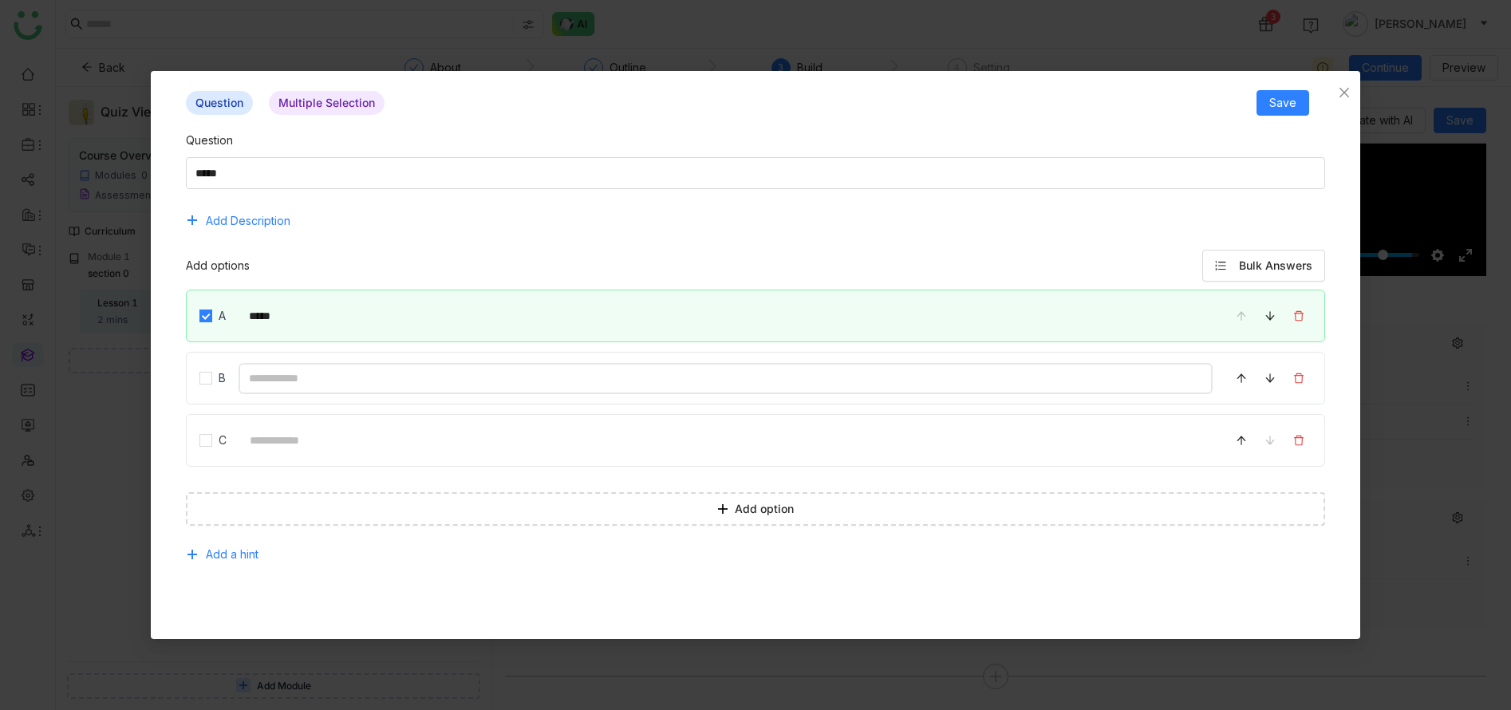
click at [547, 371] on input at bounding box center [724, 378] width 973 height 31
type input "***"
click at [542, 448] on input at bounding box center [725, 440] width 972 height 31
type input "*****"
click at [1306, 97] on button "Save" at bounding box center [1282, 103] width 53 height 26
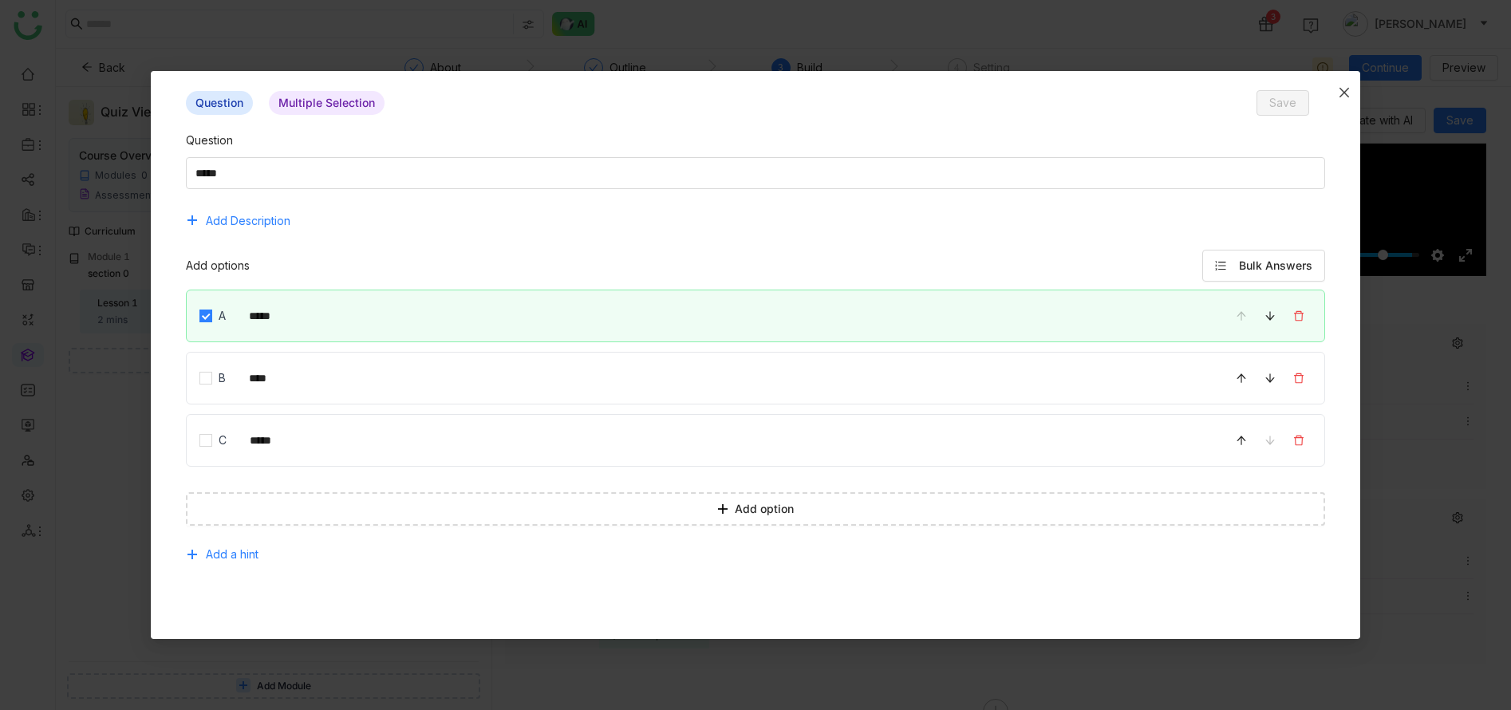
click at [1340, 99] on span "Close" at bounding box center [1344, 92] width 32 height 43
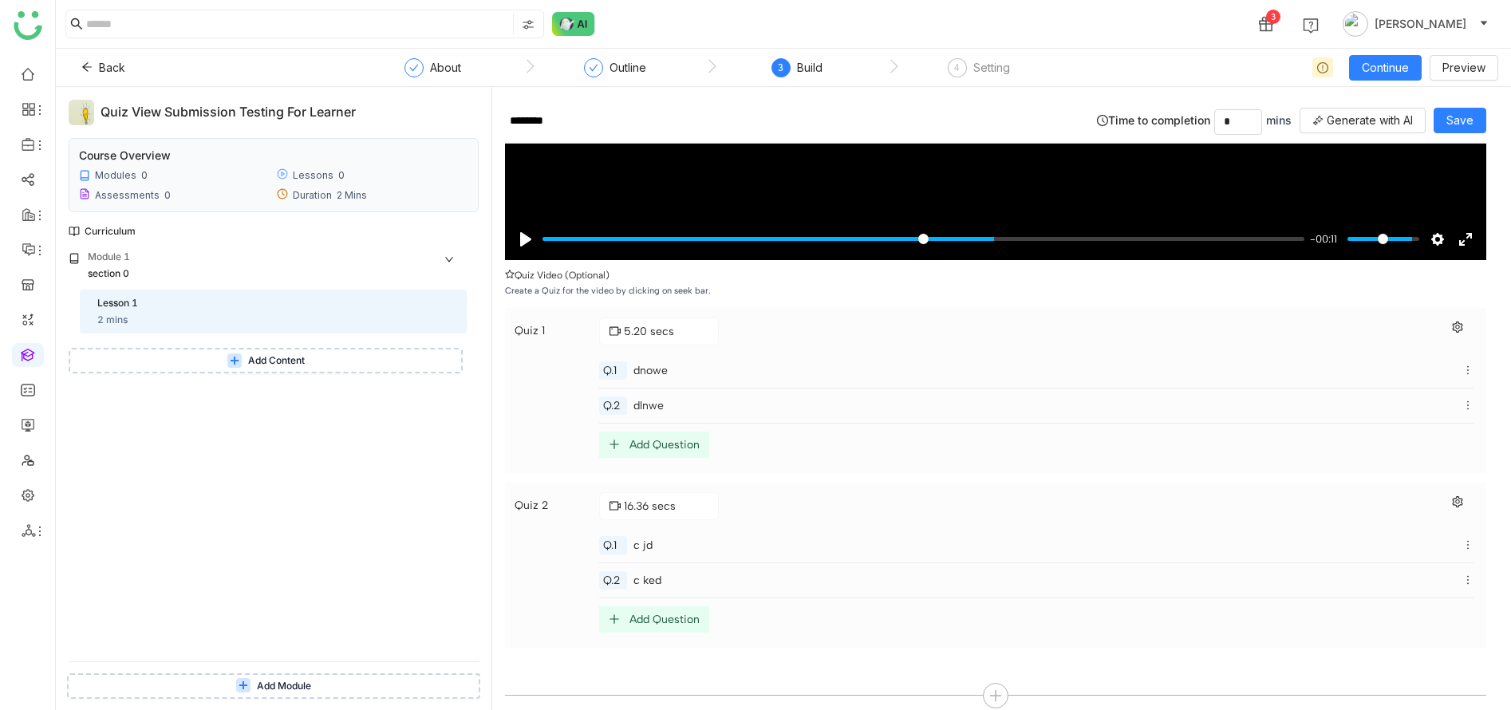
scroll to position [269, 0]
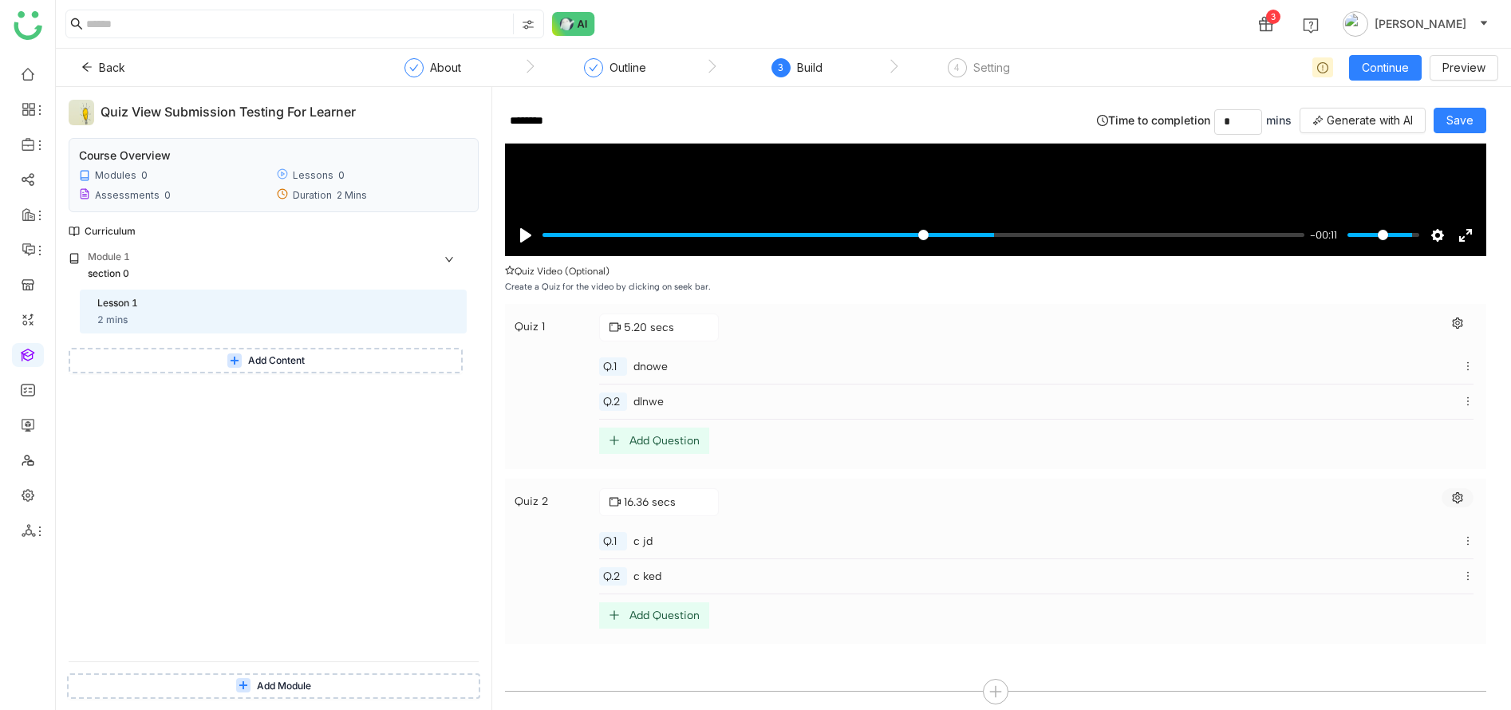
click at [1463, 493] on icon at bounding box center [1457, 497] width 11 height 11
click at [1335, 499] on span "Reveal Answer" at bounding box center [1324, 498] width 92 height 18
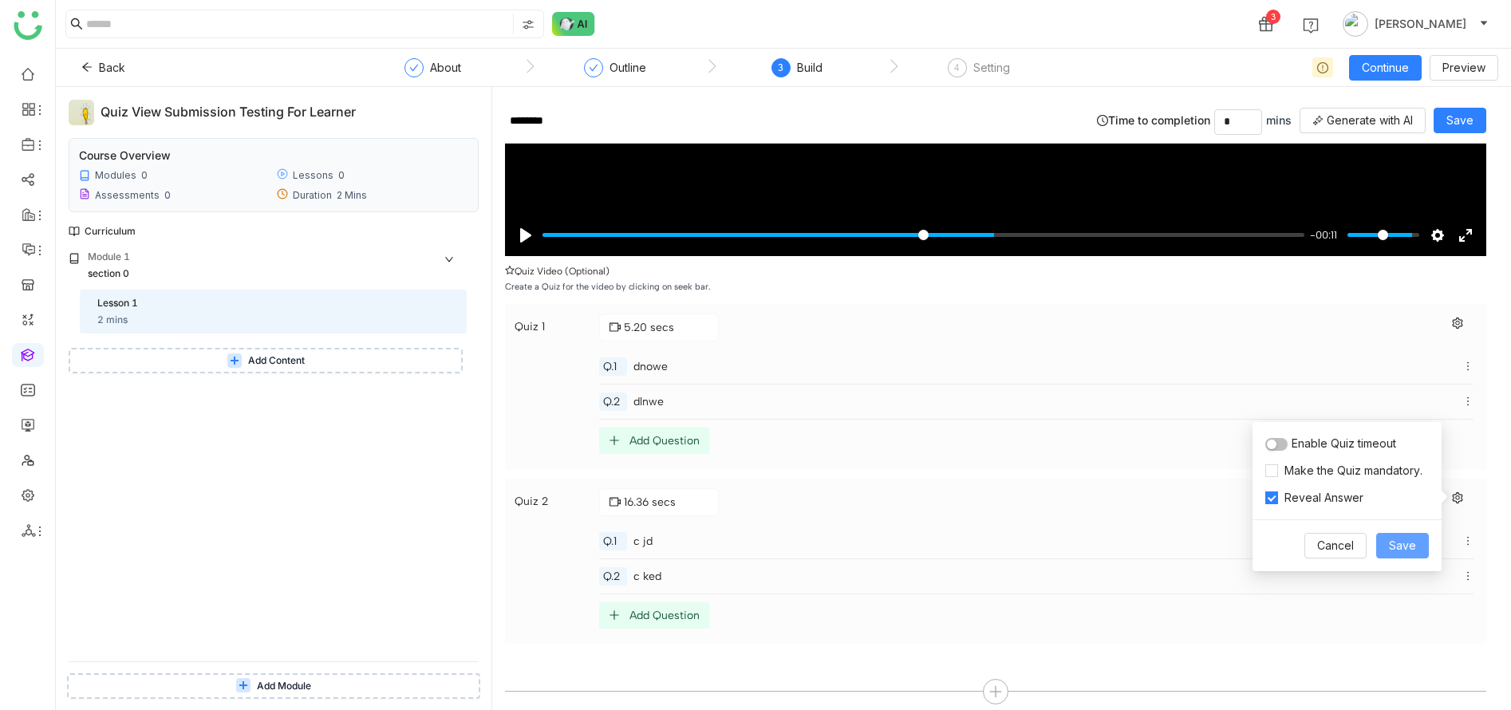
click at [1408, 542] on span "Save" at bounding box center [1402, 546] width 27 height 18
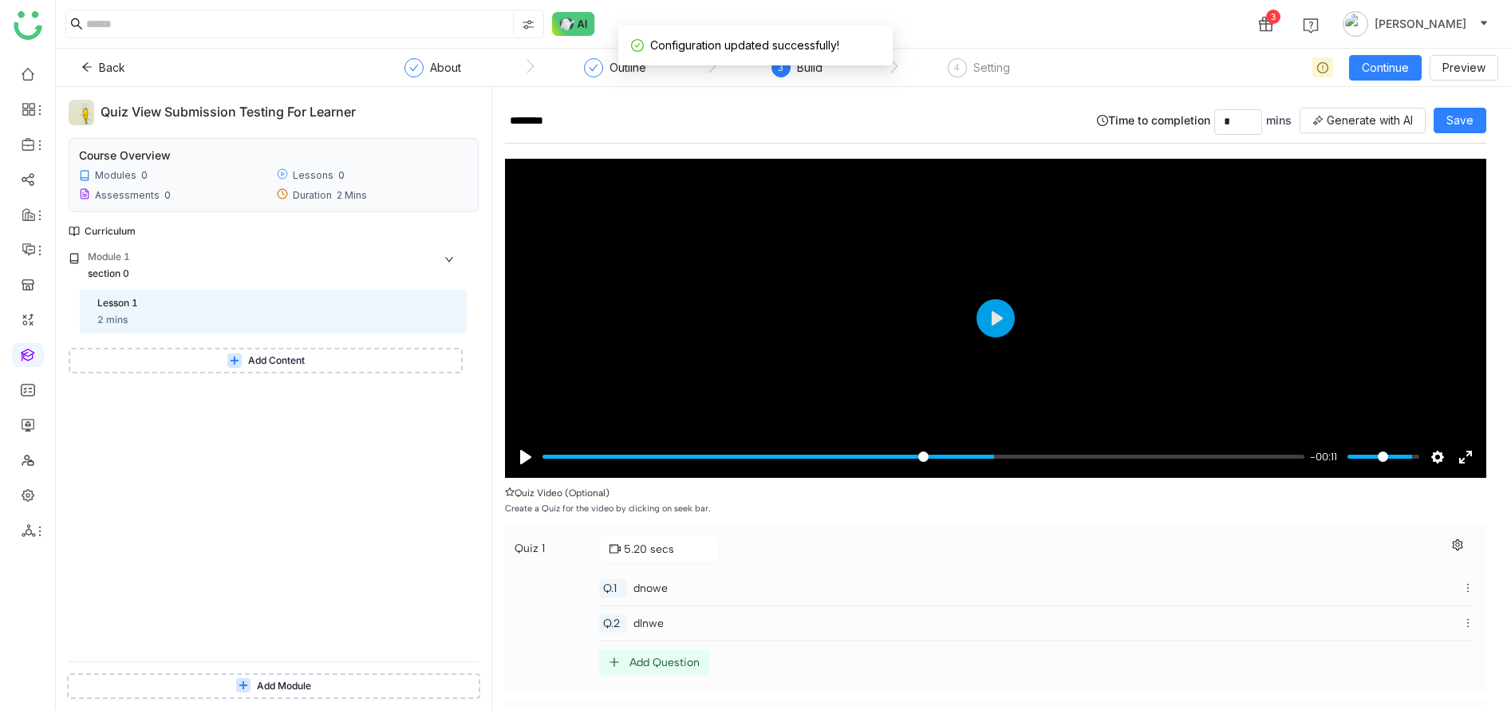
scroll to position [0, 0]
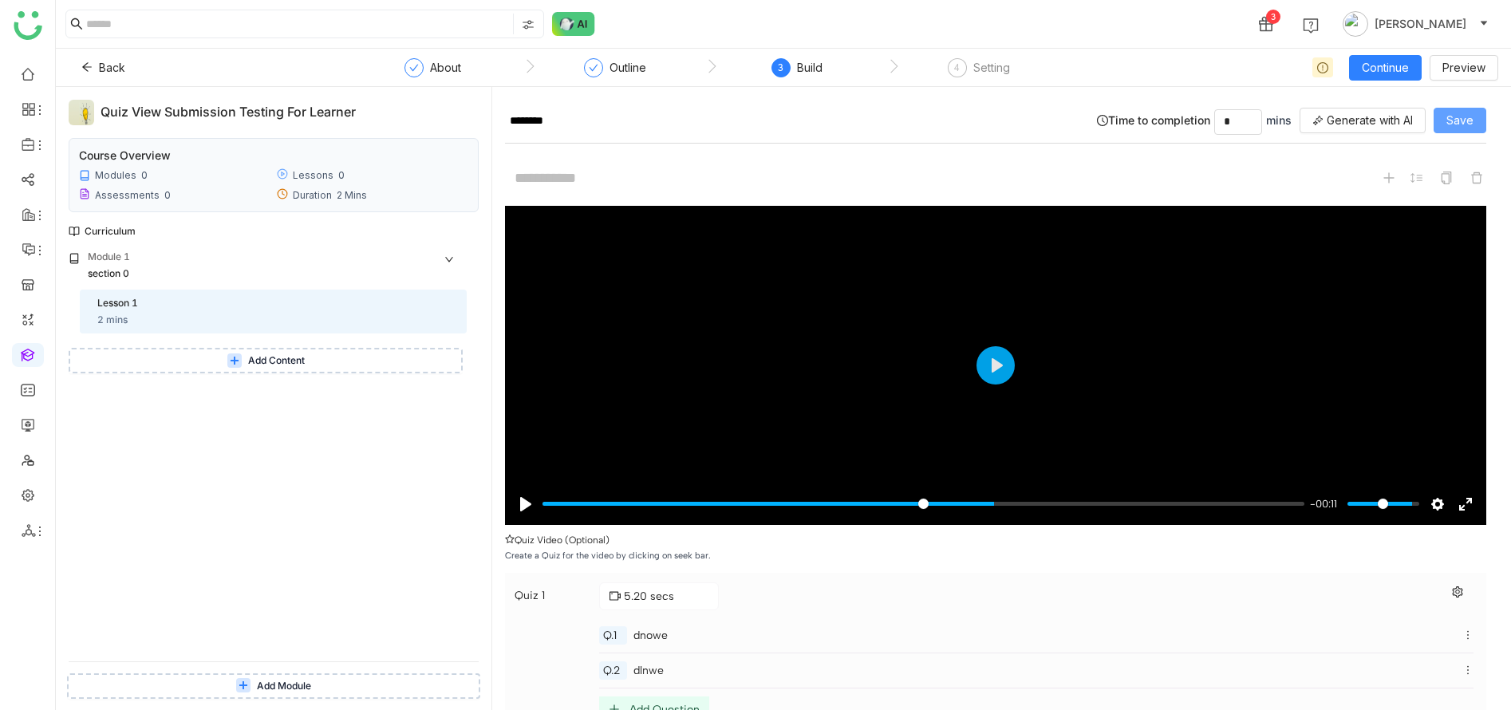
click at [1470, 124] on span "Save" at bounding box center [1459, 121] width 27 height 18
click at [302, 368] on span "Add Content" at bounding box center [276, 360] width 57 height 15
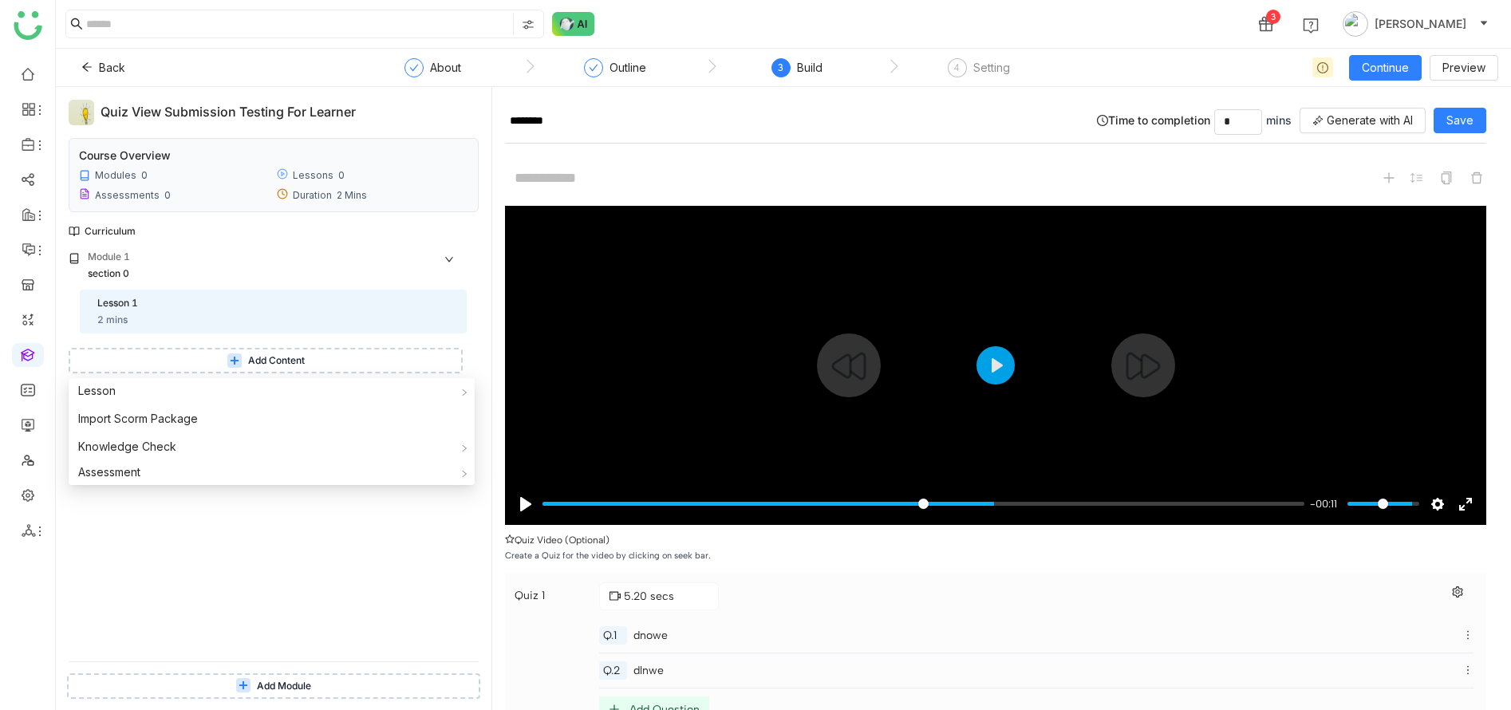
click at [500, 295] on div "******** Time to completion * mins Generate with AI Save Pause Play % buffered …" at bounding box center [1001, 398] width 1019 height 623
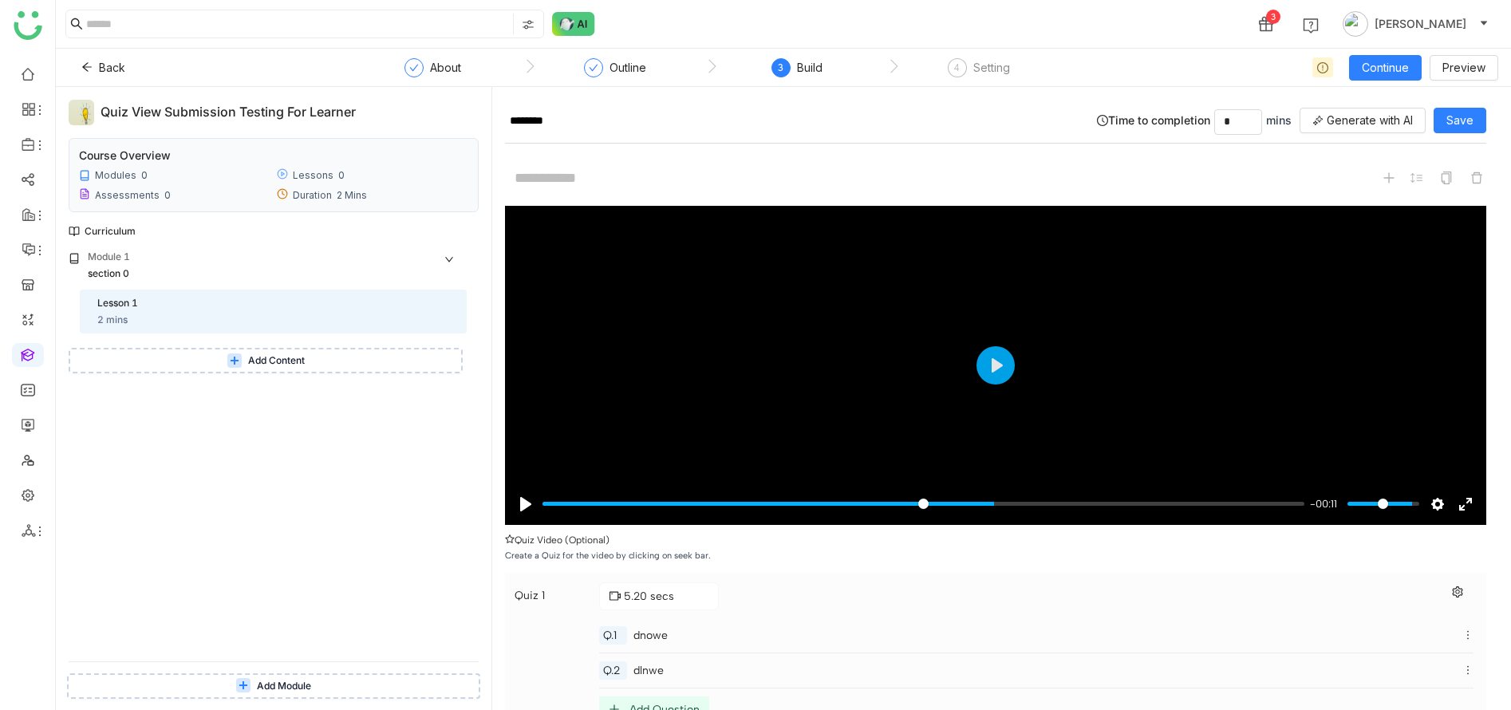
click at [396, 361] on button "Add Content" at bounding box center [266, 361] width 394 height 26
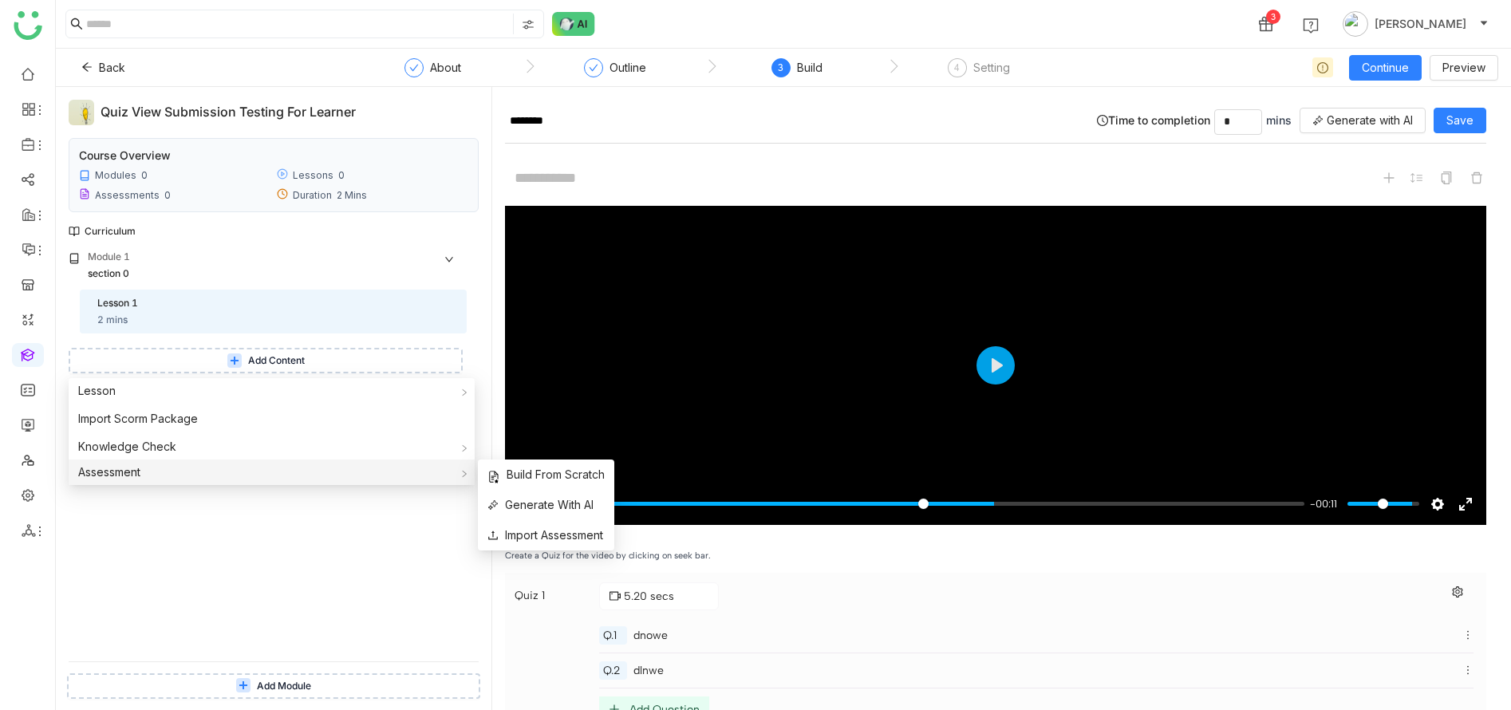
click at [349, 470] on div "Assessment" at bounding box center [272, 472] width 406 height 26
click at [529, 471] on span "Build From Scratch" at bounding box center [545, 475] width 117 height 18
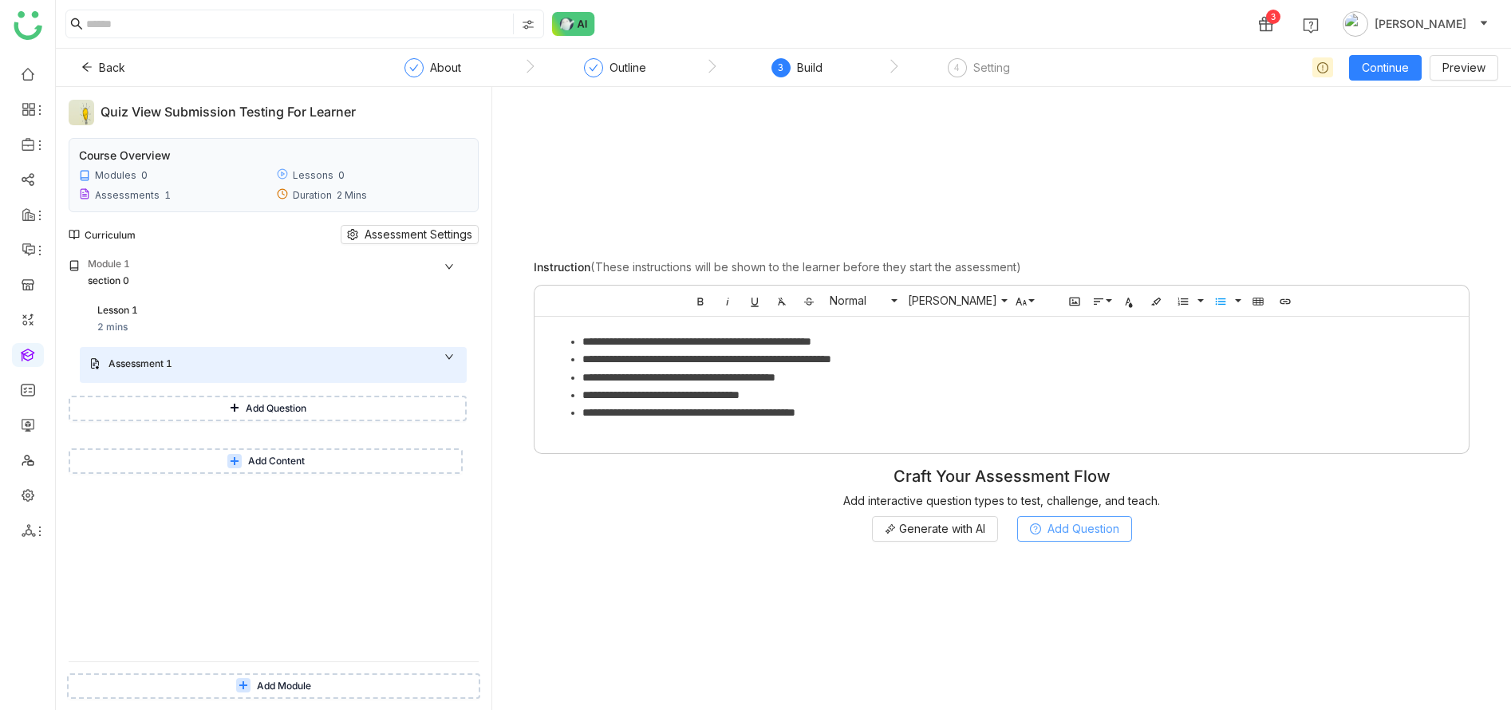
click at [1034, 532] on icon at bounding box center [1035, 528] width 11 height 11
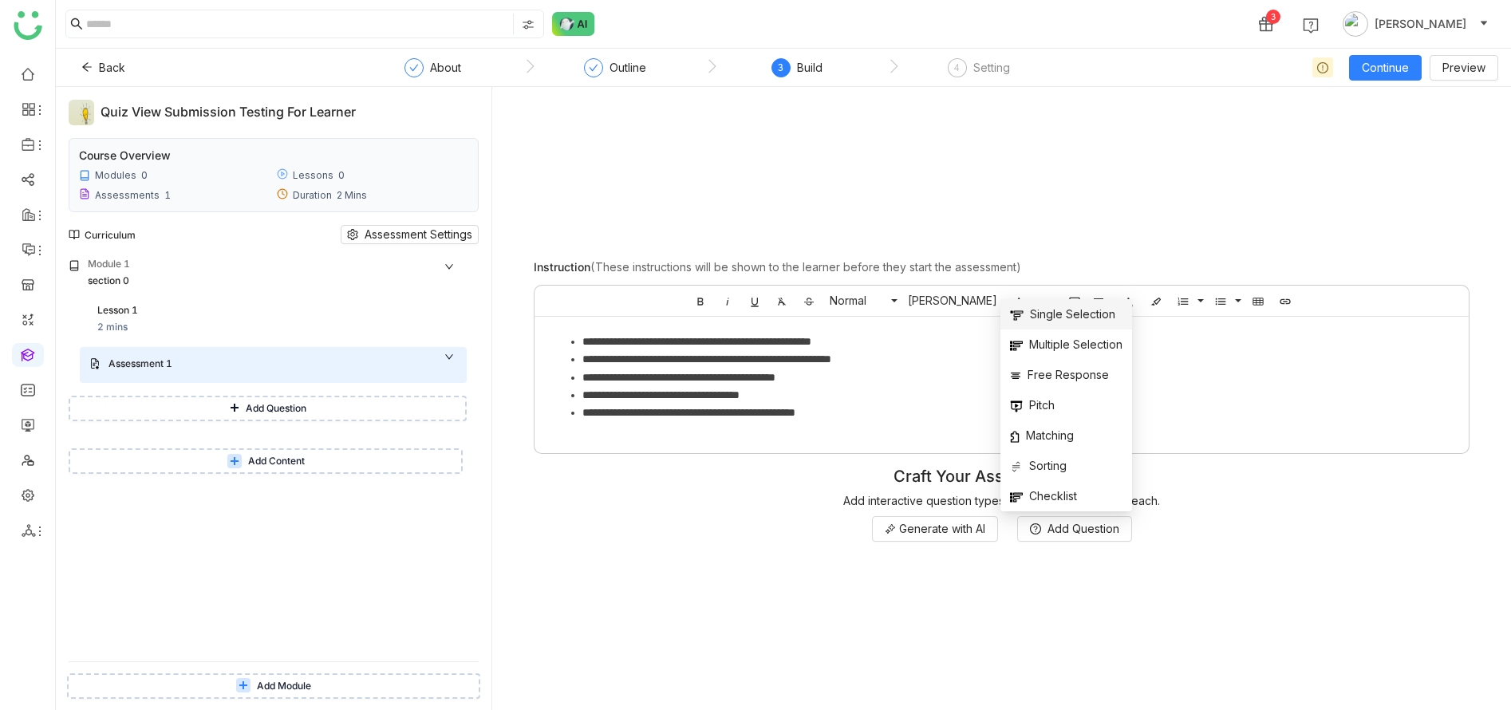
click at [1038, 322] on span "Single Selection" at bounding box center [1062, 314] width 105 height 18
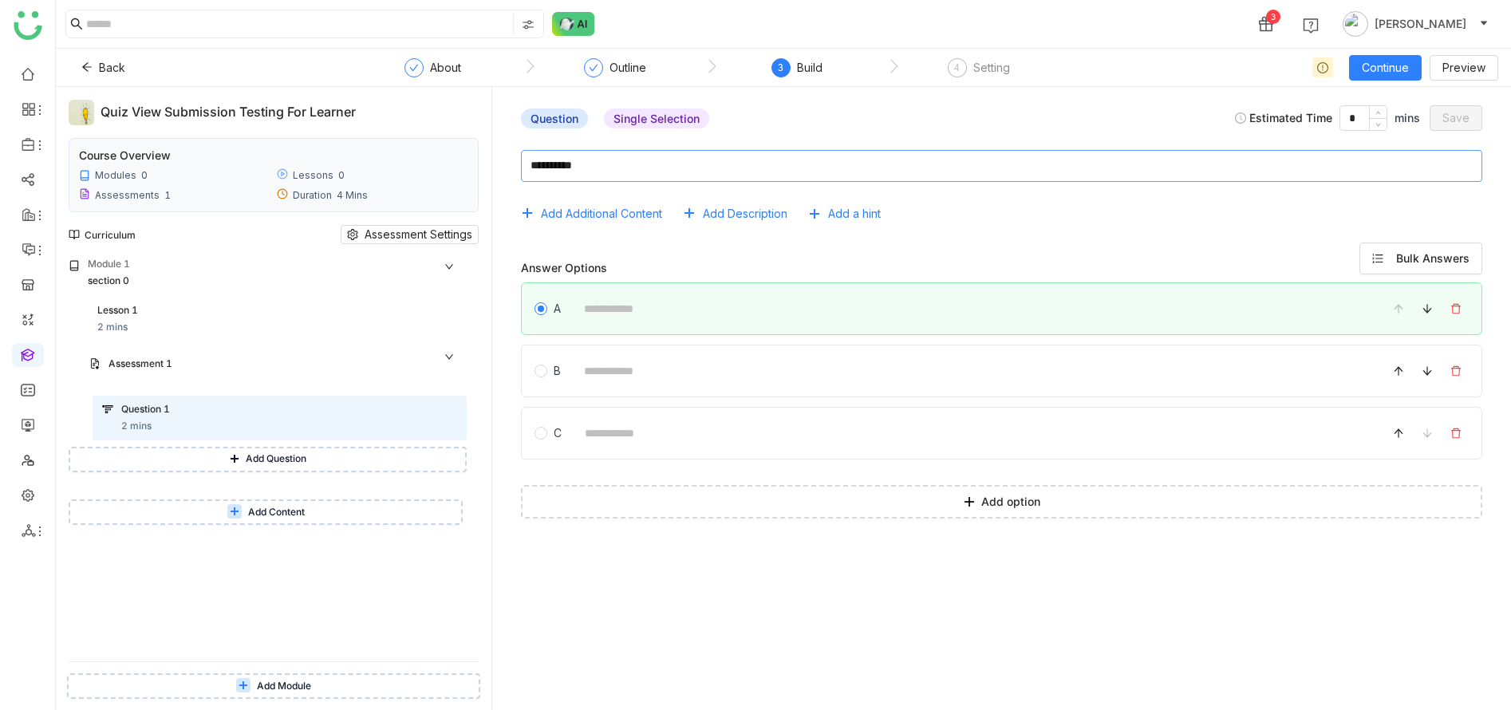
click at [784, 162] on textarea at bounding box center [1001, 166] width 961 height 32
type textarea "****"
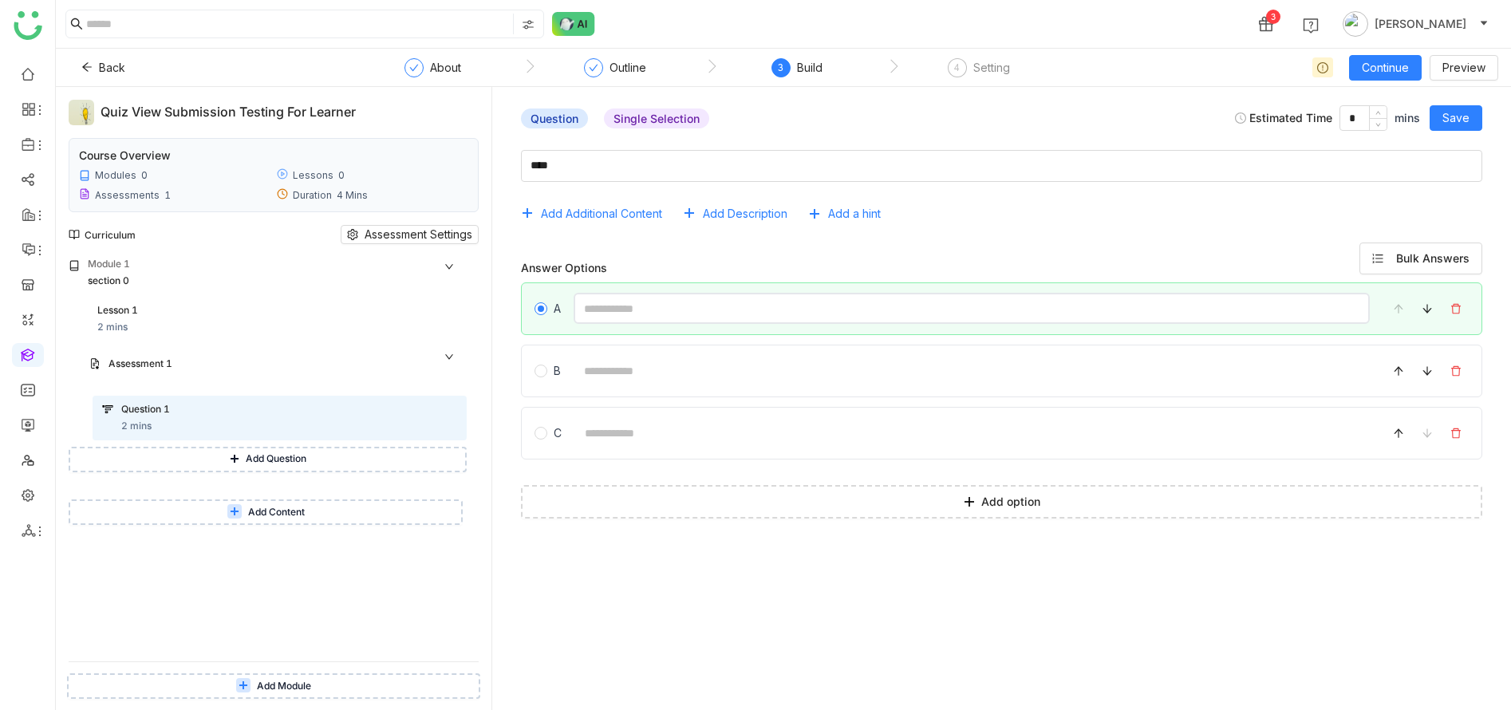
click at [755, 309] on input at bounding box center [971, 308] width 796 height 31
type input "*****"
click at [629, 374] on input at bounding box center [971, 370] width 796 height 31
type input "*****"
click at [1465, 102] on div "Question Single Selection Estimated Time * mins Save" at bounding box center [1001, 118] width 993 height 37
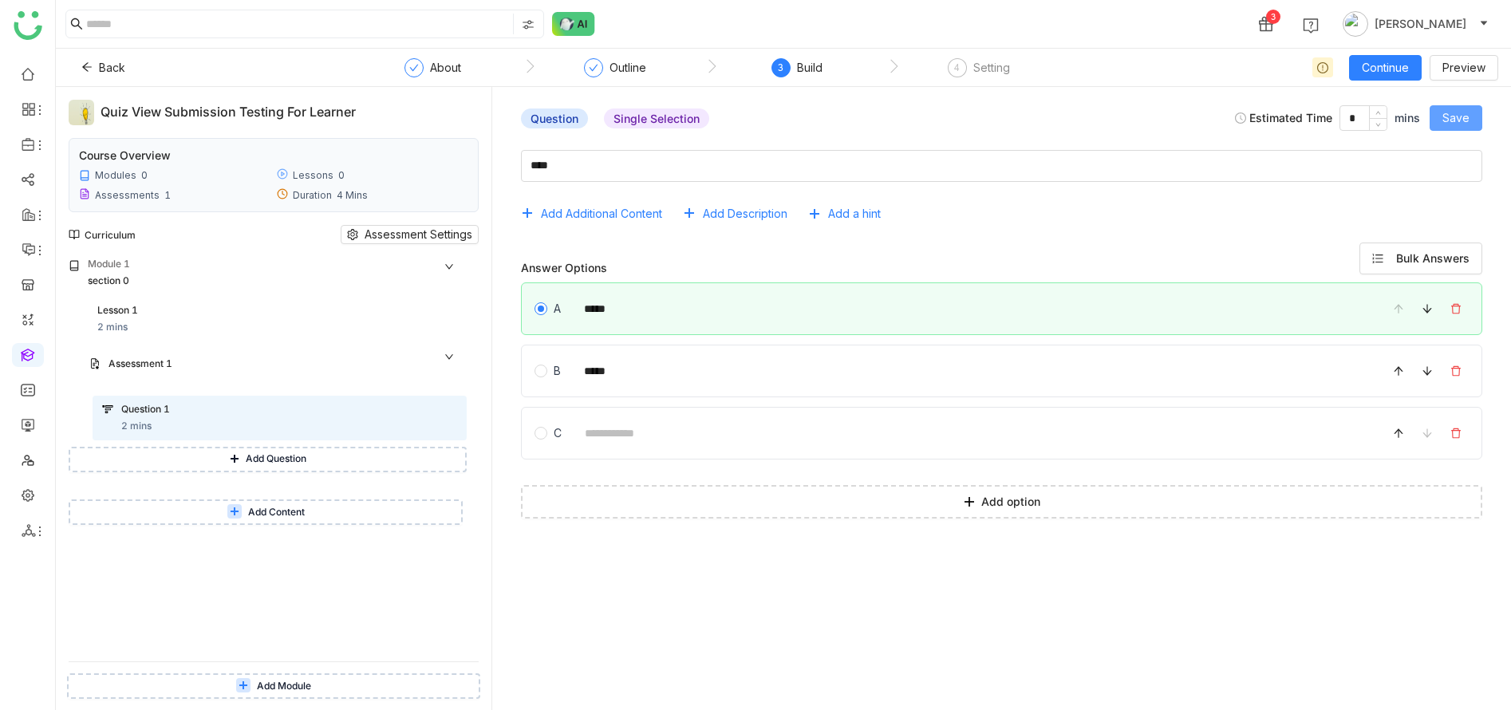
click at [1465, 119] on span "Save" at bounding box center [1455, 118] width 27 height 18
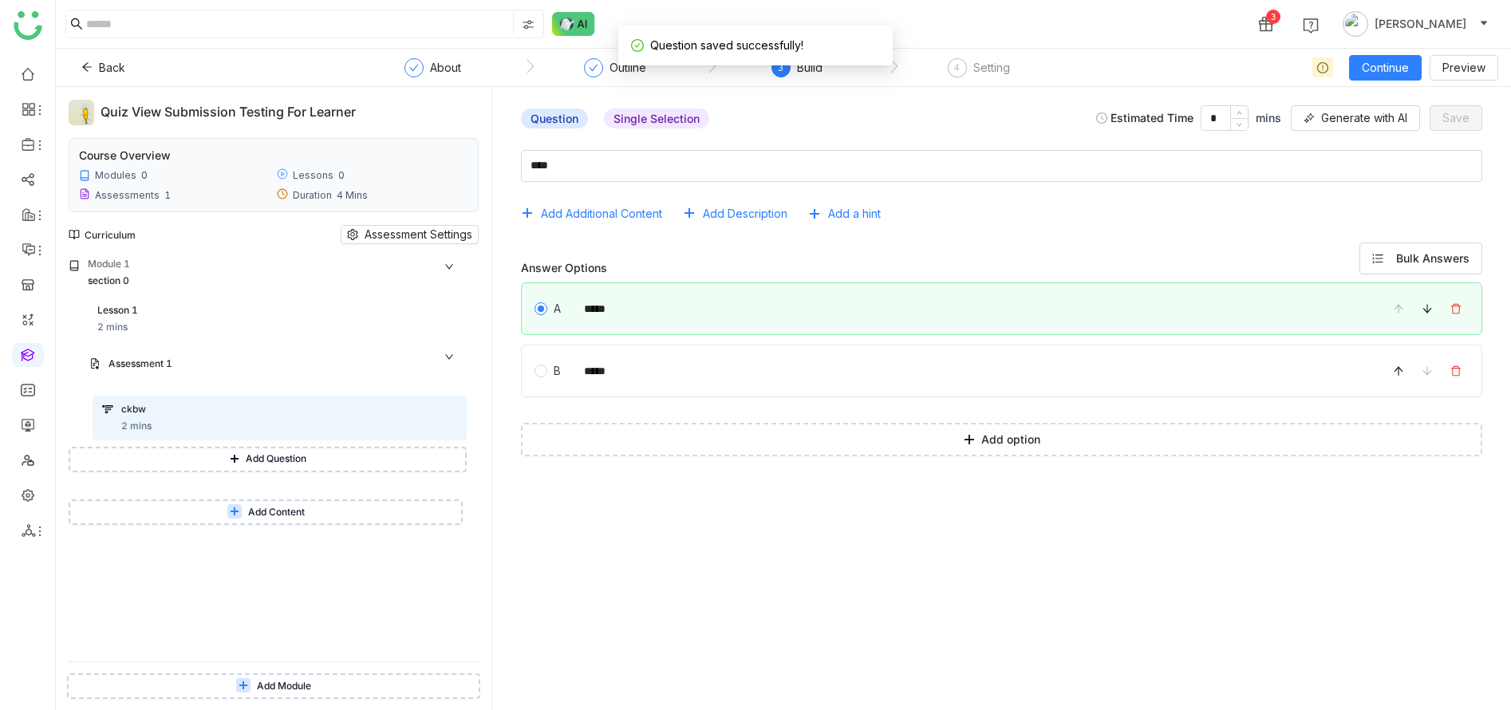
click at [712, 629] on div "Add Additional Content Add Description Add a hint Answer Options Bulk Answers A…" at bounding box center [1001, 417] width 993 height 560
click at [1403, 77] on button "Continue" at bounding box center [1385, 68] width 73 height 26
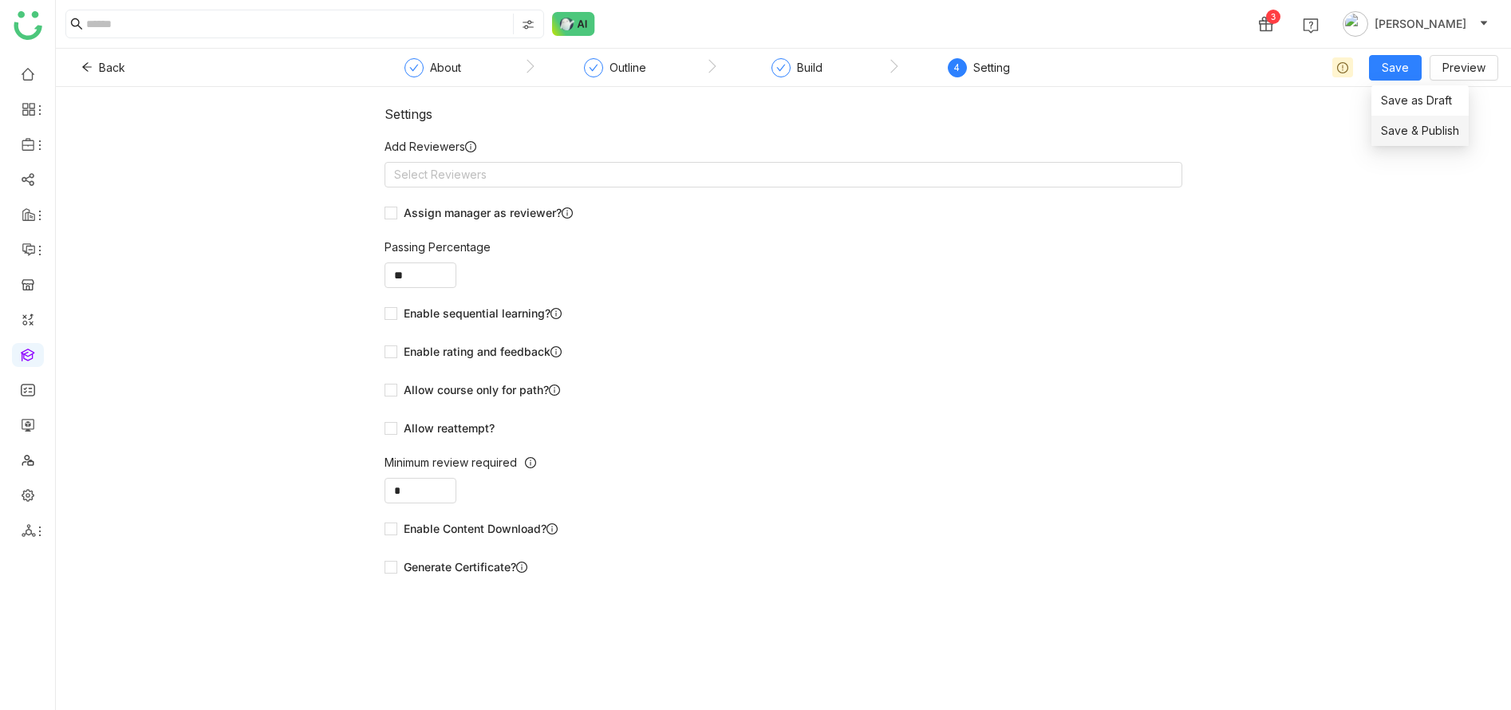
click at [1396, 125] on span "Save & Publish" at bounding box center [1420, 131] width 78 height 18
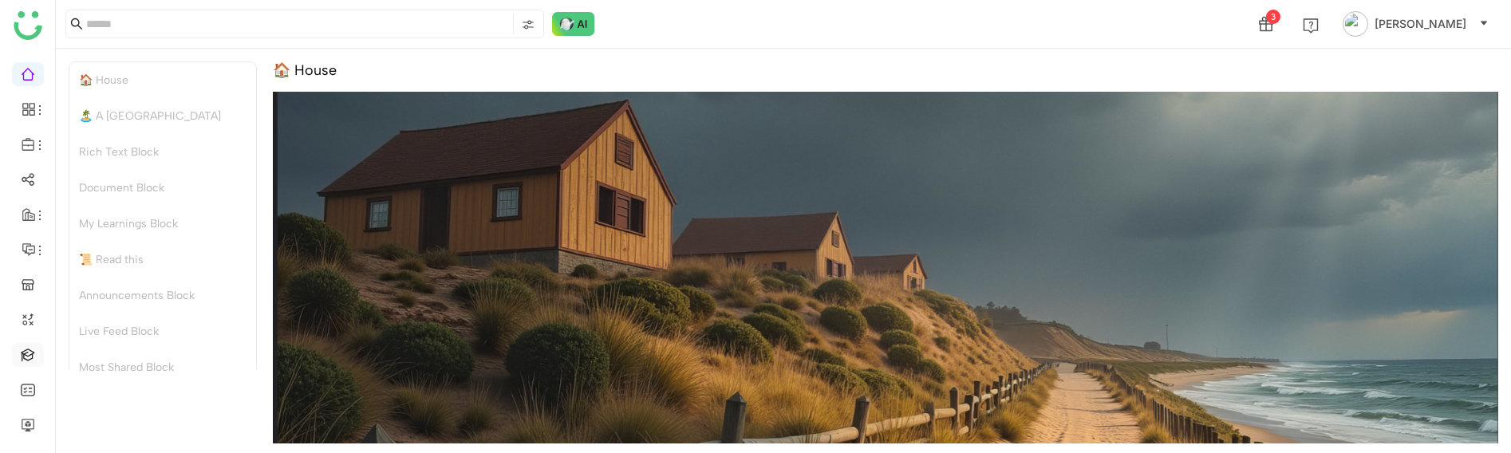
click at [22, 361] on link at bounding box center [28, 354] width 14 height 14
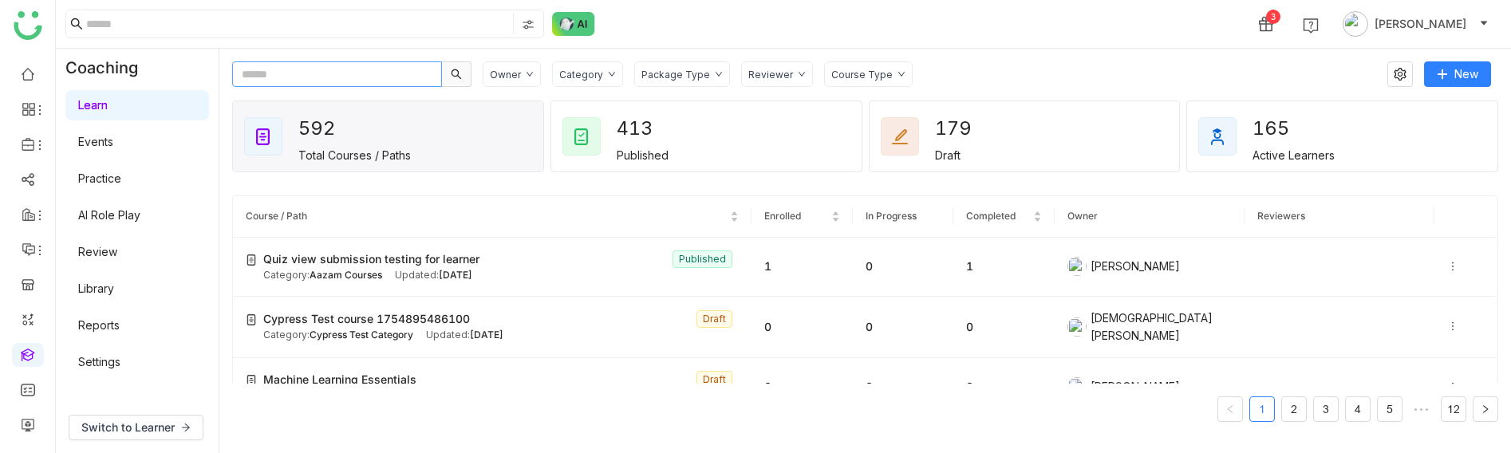
click at [345, 68] on input "text" at bounding box center [337, 74] width 210 height 26
click at [518, 65] on div "Owner" at bounding box center [512, 74] width 58 height 26
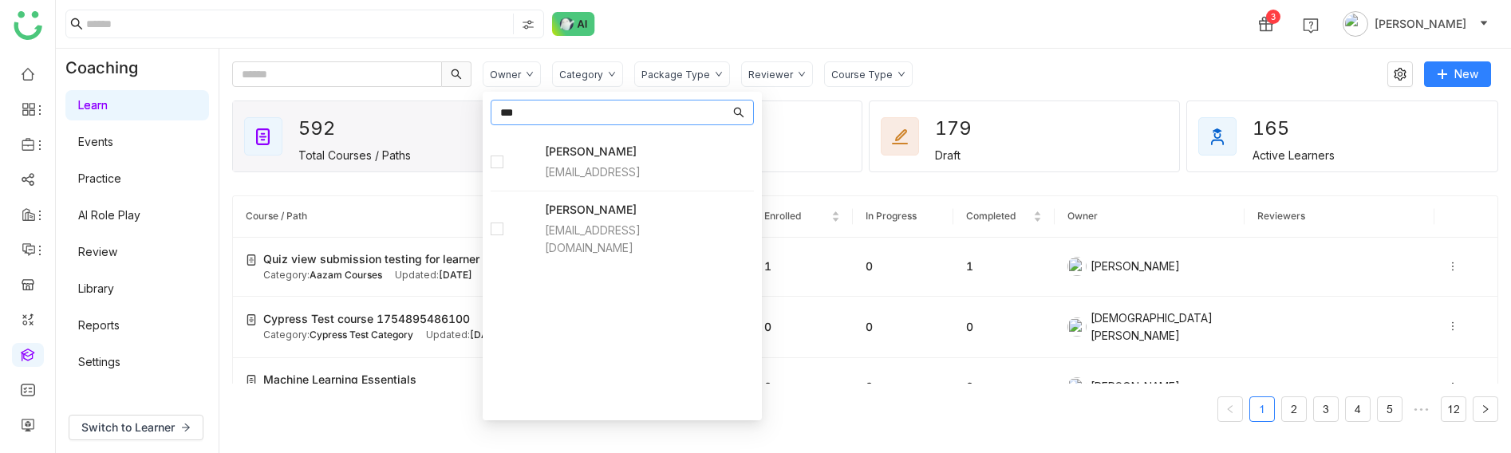
type input "***"
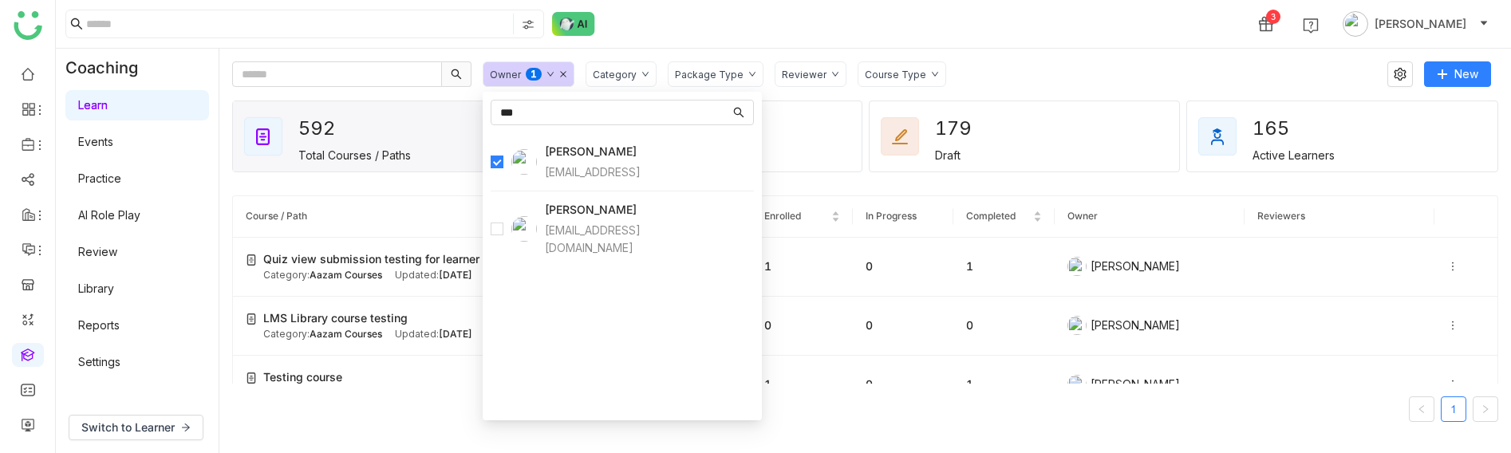
click at [1050, 49] on div "Owner 0 1 2 3 4 5 6 7 8 9 Category Package Type Reviewer Course Type New 592 To…" at bounding box center [864, 251] width 1291 height 404
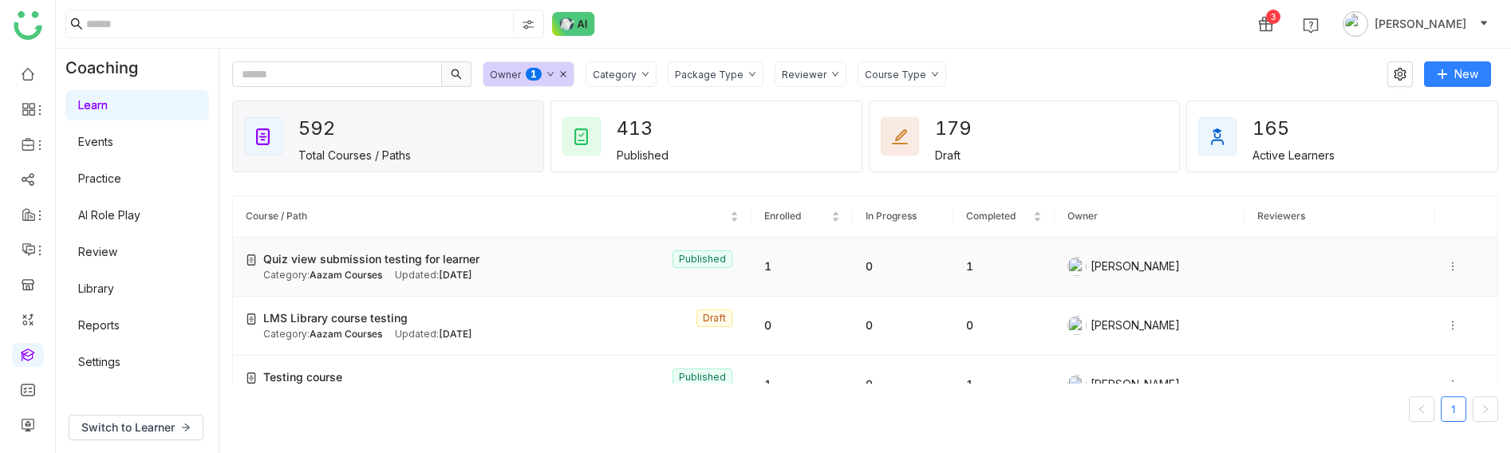
click at [480, 262] on div "Quiz view submission testing for learner Published" at bounding box center [500, 259] width 475 height 18
click at [450, 258] on span "Quiz view submission testing for learner" at bounding box center [371, 259] width 216 height 18
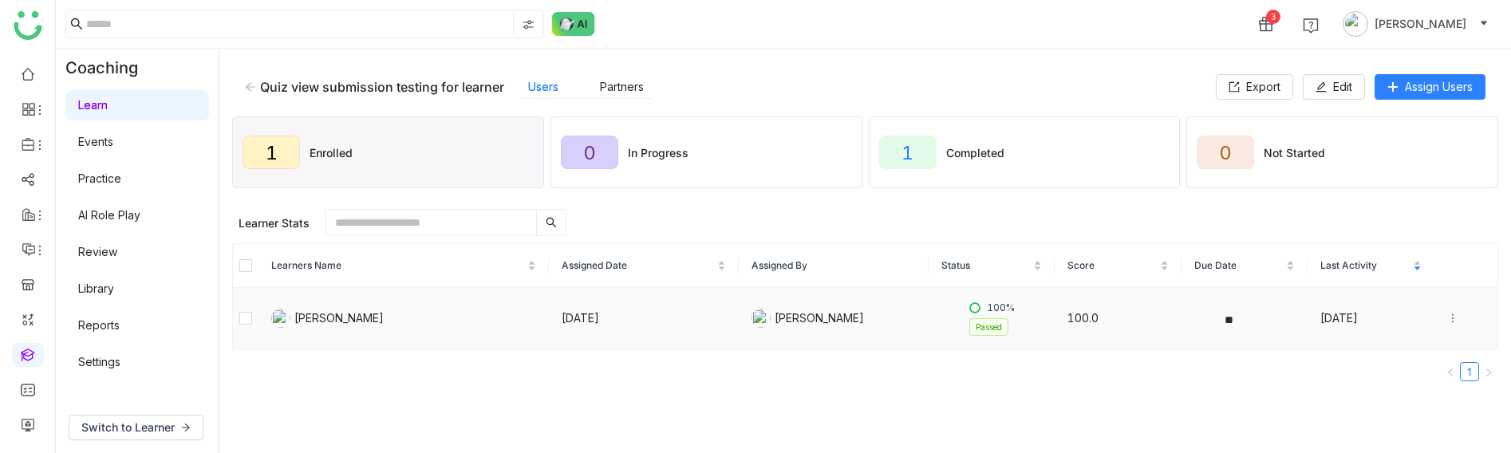
click at [1450, 319] on icon at bounding box center [1452, 318] width 11 height 11
click at [1385, 246] on div "Unenroll" at bounding box center [1361, 243] width 61 height 18
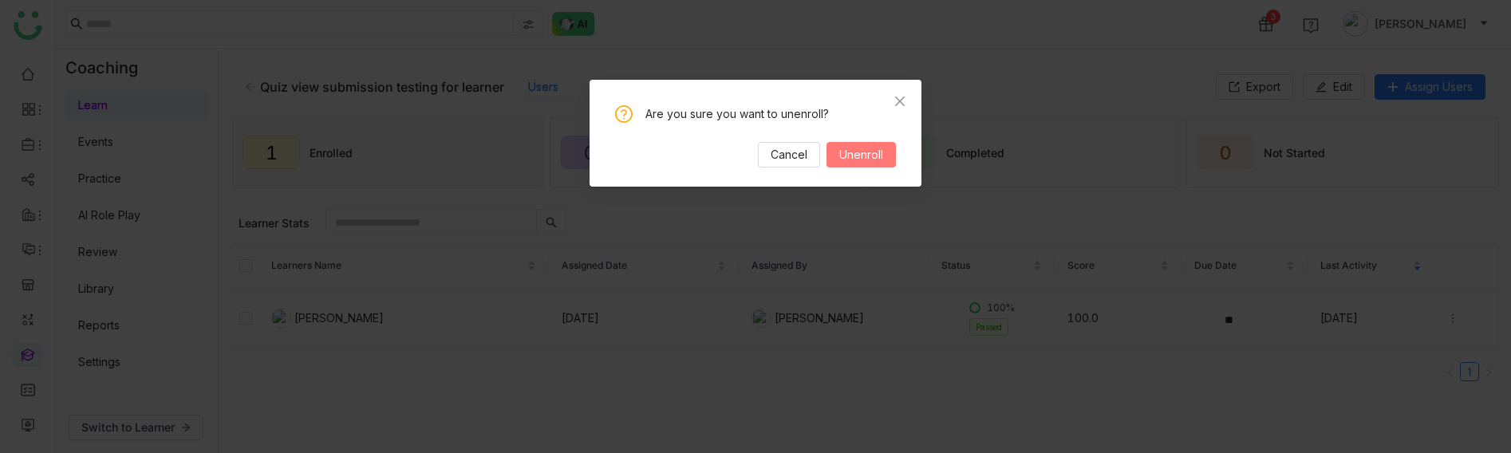
click at [861, 148] on span "Unenroll" at bounding box center [861, 155] width 44 height 18
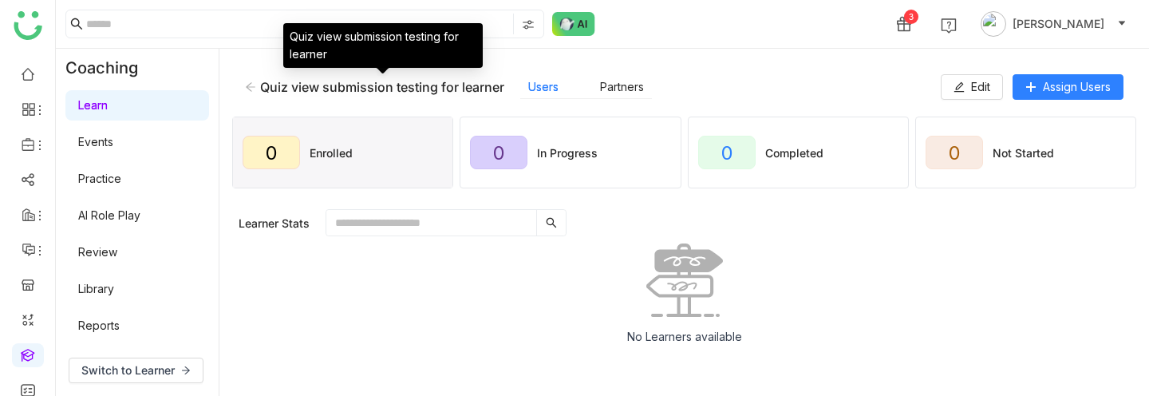
drag, startPoint x: 505, startPoint y: 87, endPoint x: 262, endPoint y: 87, distance: 242.5
click at [262, 87] on div "Quiz view submission testing for learner Users Partners" at bounding box center [593, 87] width 696 height 24
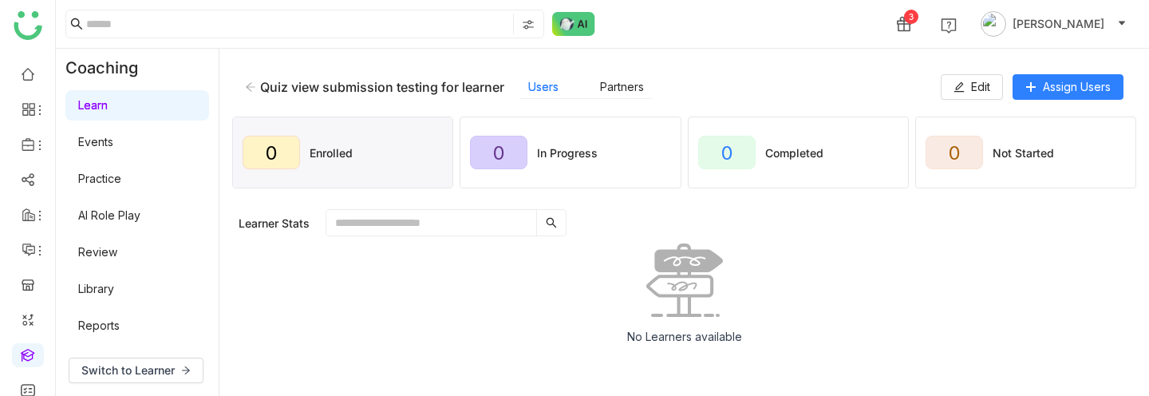
copy div "Quiz view submission testing for learner"
click at [977, 85] on span "Edit" at bounding box center [980, 87] width 19 height 18
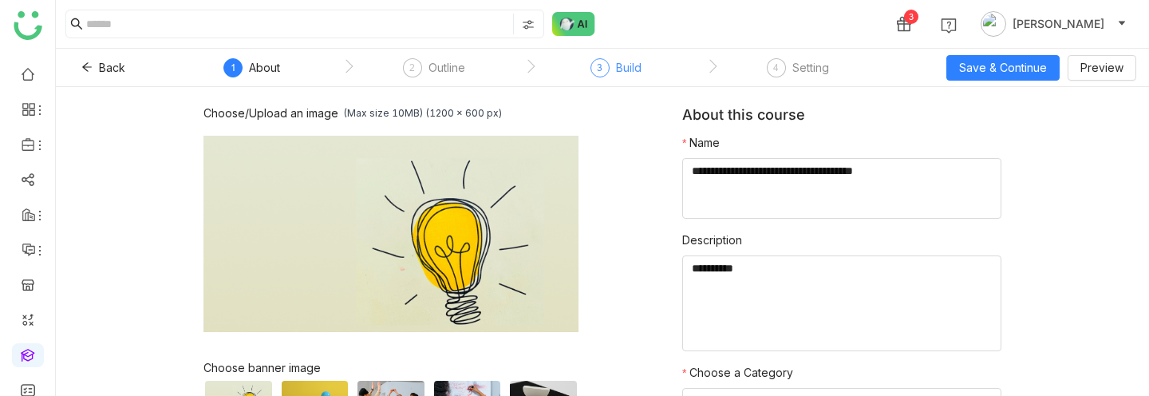
click at [621, 65] on div "Build" at bounding box center [629, 67] width 26 height 19
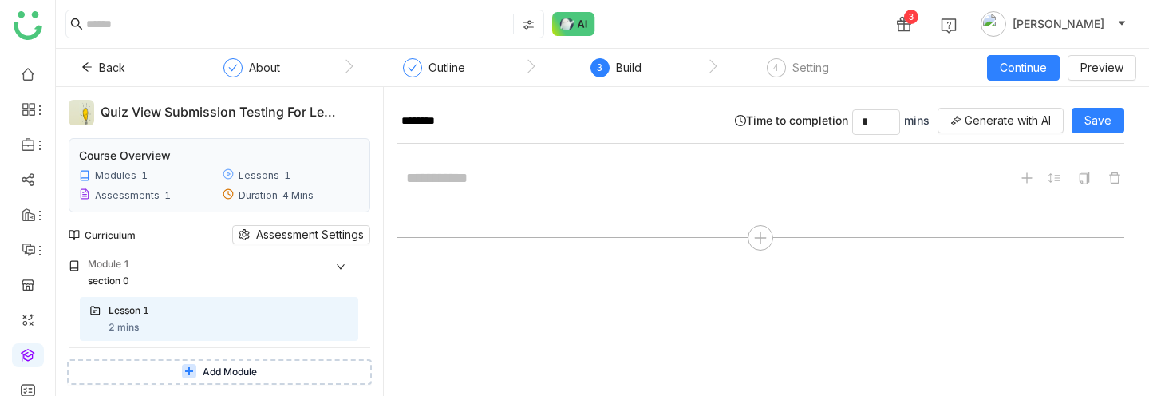
click at [212, 370] on span "Add Module" at bounding box center [230, 372] width 54 height 15
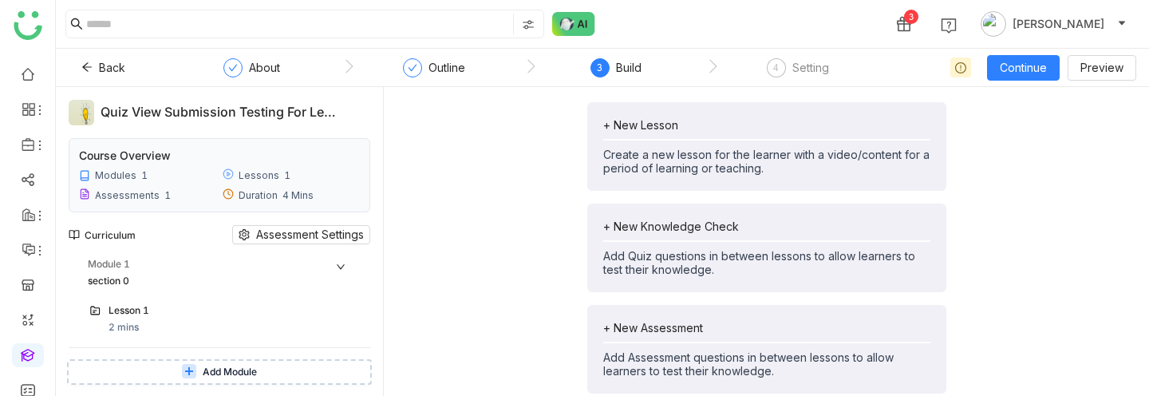
click at [345, 262] on icon at bounding box center [341, 267] width 10 height 10
click at [345, 315] on icon at bounding box center [341, 316] width 10 height 10
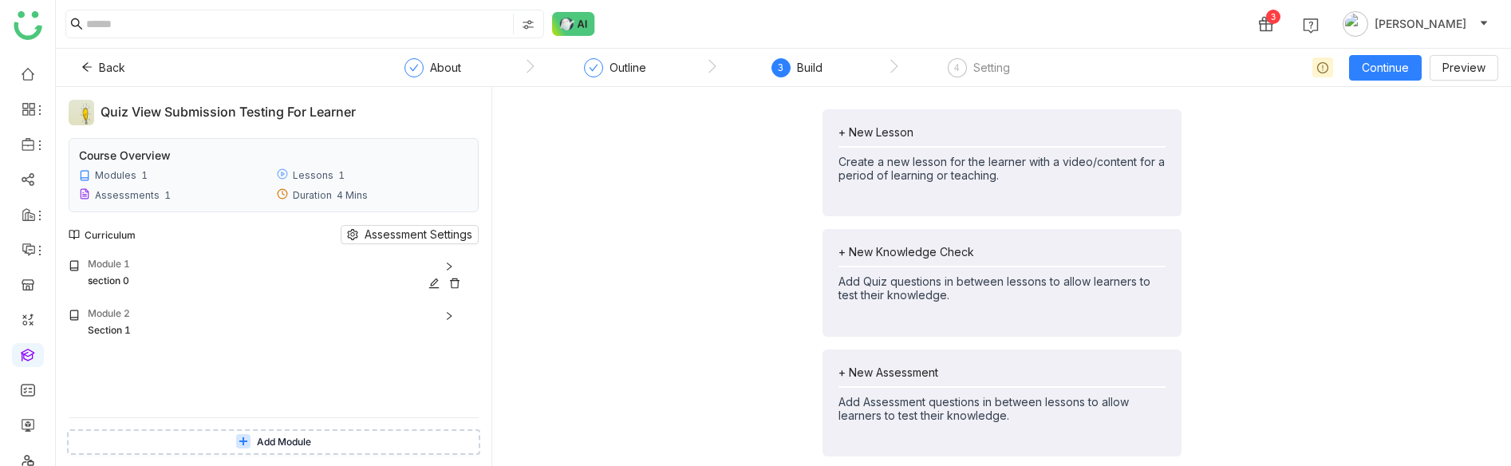
click at [466, 265] on div "Module 1" at bounding box center [277, 264] width 379 height 15
click at [272, 361] on div "test assessment" at bounding box center [261, 364] width 307 height 15
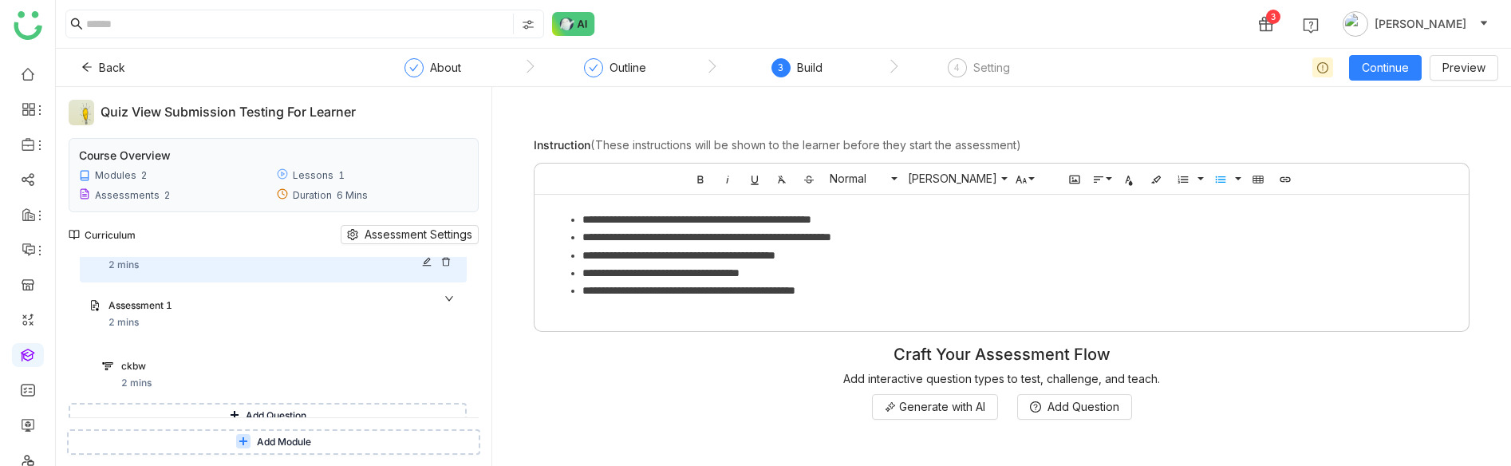
scroll to position [106, 0]
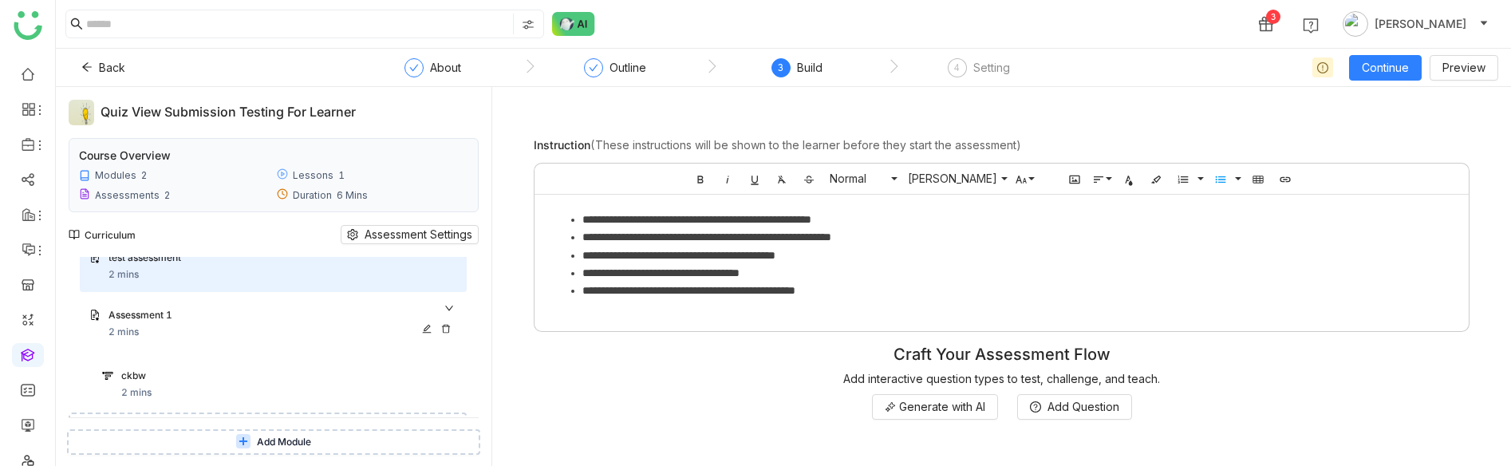
click at [256, 306] on div "Assessment 1 2 mins" at bounding box center [273, 323] width 387 height 51
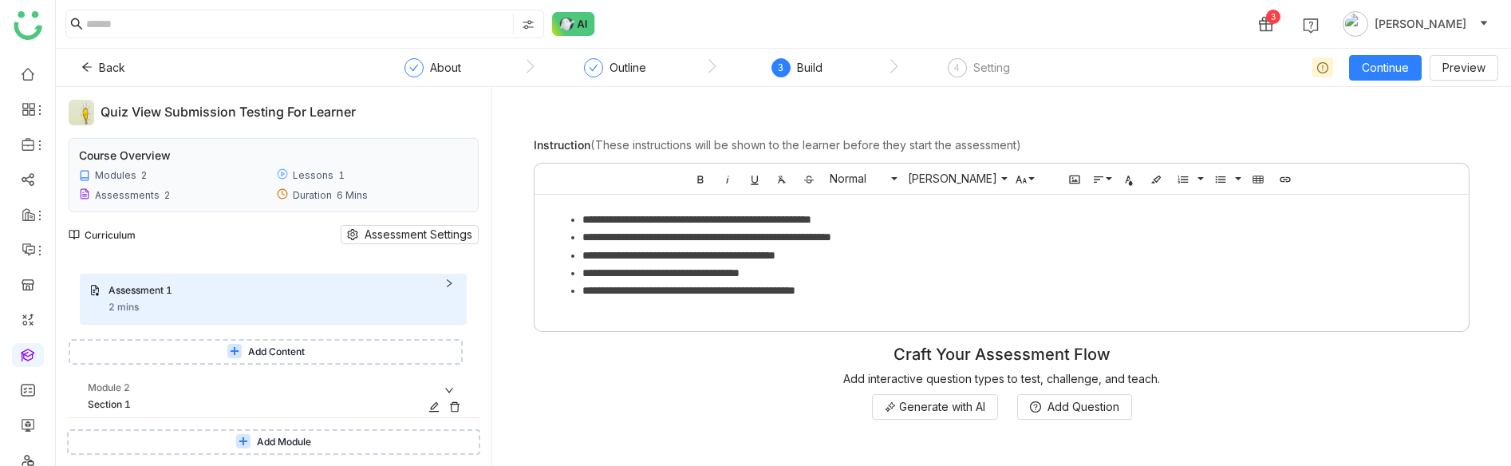
scroll to position [159, 0]
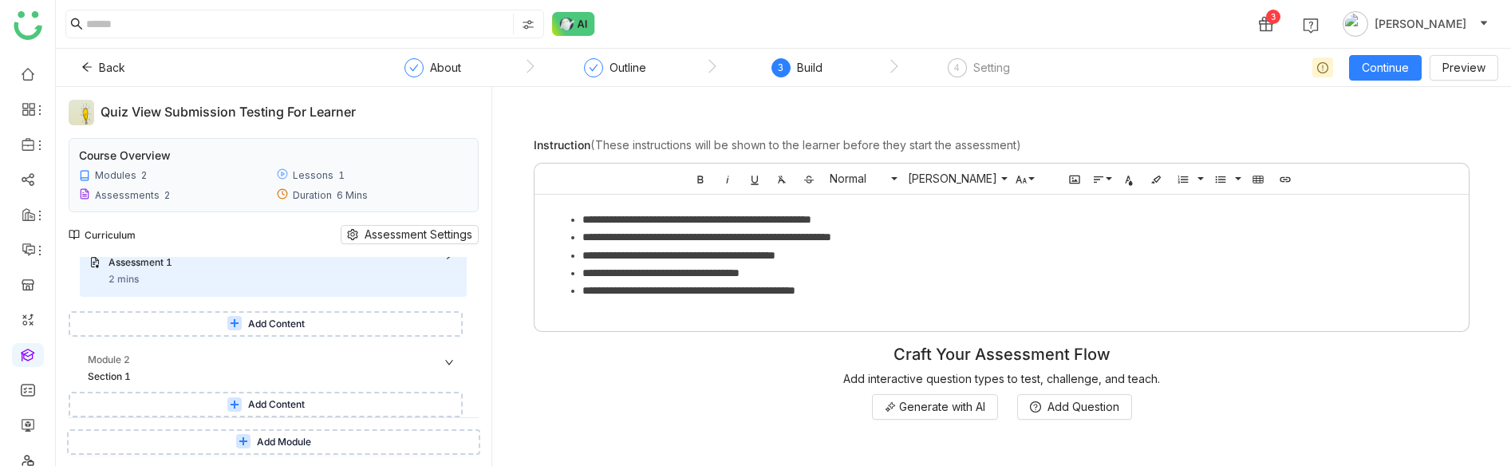
click at [305, 403] on span "Add Content" at bounding box center [276, 404] width 57 height 15
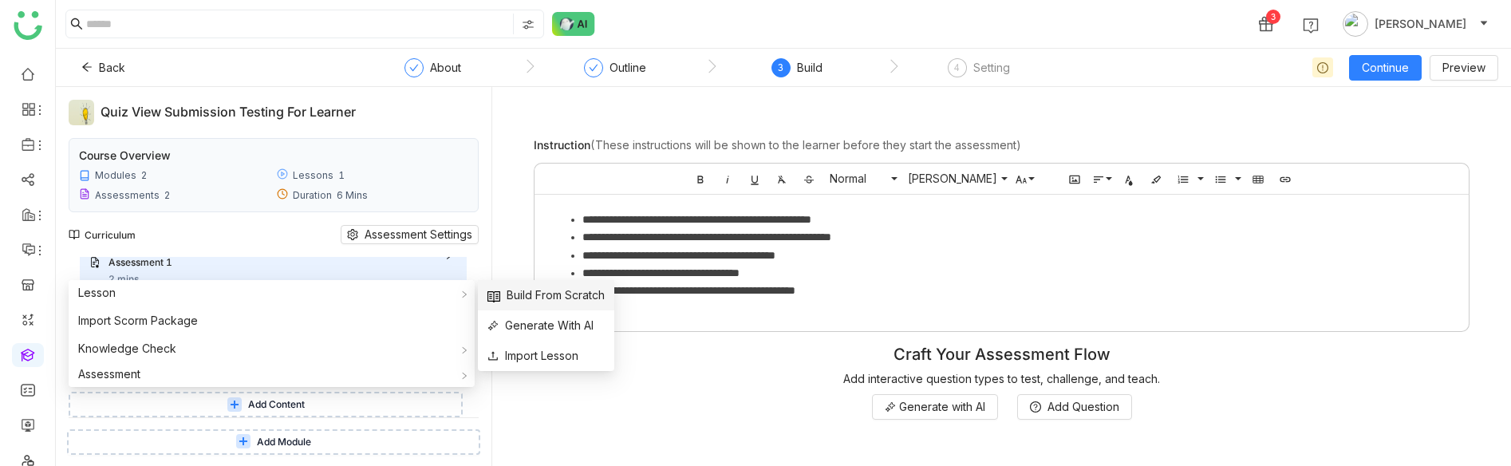
click at [483, 295] on li "Build From Scratch" at bounding box center [546, 295] width 136 height 30
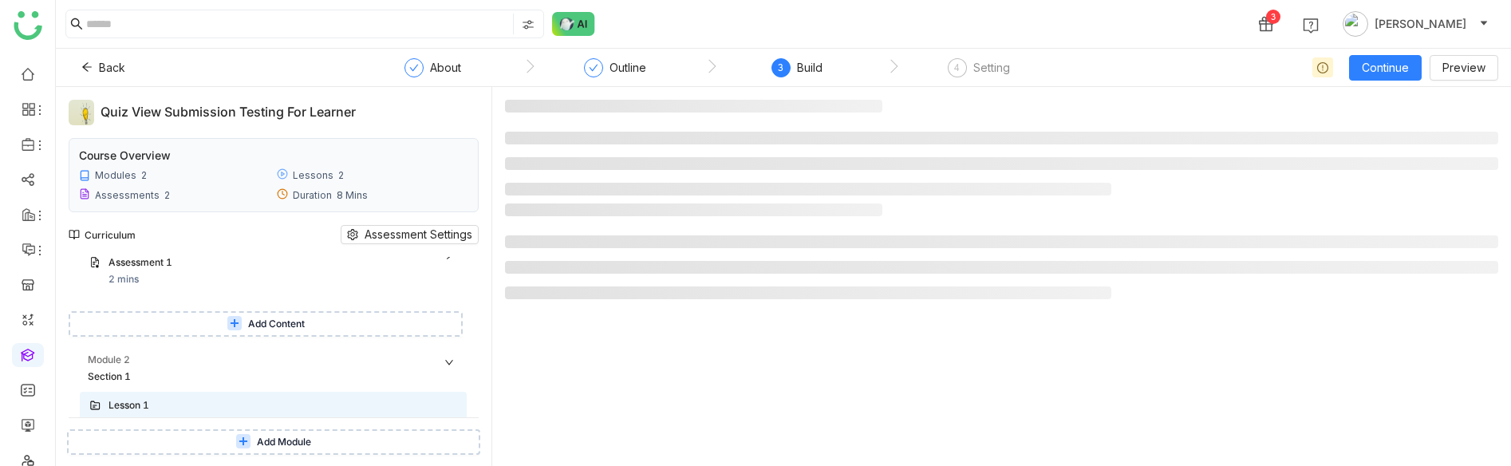
scroll to position [218, 0]
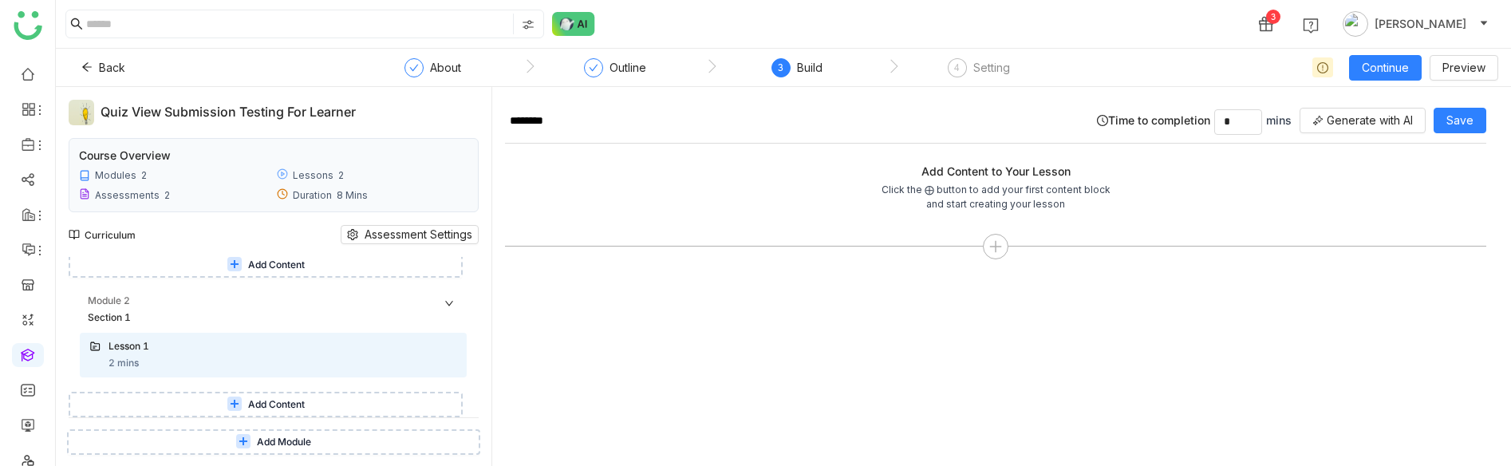
click at [282, 395] on button "Add Content" at bounding box center [266, 405] width 394 height 26
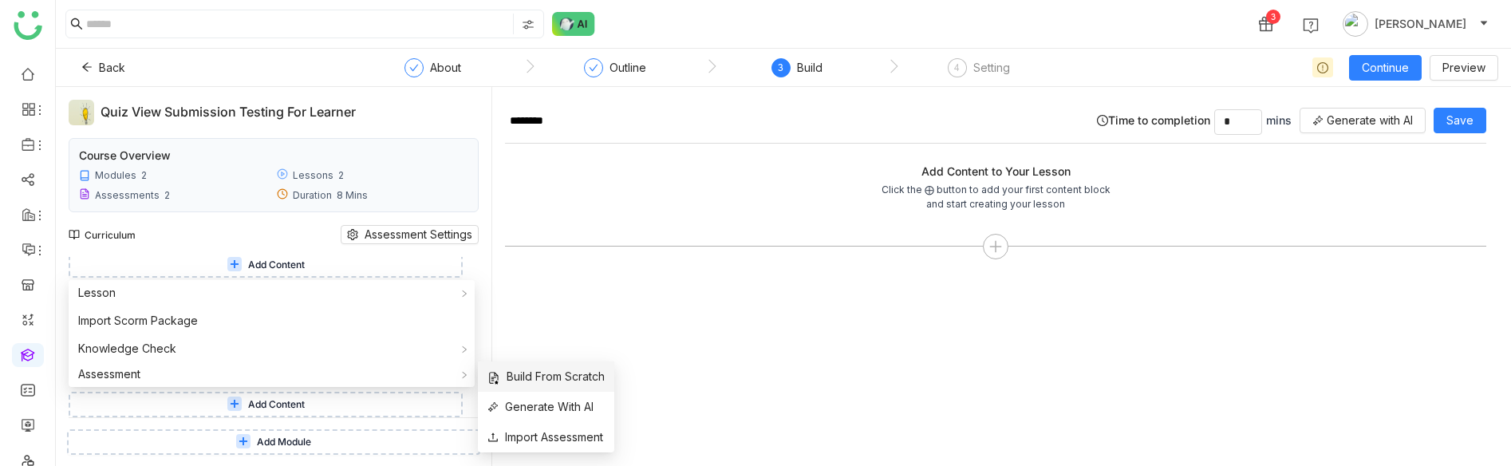
click at [534, 383] on span "Build From Scratch" at bounding box center [545, 377] width 117 height 18
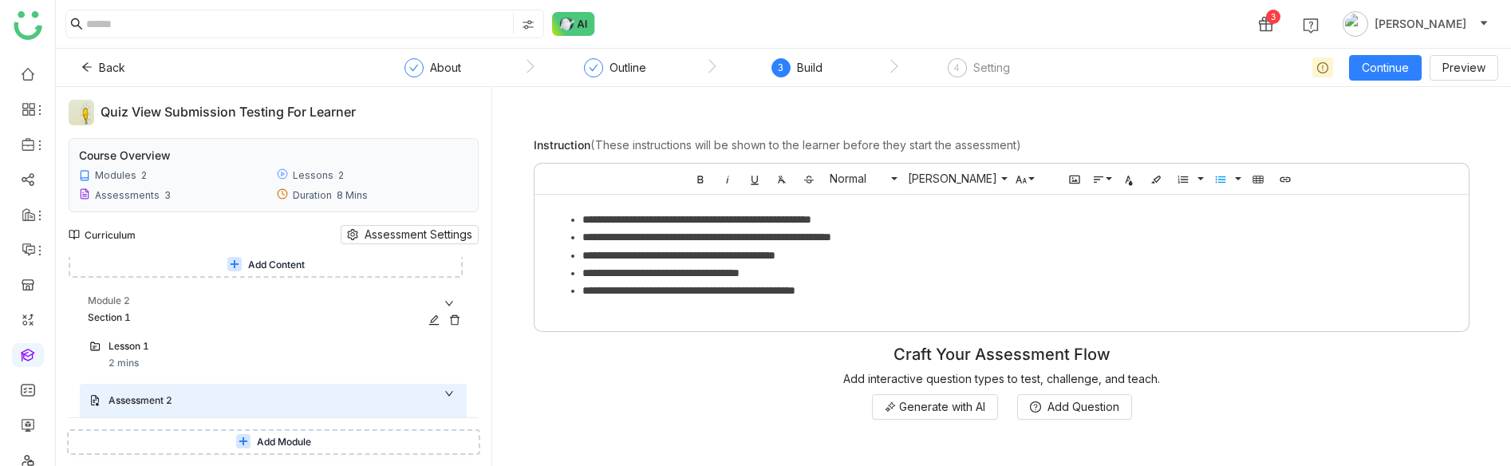
scroll to position [311, 0]
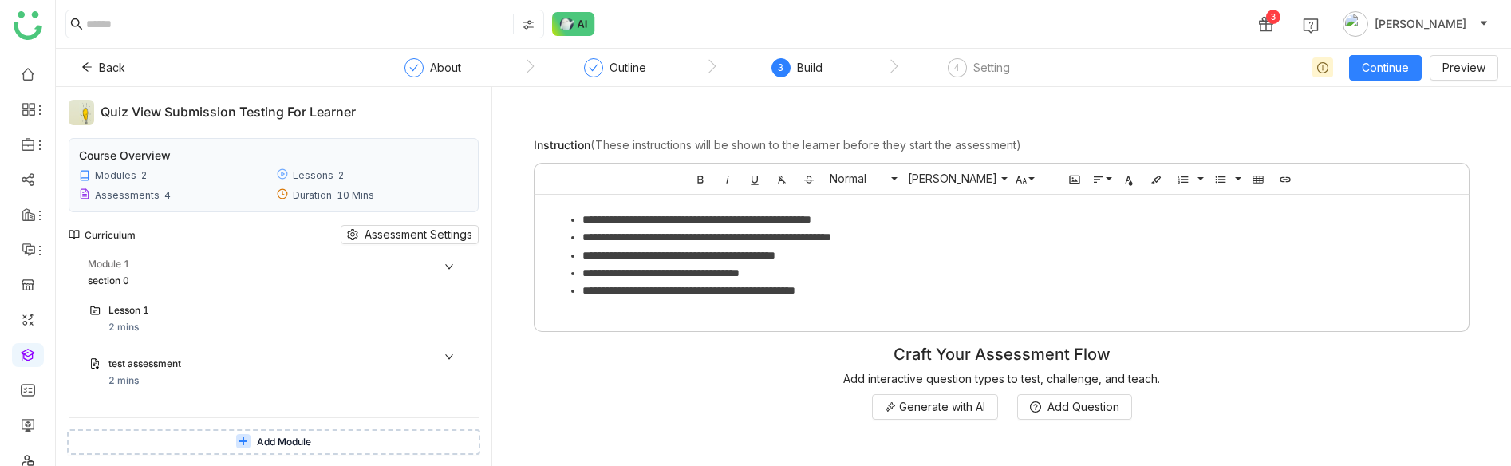
click at [454, 354] on icon at bounding box center [449, 357] width 10 height 10
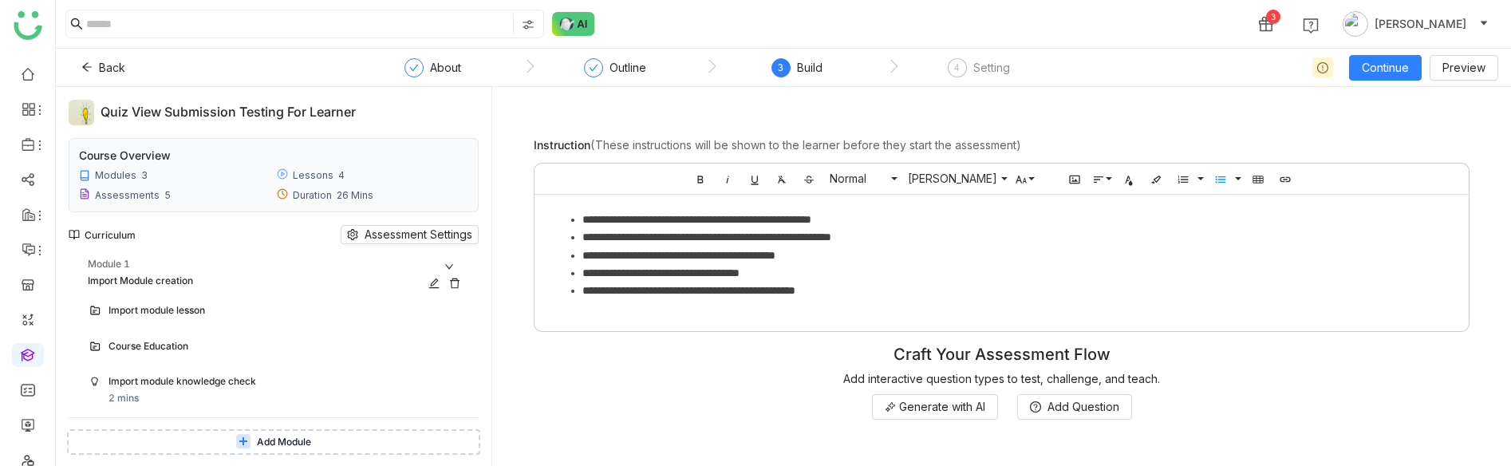
click at [338, 264] on div "Module 1" at bounding box center [277, 264] width 379 height 15
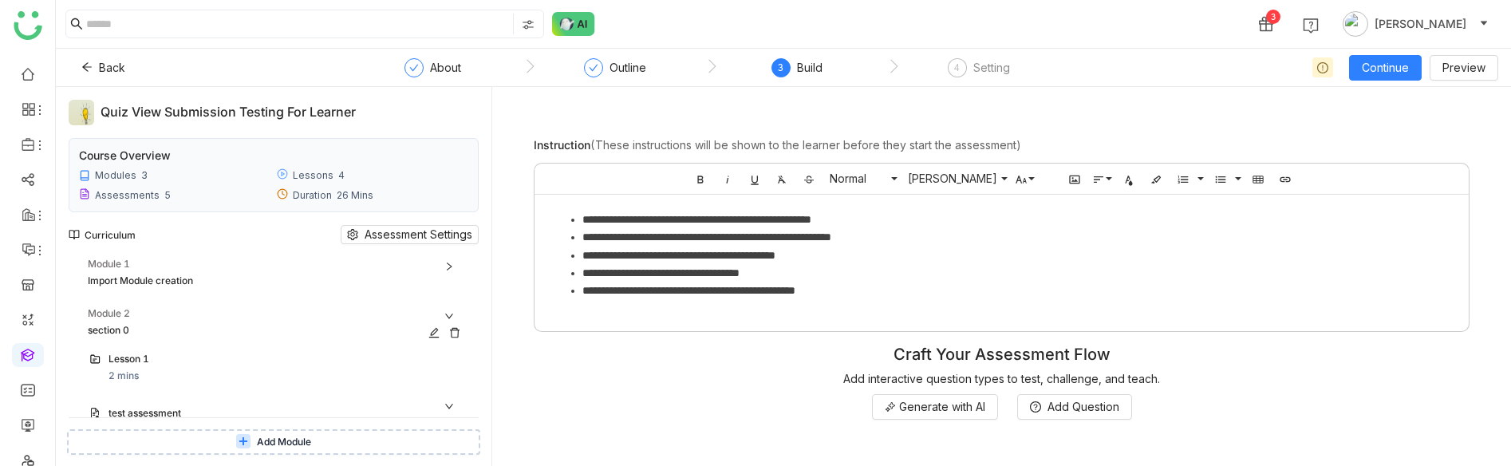
click at [323, 325] on div "section 0" at bounding box center [254, 330] width 333 height 15
click at [317, 359] on div "Module 3" at bounding box center [277, 362] width 379 height 15
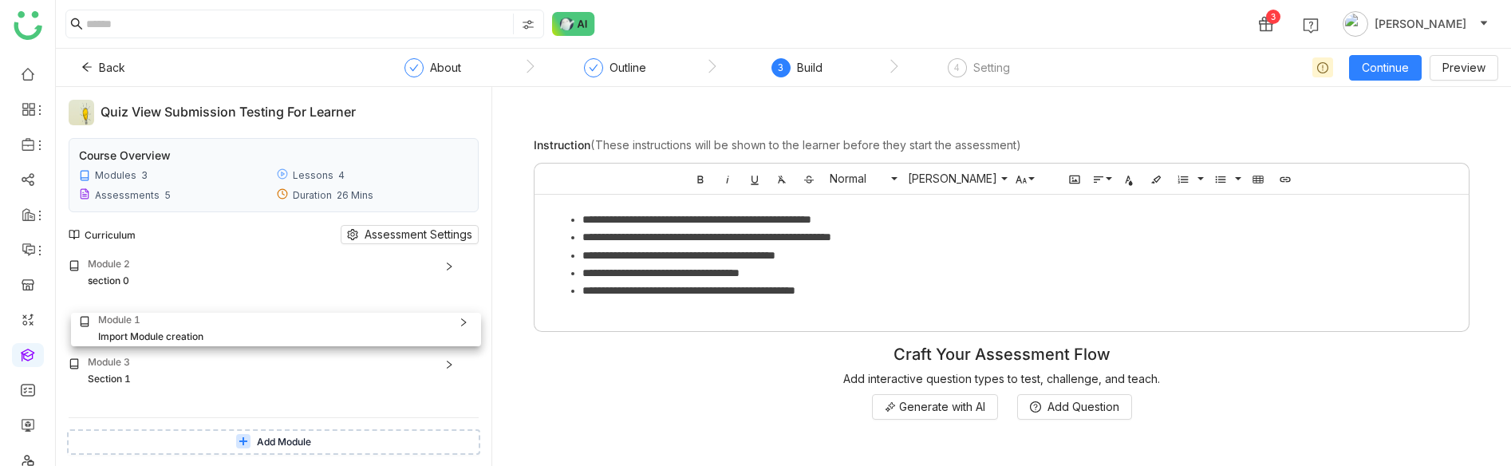
drag, startPoint x: 188, startPoint y: 275, endPoint x: 191, endPoint y: 331, distance: 55.9
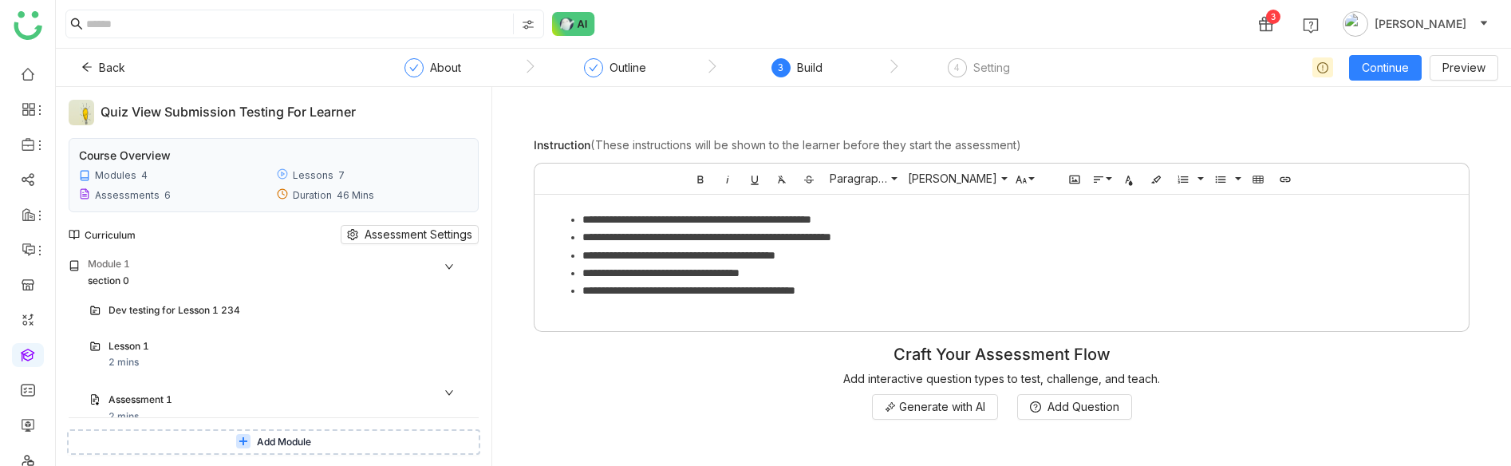
click at [279, 260] on div "Module 1" at bounding box center [277, 264] width 379 height 15
click at [268, 321] on div "Module 2 Import Module creation" at bounding box center [277, 322] width 379 height 33
click at [248, 269] on div "Module 1" at bounding box center [277, 264] width 379 height 15
click at [450, 313] on icon at bounding box center [446, 316] width 8 height 9
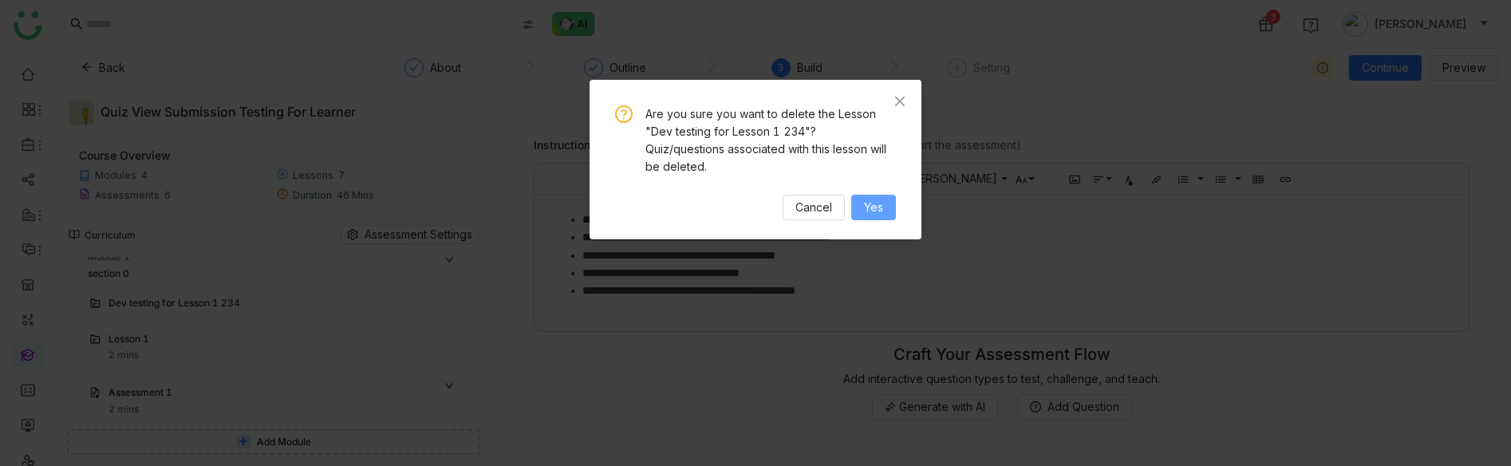
click at [872, 211] on span "Yes" at bounding box center [873, 208] width 19 height 18
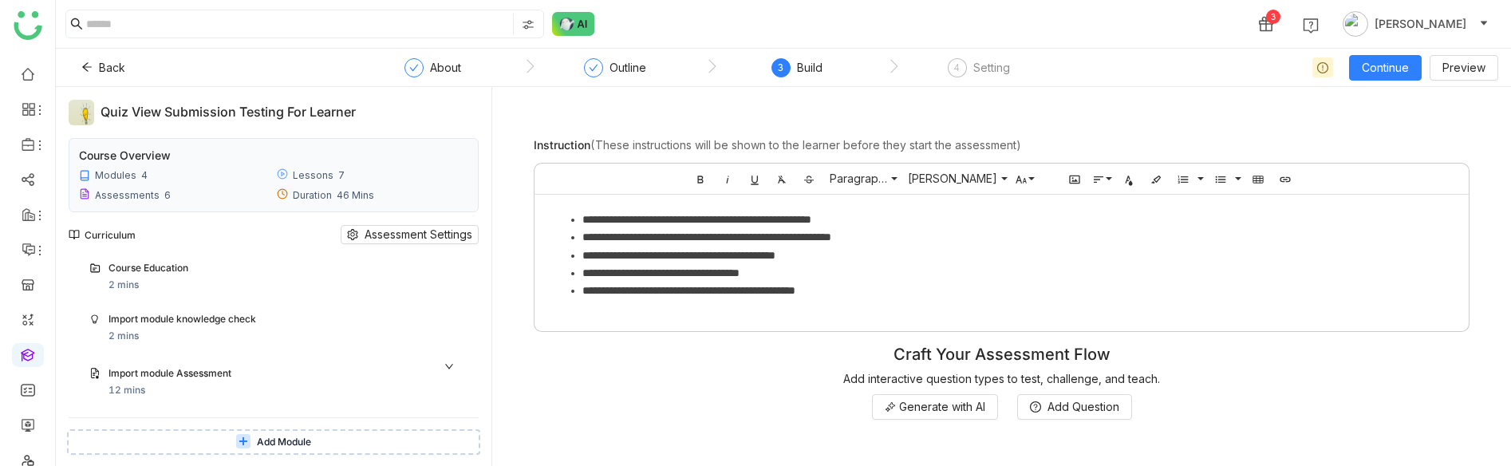
scroll to position [1569, 0]
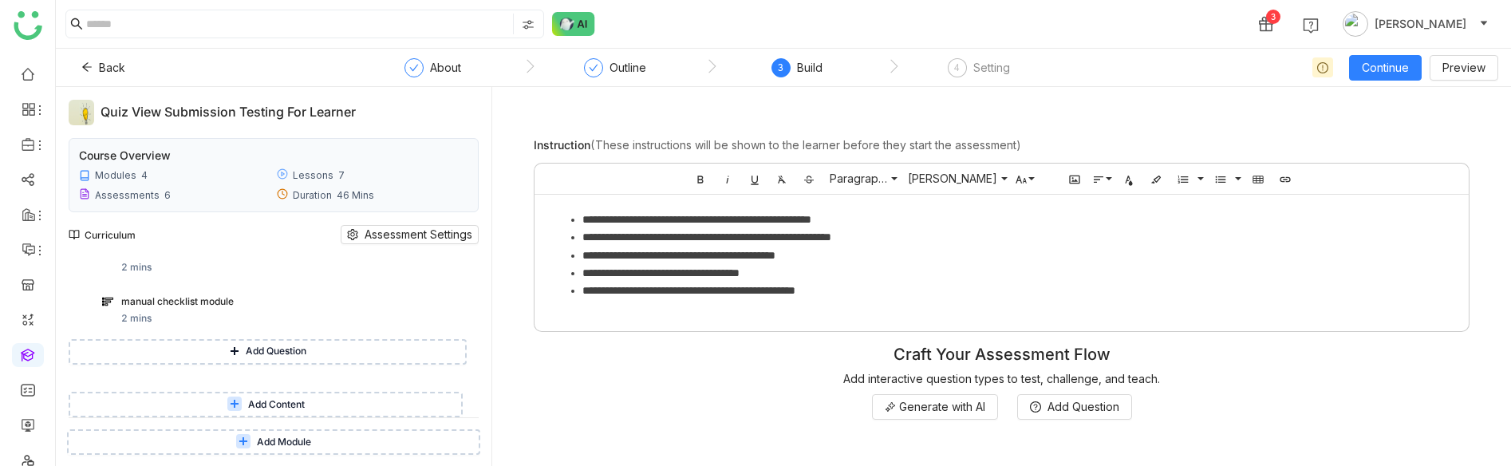
click at [271, 443] on span "Add Module" at bounding box center [284, 442] width 54 height 15
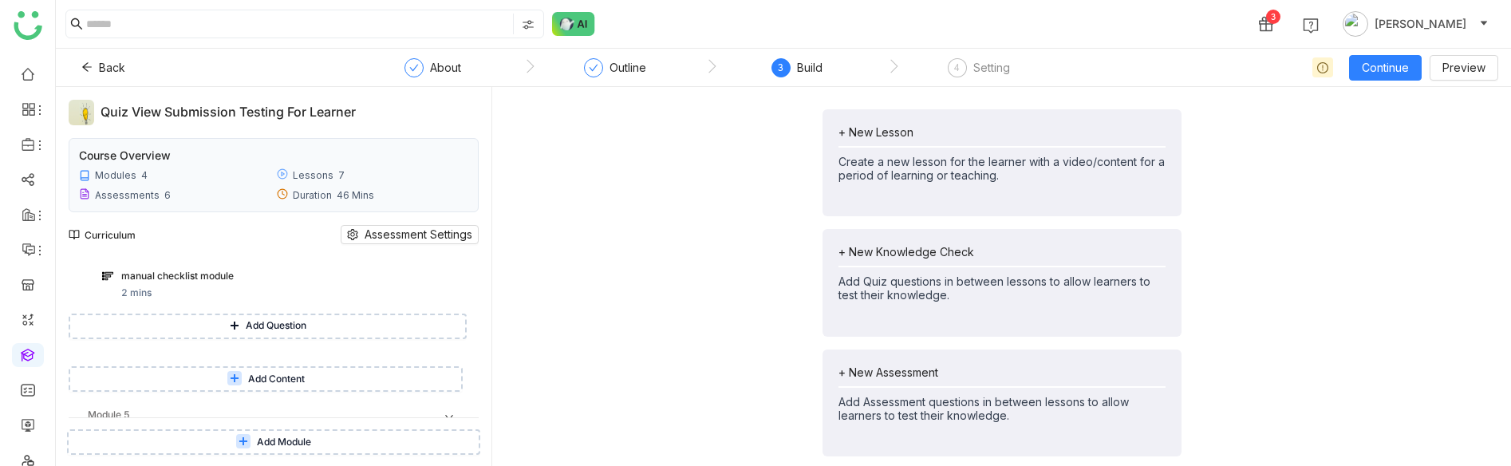
scroll to position [1650, 0]
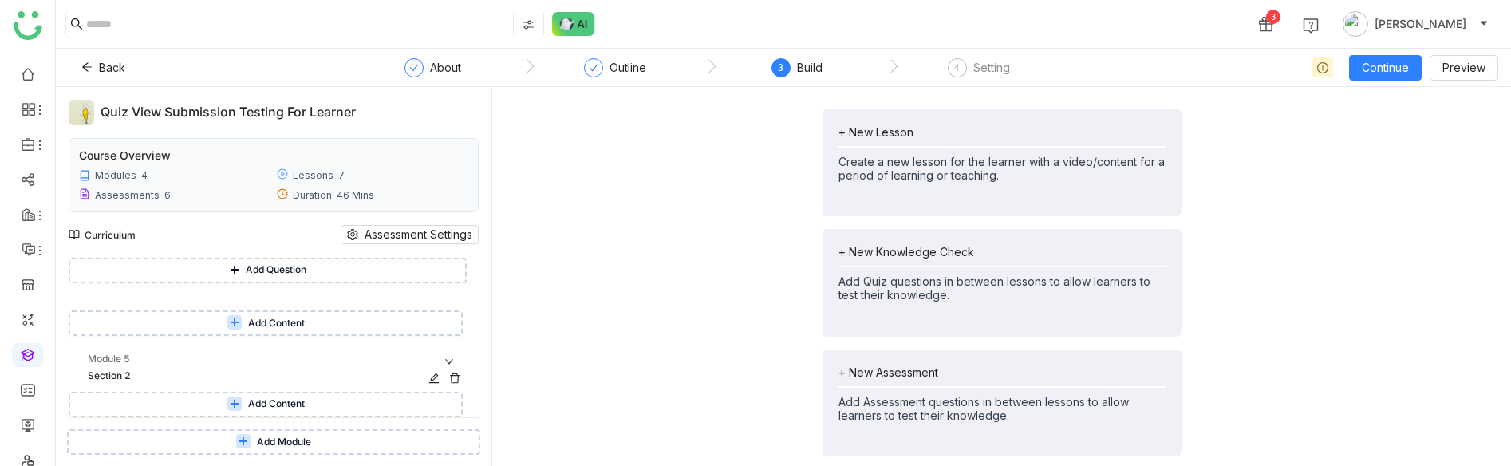
click at [460, 379] on icon at bounding box center [454, 377] width 11 height 11
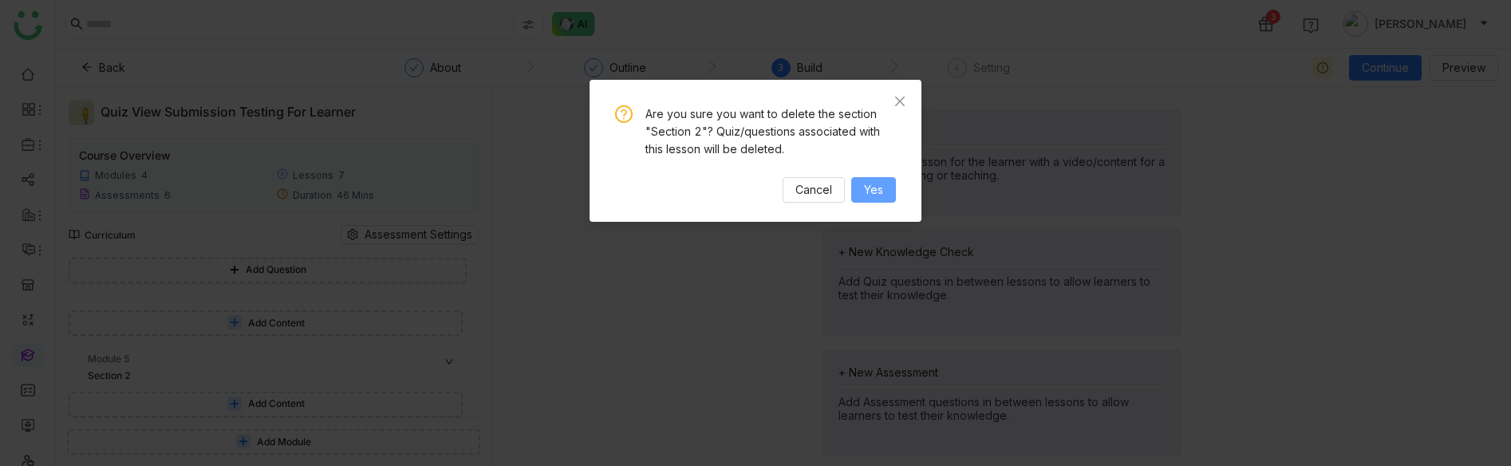
click at [869, 185] on span "Yes" at bounding box center [873, 190] width 19 height 18
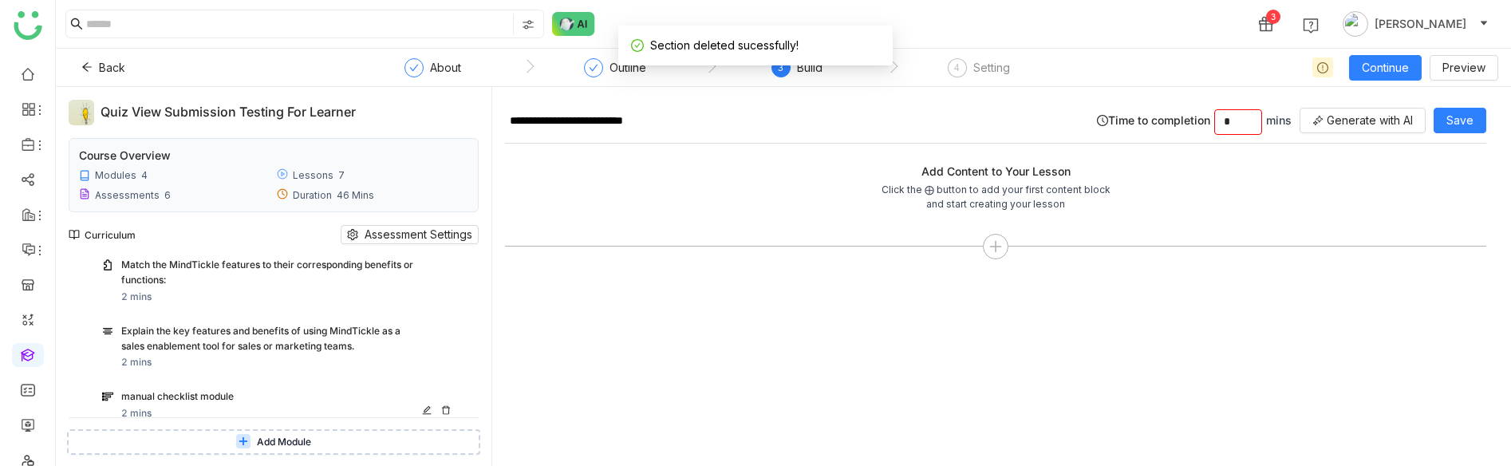
scroll to position [1569, 0]
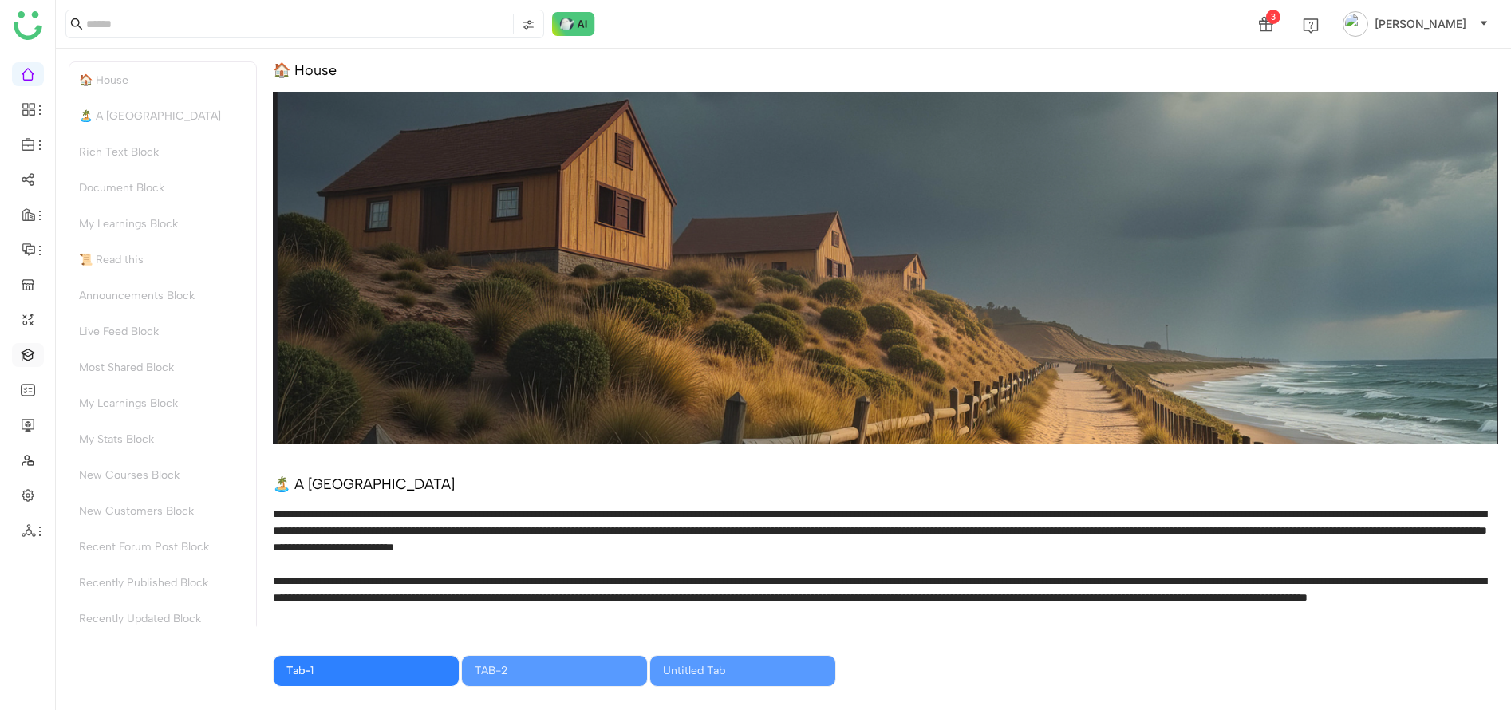
click at [26, 361] on link at bounding box center [28, 354] width 14 height 14
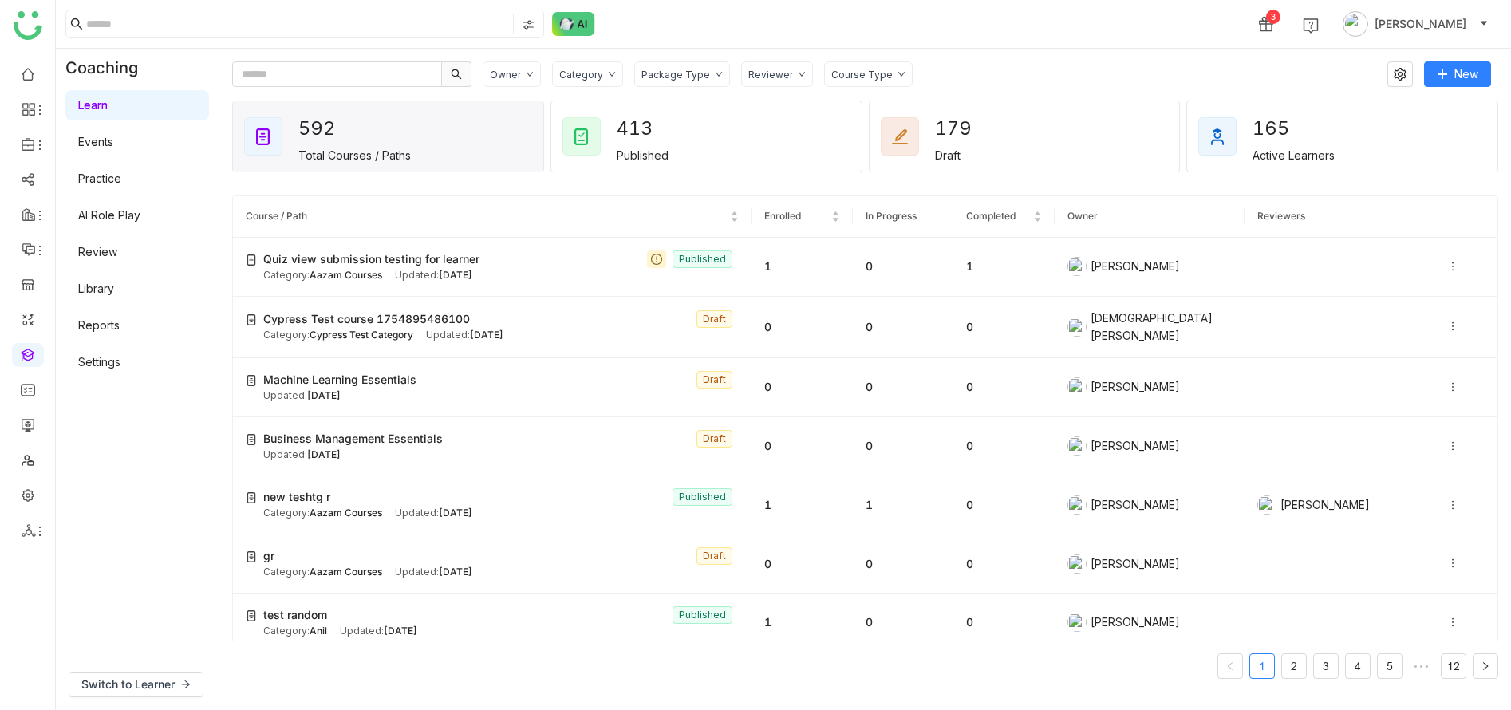
click at [641, 75] on div "Package Type" at bounding box center [675, 75] width 69 height 12
click at [510, 94] on div "Owner Category Package Type Reviewer Course Type New 592 Total Courses / Paths …" at bounding box center [865, 379] width 1266 height 636
click at [684, 81] on div "Package Type" at bounding box center [682, 74] width 96 height 26
click at [935, 89] on div "Owner Category Package Type Reviewer Course Type New 592 Total Courses / Paths …" at bounding box center [865, 379] width 1266 height 636
click at [868, 72] on div "Course Type" at bounding box center [861, 75] width 61 height 12
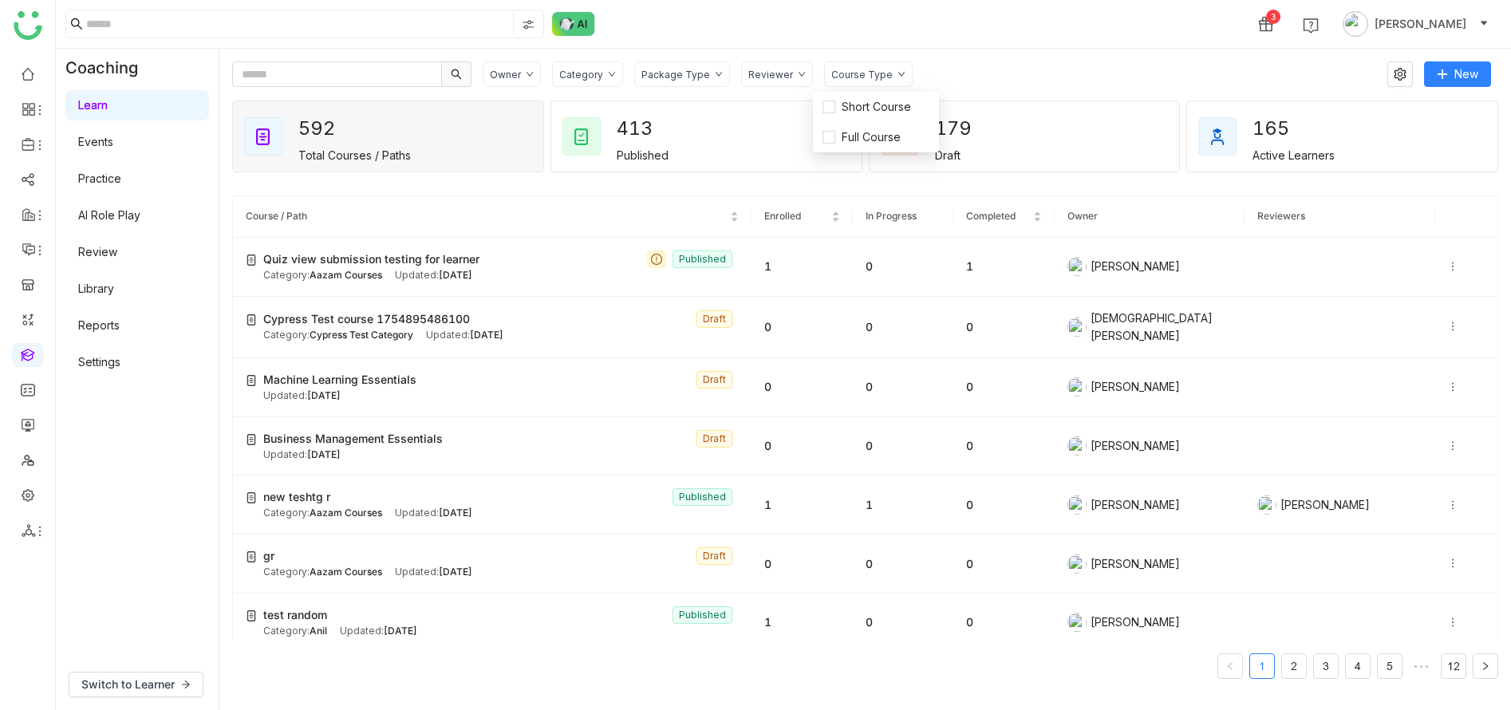
click at [940, 66] on div "Owner Category Package Type Reviewer Course Type" at bounding box center [929, 74] width 893 height 26
click at [849, 70] on div "Course Type" at bounding box center [861, 75] width 61 height 12
click at [931, 44] on div "3 Azam Hussain" at bounding box center [783, 24] width 1455 height 48
click at [946, 75] on div "Owner Category Package Type Reviewer Course Type" at bounding box center [929, 74] width 893 height 26
click at [824, 80] on div "Course Type" at bounding box center [868, 74] width 89 height 26
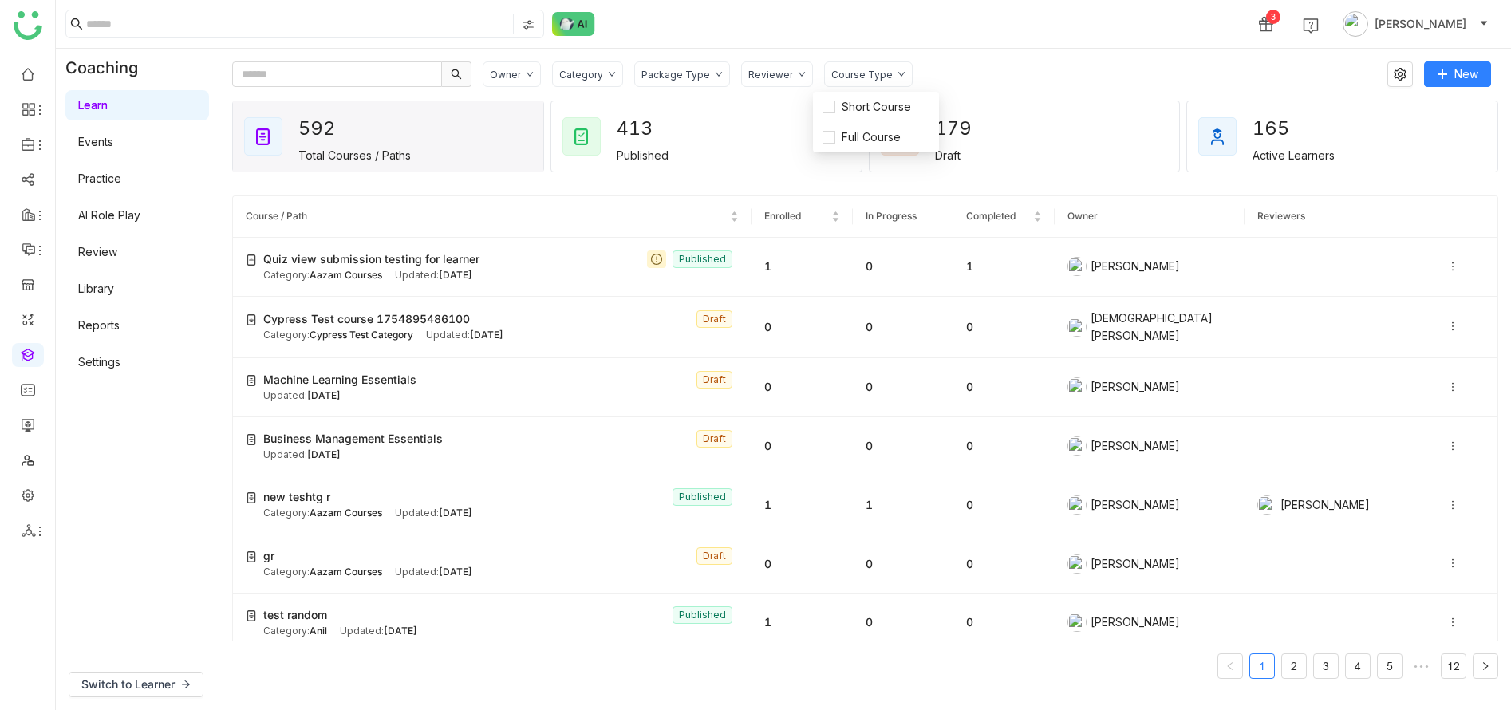
click at [824, 80] on div "Course Type" at bounding box center [868, 74] width 89 height 26
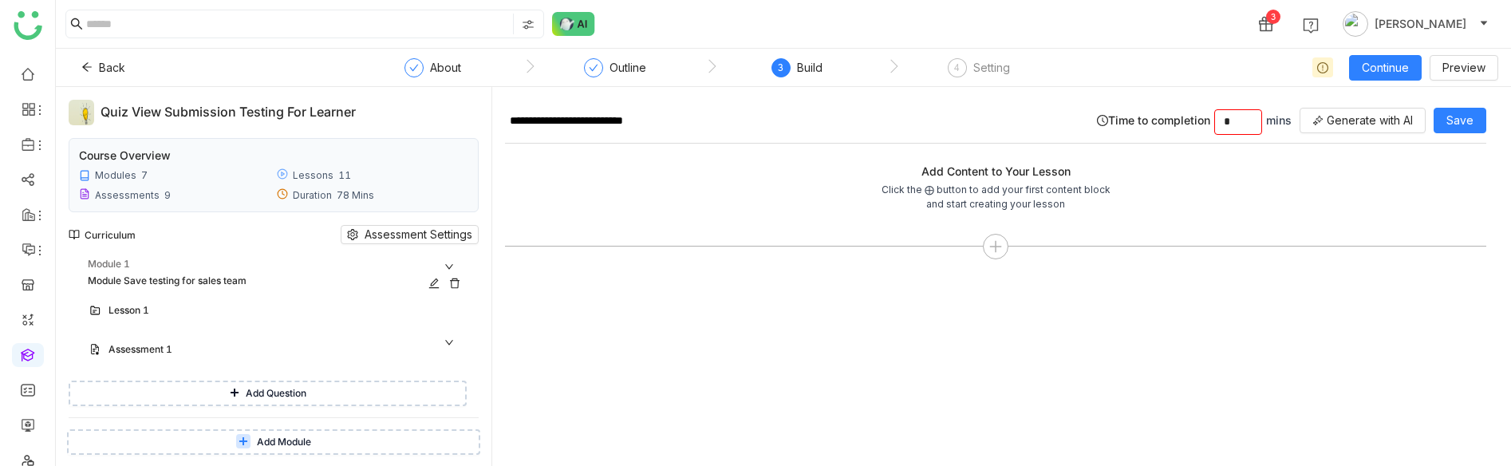
click at [460, 282] on icon at bounding box center [454, 283] width 11 height 11
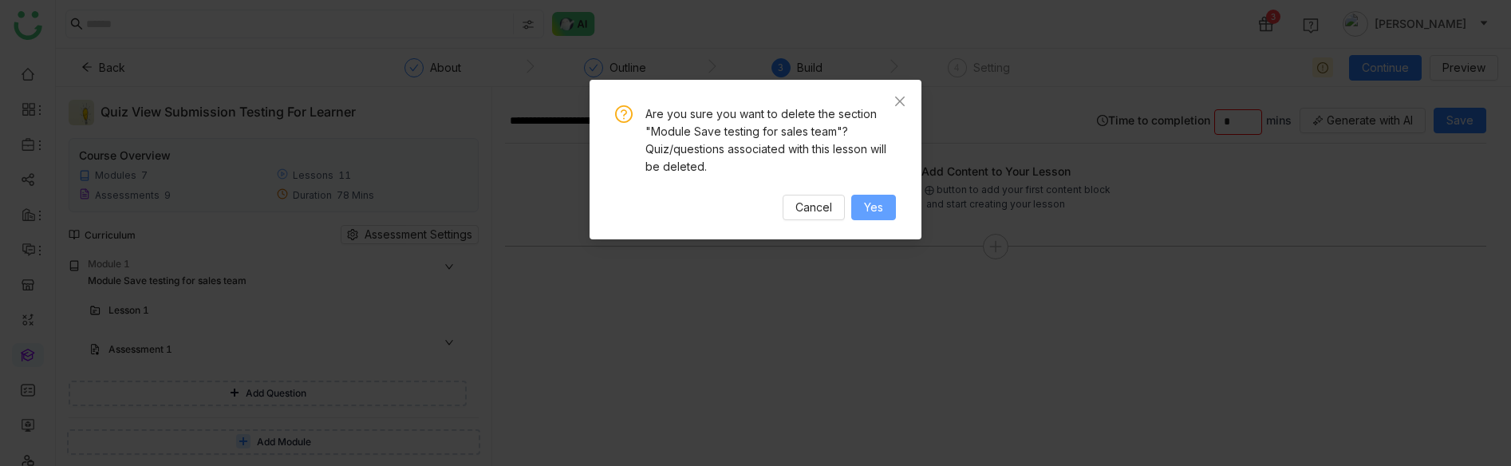
click at [887, 207] on button "Yes" at bounding box center [873, 208] width 45 height 26
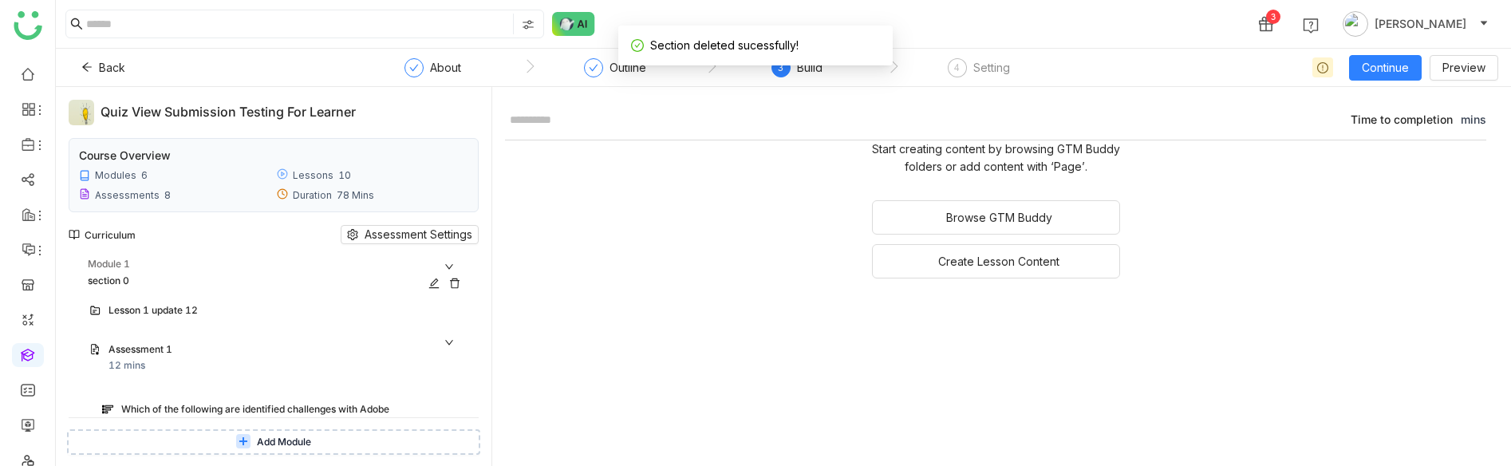
click at [460, 286] on icon at bounding box center [454, 283] width 11 height 11
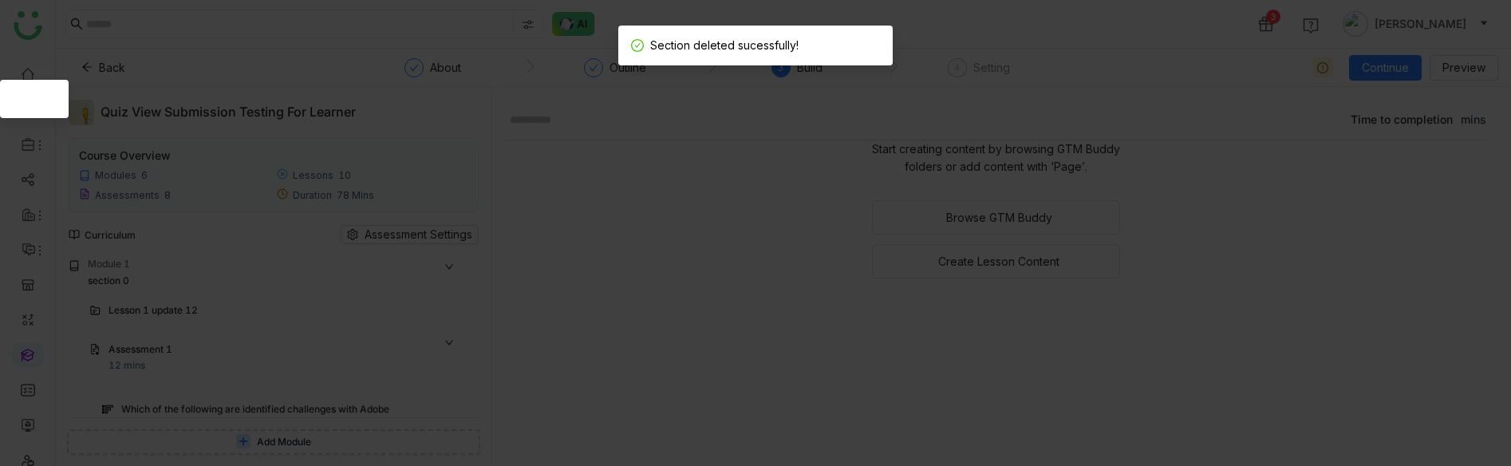
click at [786, 211] on div at bounding box center [755, 233] width 1511 height 466
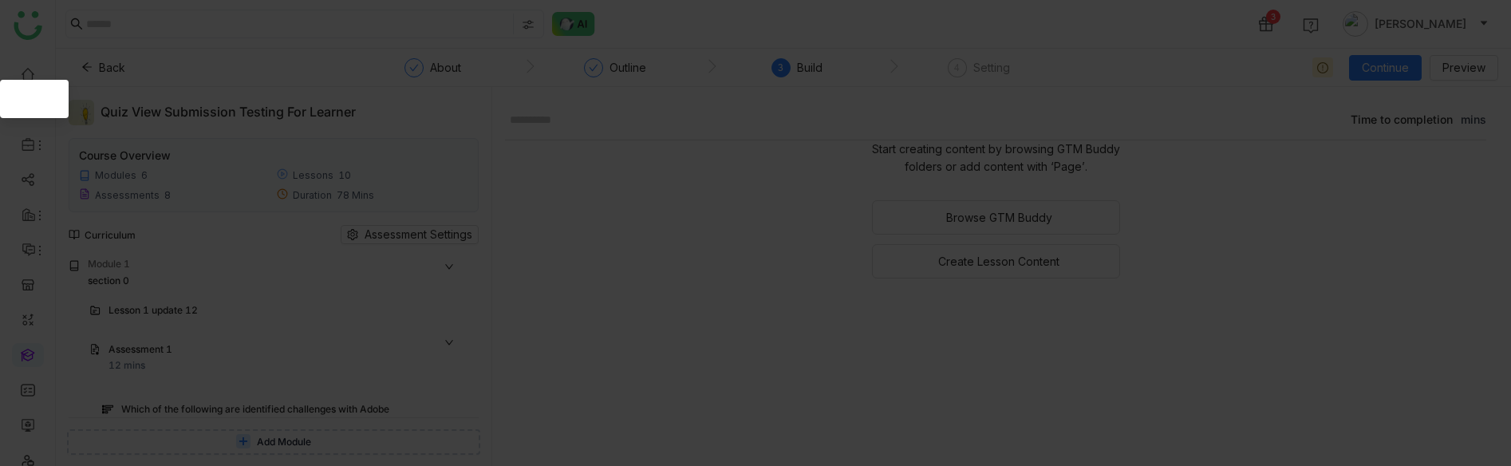
click at [786, 211] on div at bounding box center [755, 233] width 1511 height 466
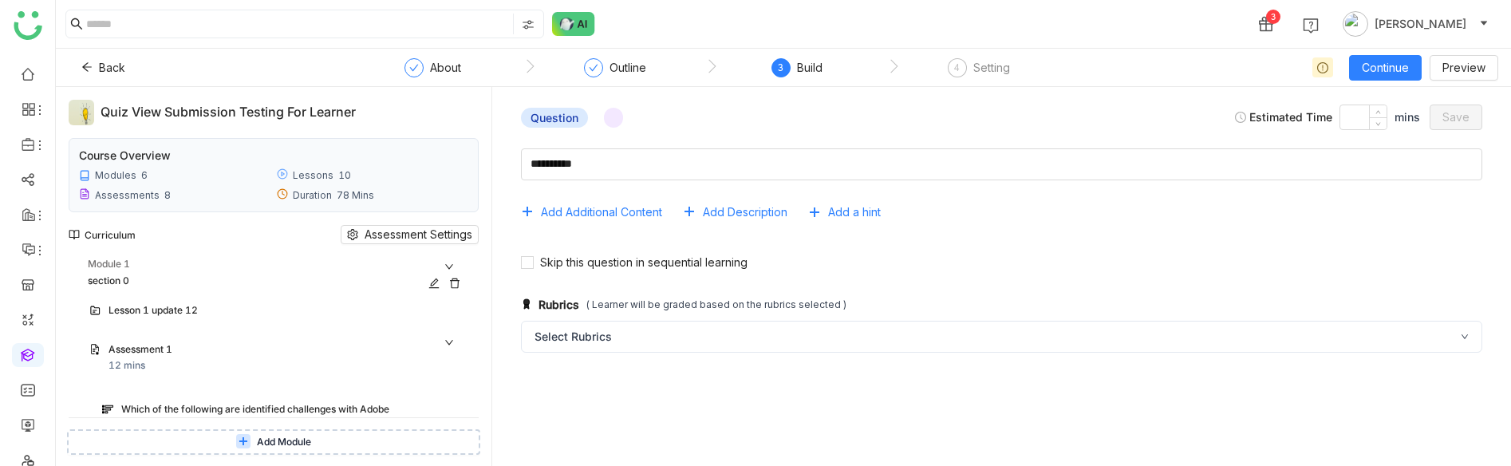
click at [460, 286] on icon at bounding box center [454, 283] width 11 height 11
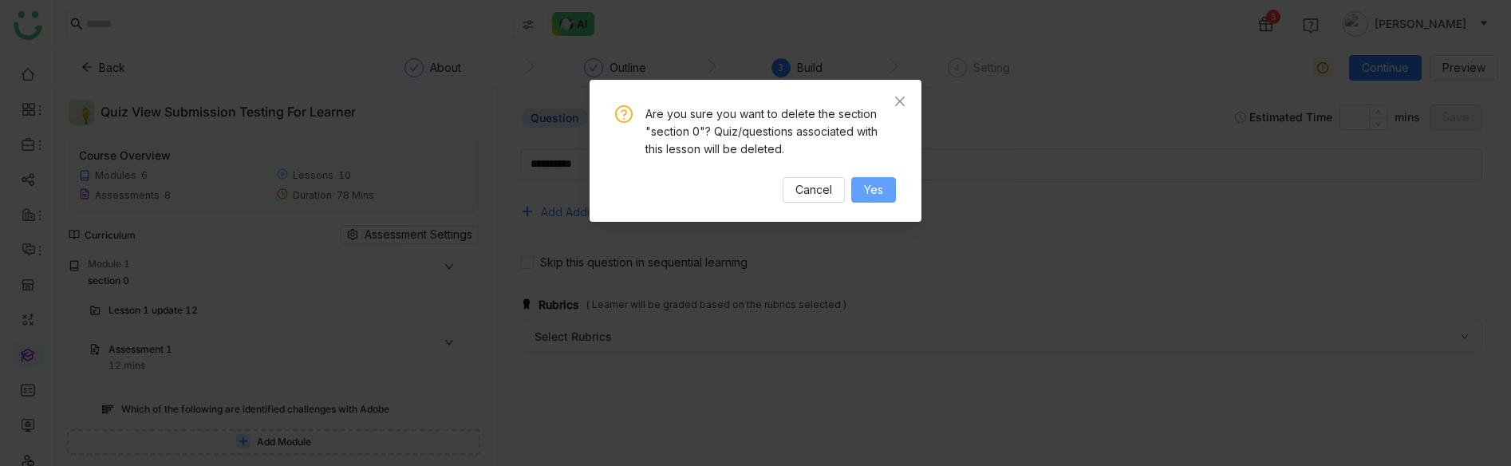
click at [861, 195] on button "Yes" at bounding box center [873, 190] width 45 height 26
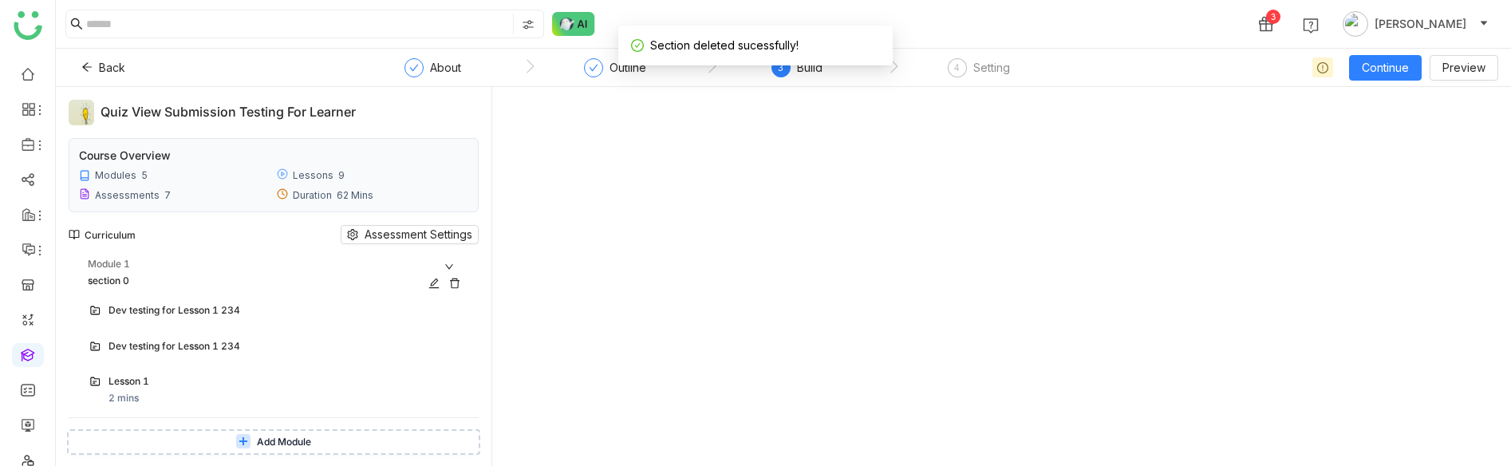
click at [411, 270] on div "Module 1" at bounding box center [277, 264] width 379 height 15
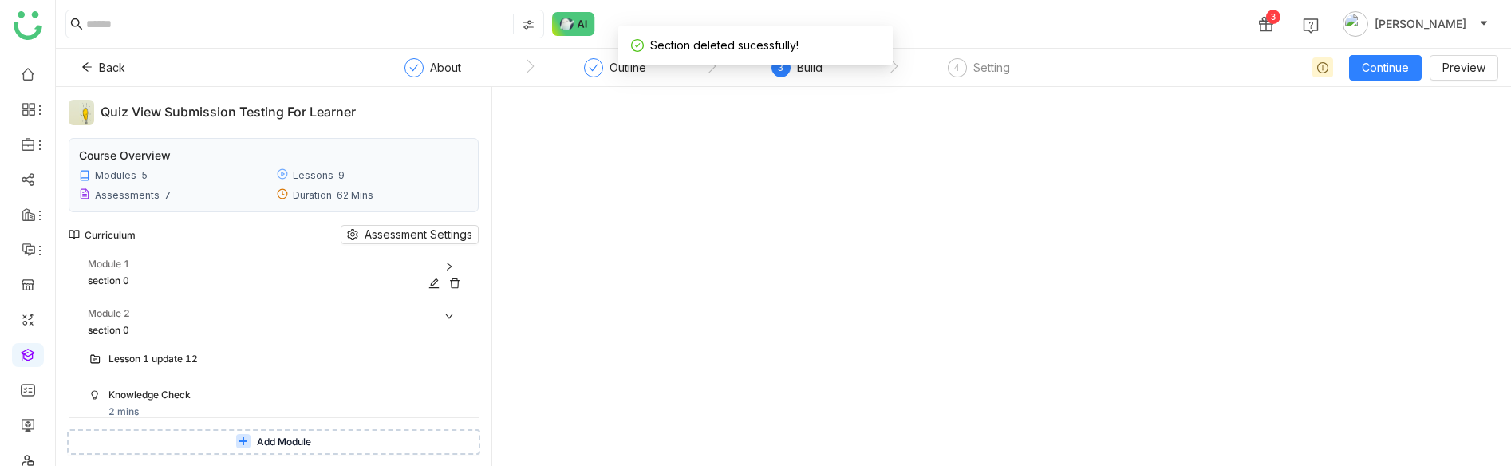
click at [411, 270] on div "Module 1" at bounding box center [277, 264] width 379 height 15
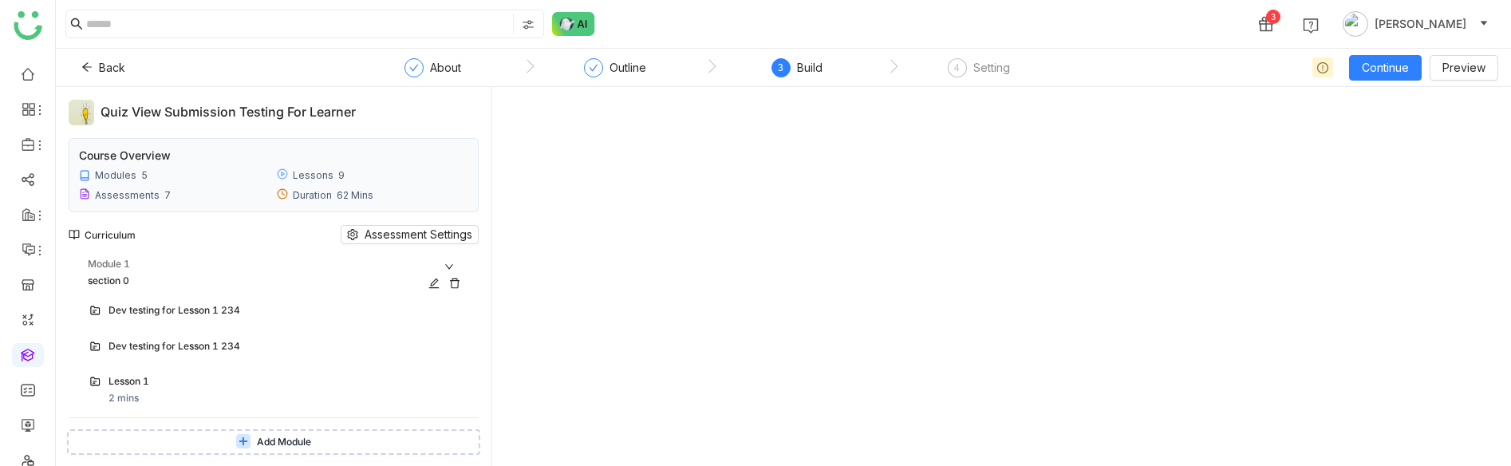
click at [459, 281] on icon at bounding box center [455, 283] width 10 height 10
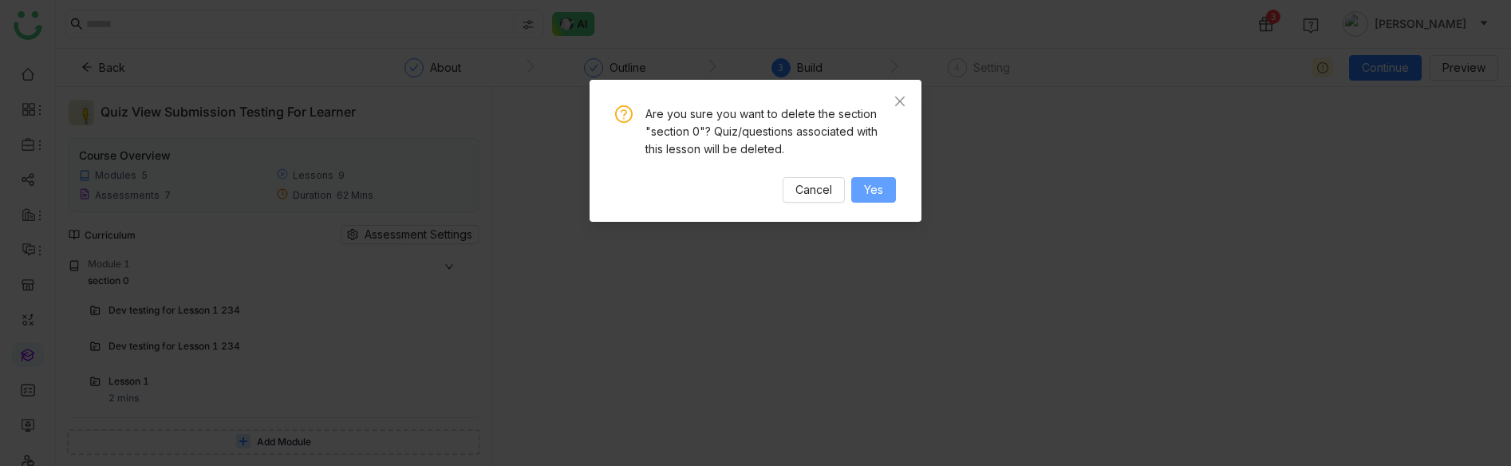
click at [861, 195] on button "Yes" at bounding box center [873, 190] width 45 height 26
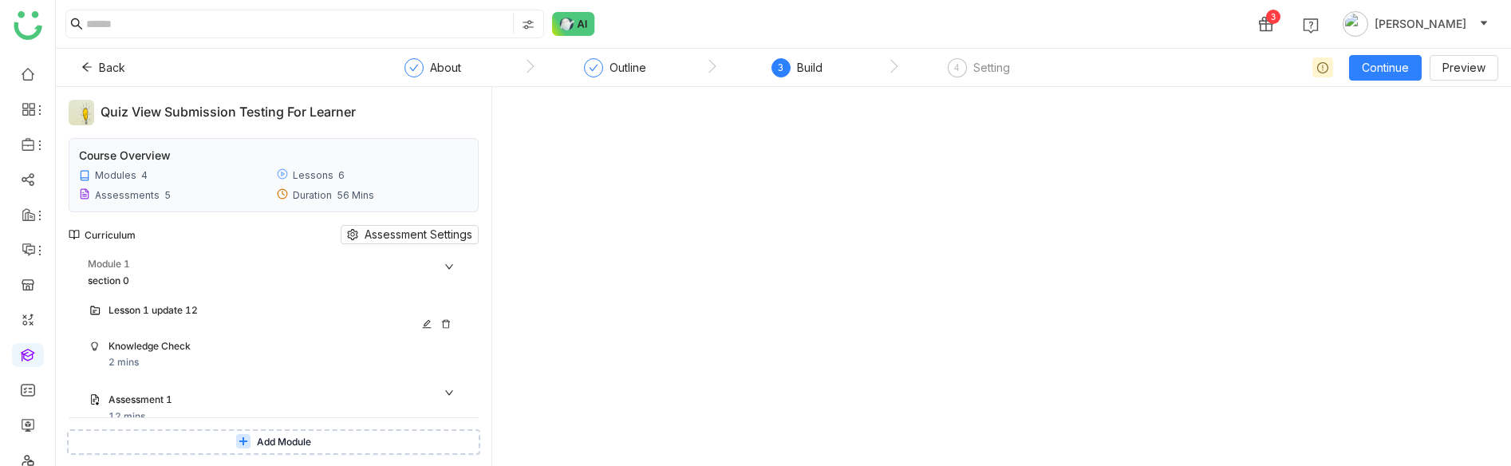
click at [249, 310] on div "Lesson 1 update 12" at bounding box center [261, 310] width 307 height 15
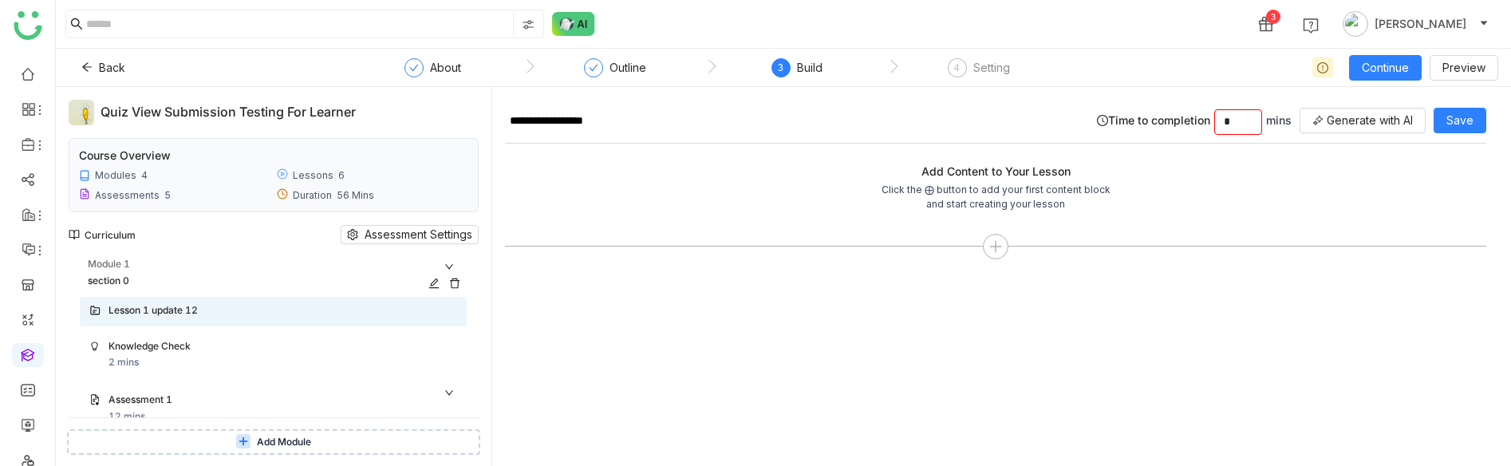
click at [459, 279] on icon at bounding box center [455, 283] width 10 height 10
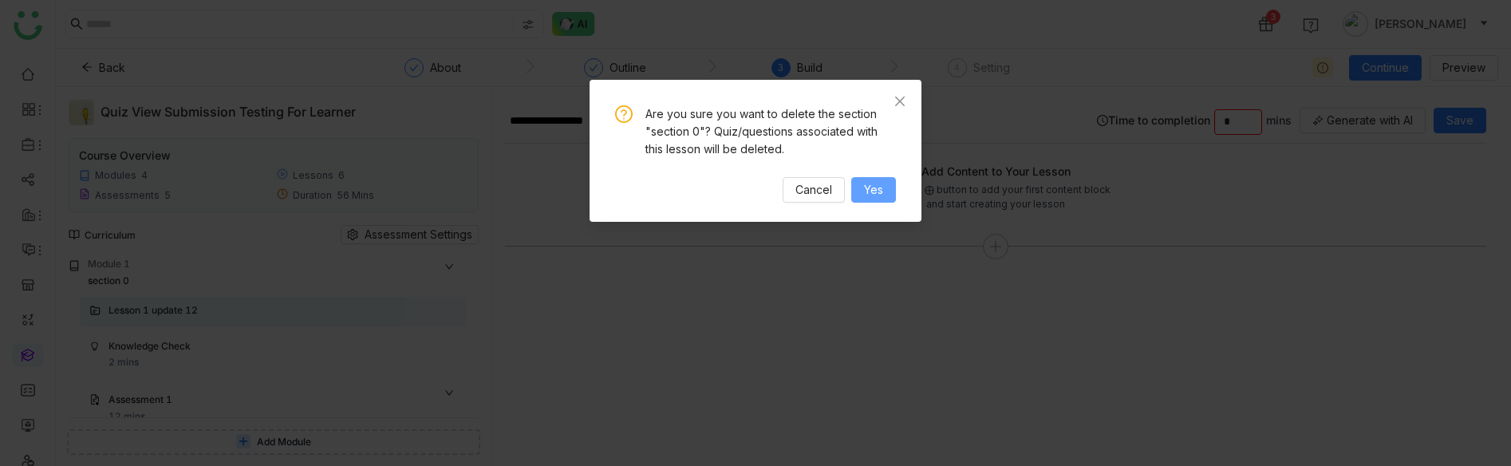
click at [888, 187] on button "Yes" at bounding box center [873, 190] width 45 height 26
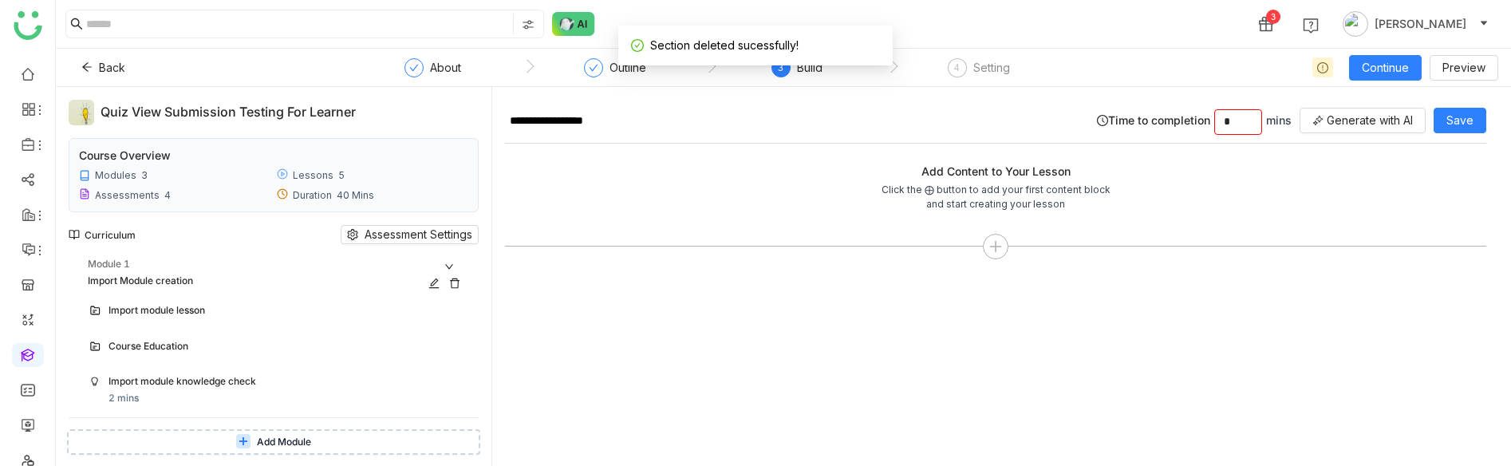
click at [460, 279] on icon at bounding box center [454, 283] width 11 height 11
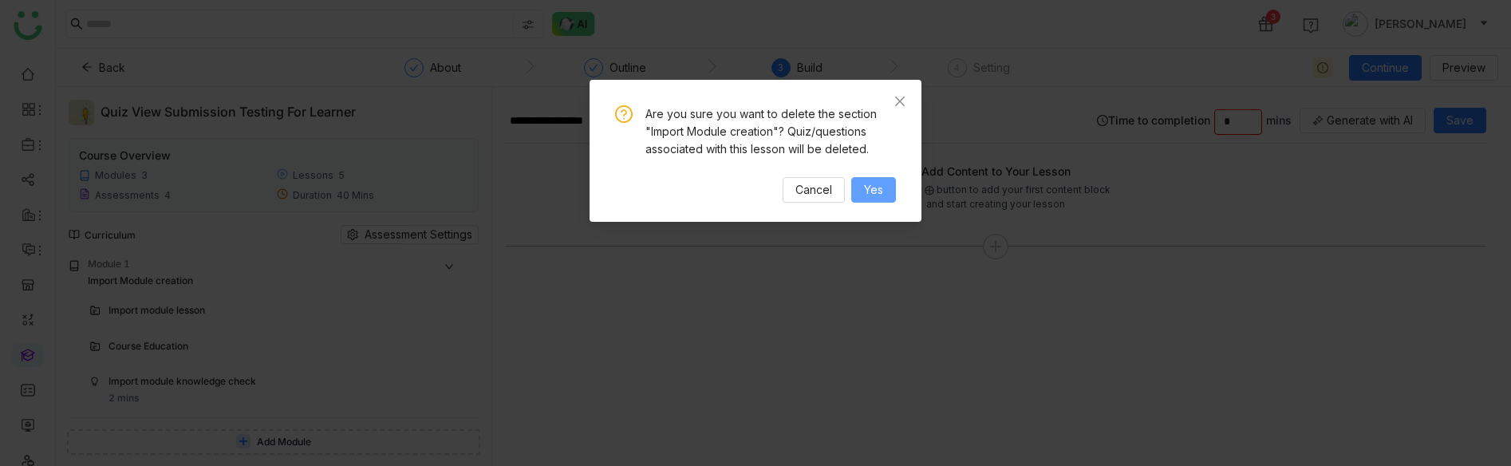
click at [881, 184] on span "Yes" at bounding box center [873, 190] width 19 height 18
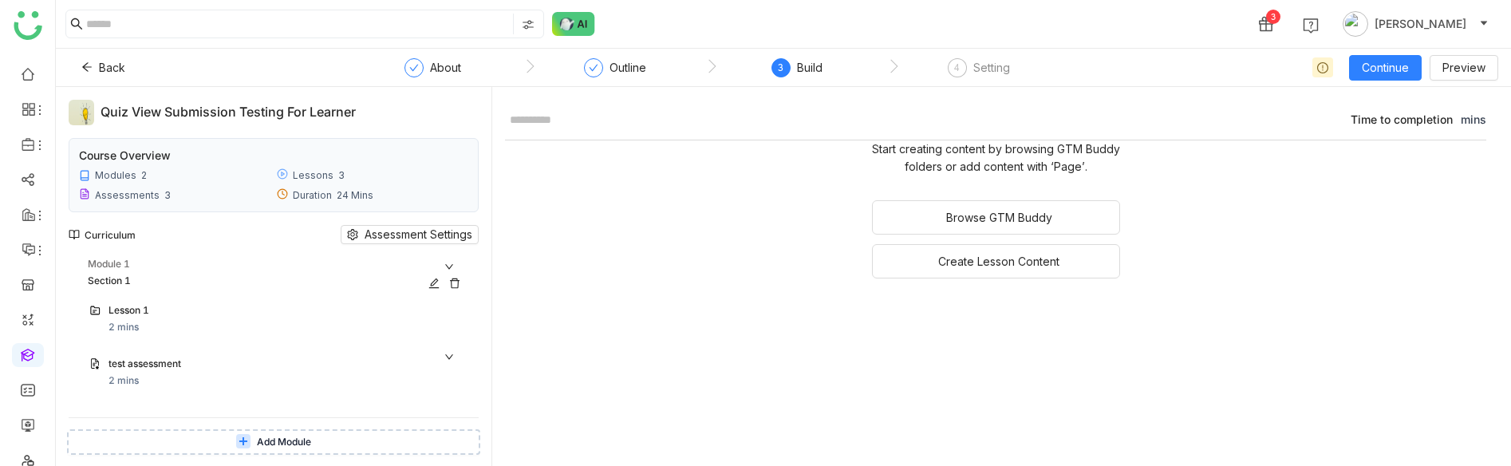
click at [459, 279] on icon at bounding box center [455, 283] width 10 height 10
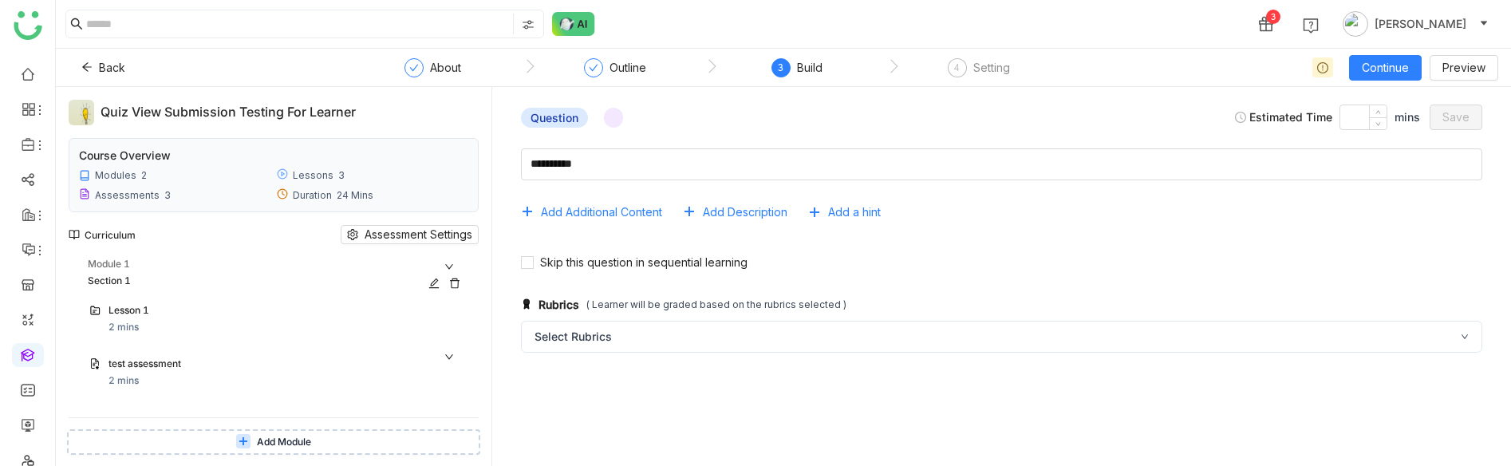
click at [460, 282] on icon at bounding box center [454, 283] width 11 height 11
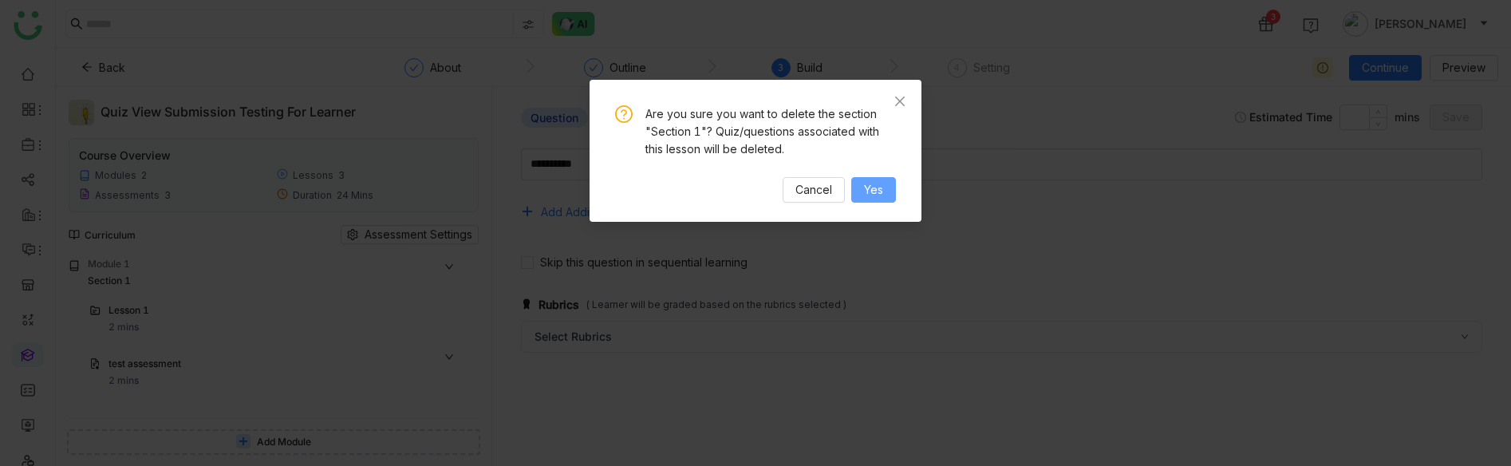
click at [874, 194] on span "Yes" at bounding box center [873, 190] width 19 height 18
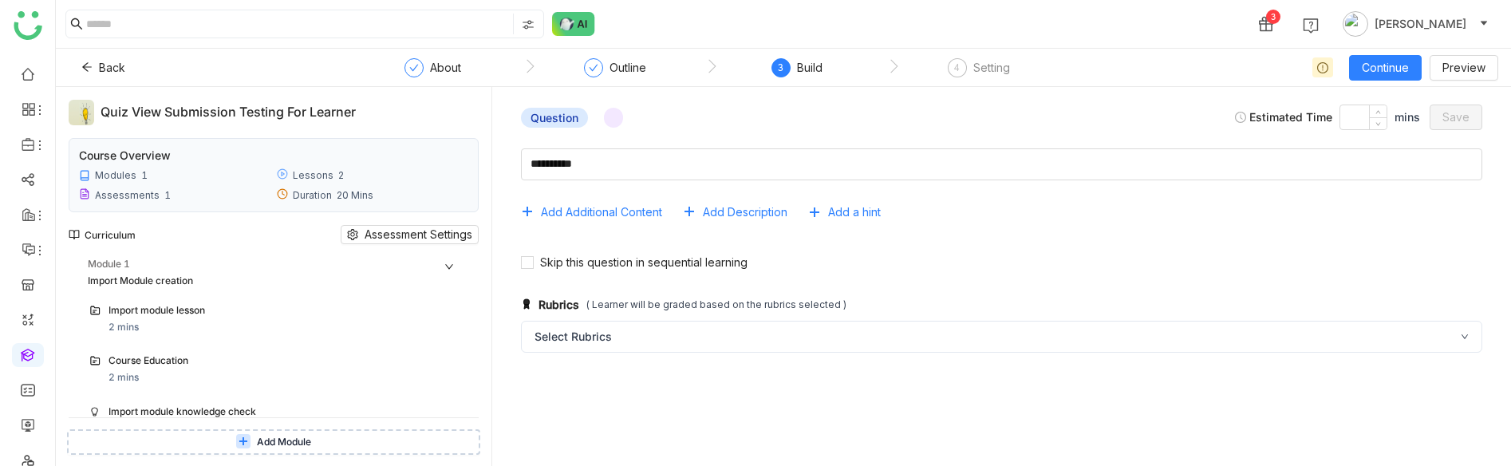
click at [454, 262] on icon at bounding box center [449, 267] width 10 height 10
click at [342, 393] on div "Module 1 Import Module creation Import module lesson 2 mins Course Education 2 …" at bounding box center [274, 337] width 410 height 160
click at [230, 400] on div "Module 1 Import Module creation Import module lesson 2 mins Course Education 2 …" at bounding box center [274, 337] width 410 height 160
click at [301, 274] on div "Import Module creation" at bounding box center [254, 281] width 333 height 15
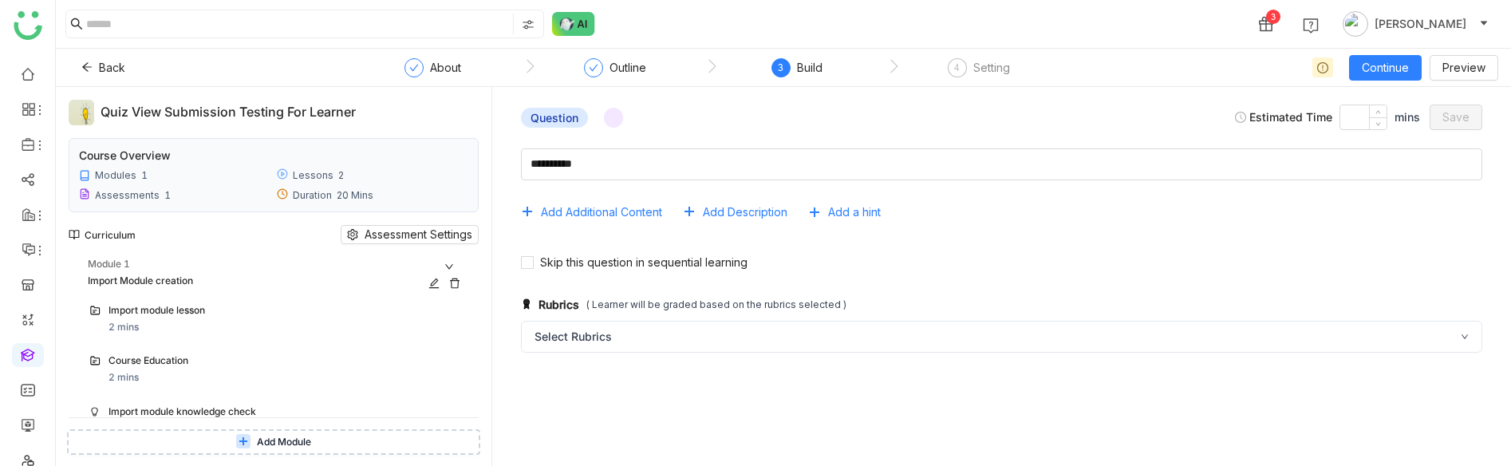
click at [301, 272] on div "Module 1 Import Module creation" at bounding box center [277, 273] width 379 height 33
click at [309, 348] on div "Module 1 Import Module creation Import module lesson 2 mins Course Education 2 …" at bounding box center [274, 337] width 410 height 160
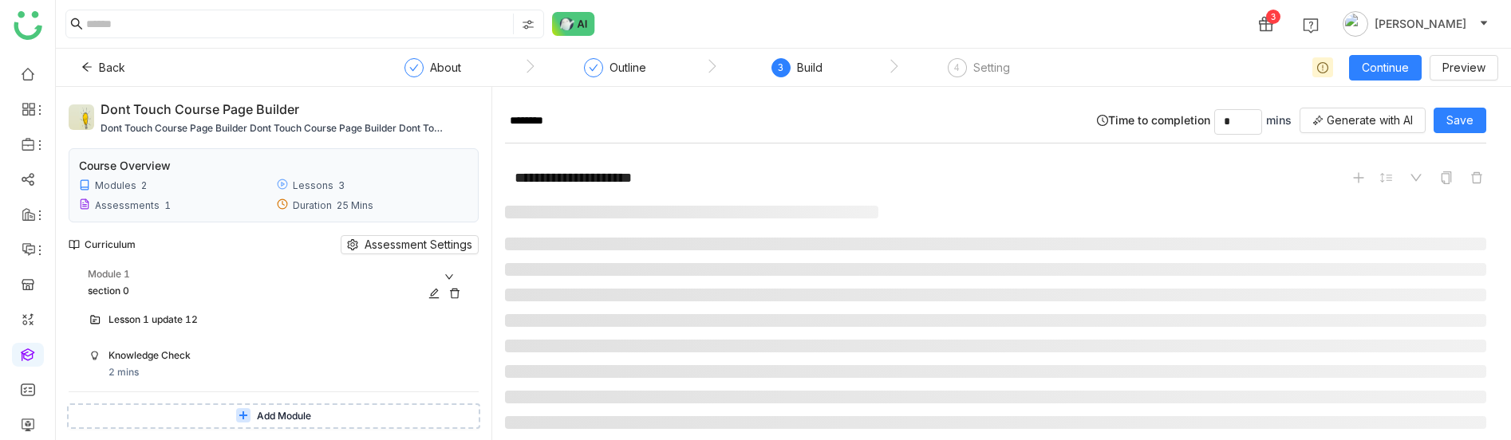
click at [459, 290] on icon at bounding box center [455, 293] width 10 height 10
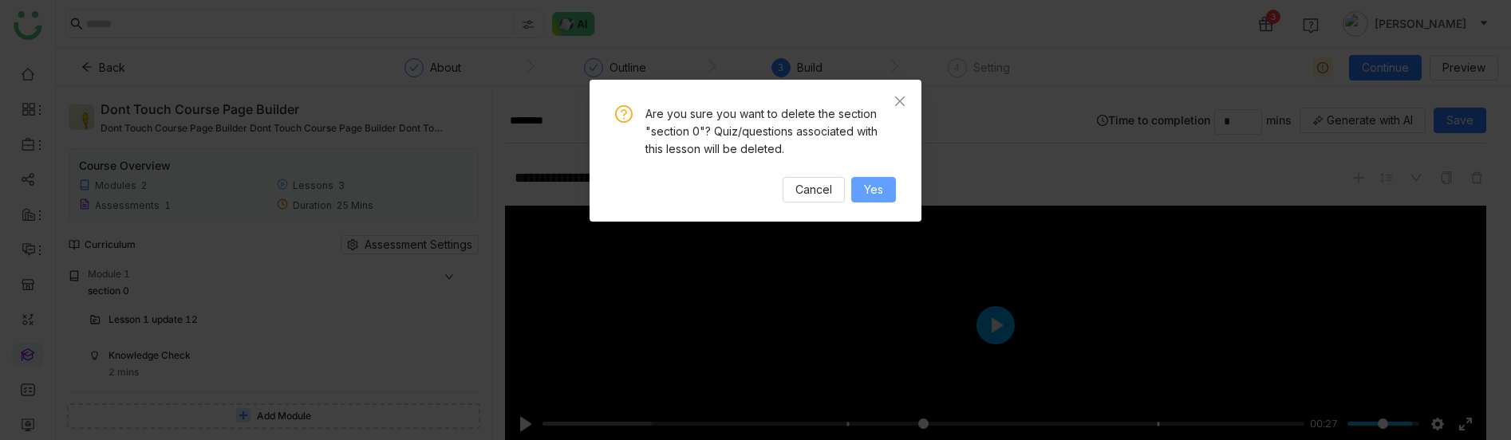
click at [879, 181] on span "Yes" at bounding box center [873, 190] width 19 height 18
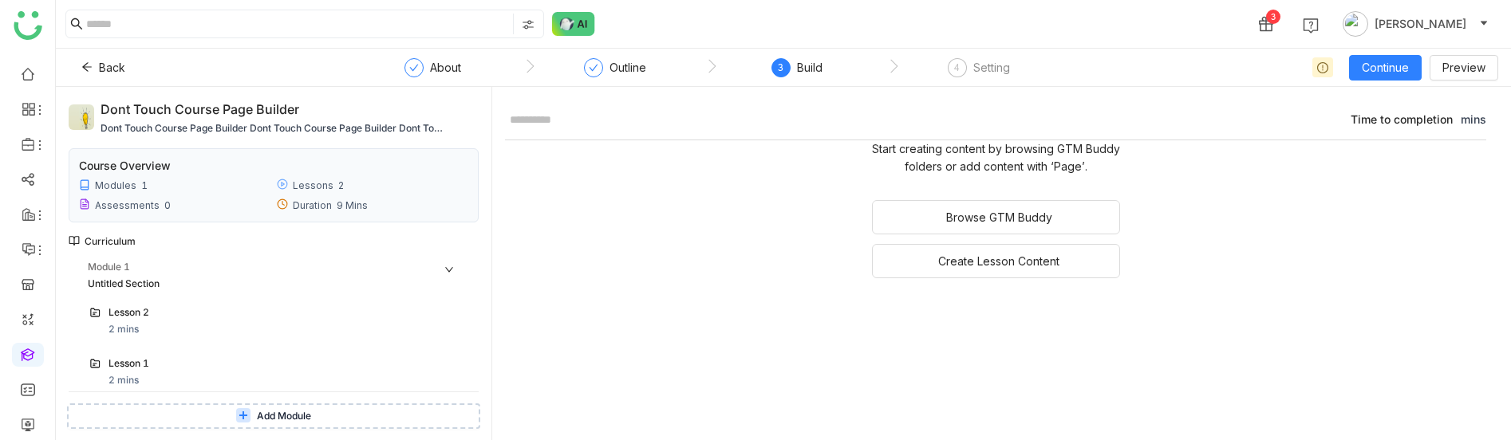
click at [454, 267] on icon at bounding box center [449, 270] width 10 height 10
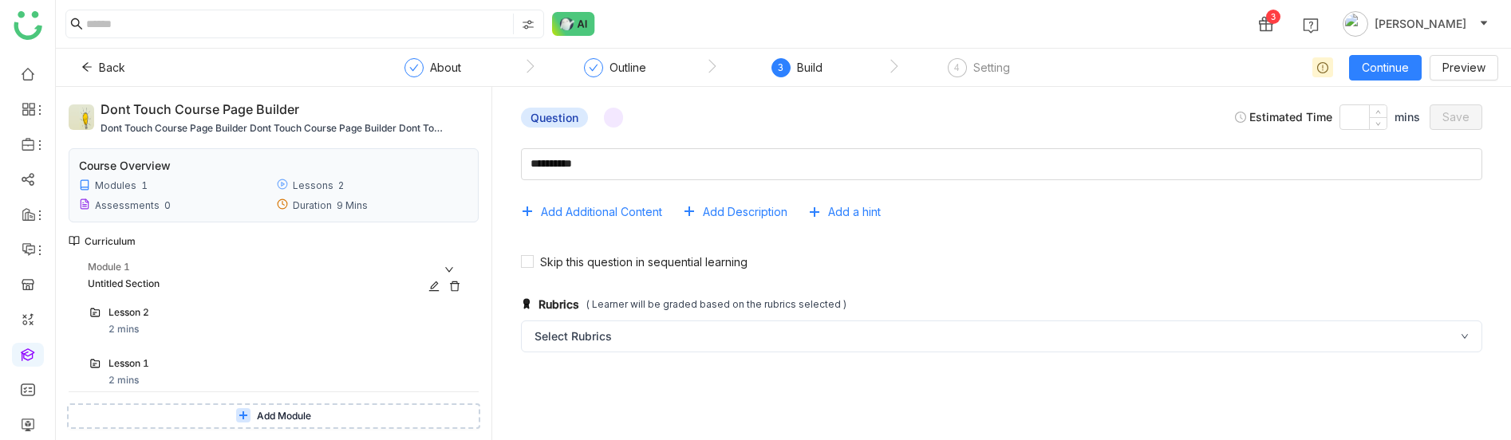
click at [467, 266] on div "Module 1" at bounding box center [277, 267] width 379 height 15
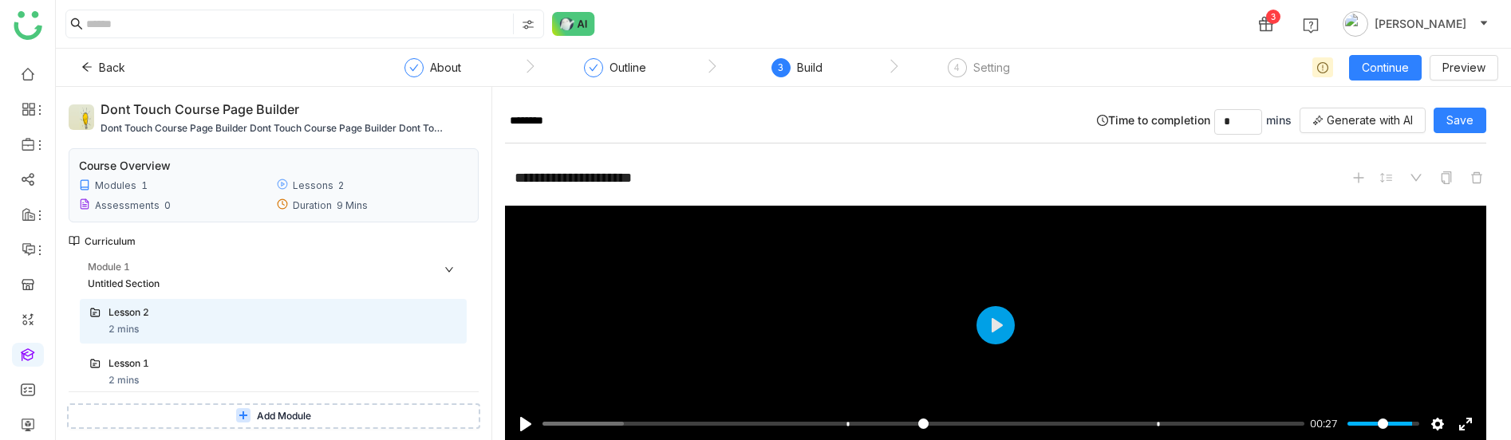
click at [454, 272] on icon at bounding box center [449, 270] width 10 height 10
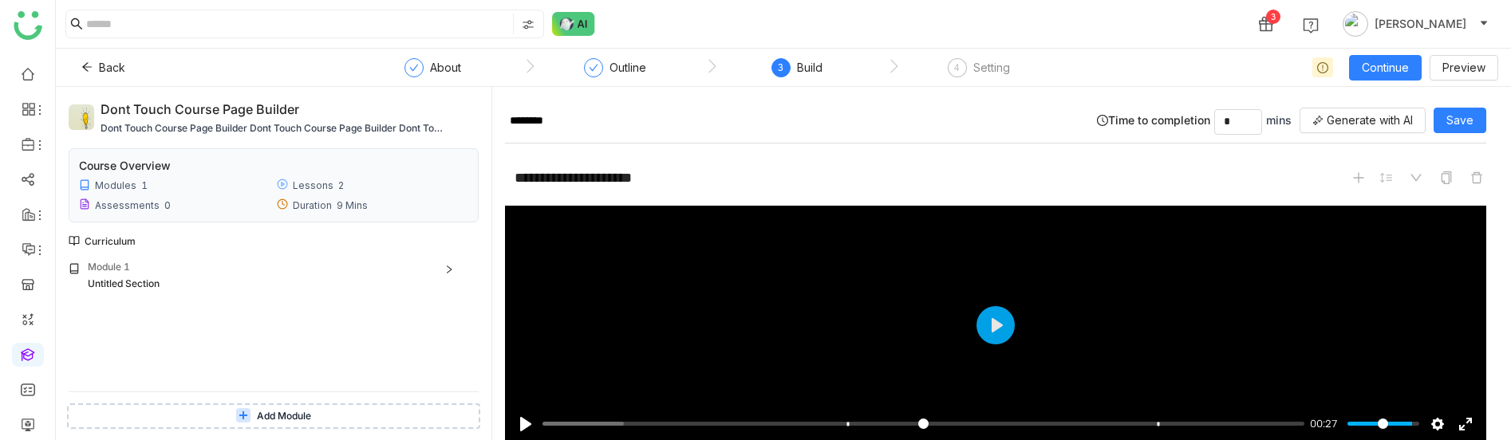
click at [454, 272] on icon at bounding box center [449, 270] width 10 height 10
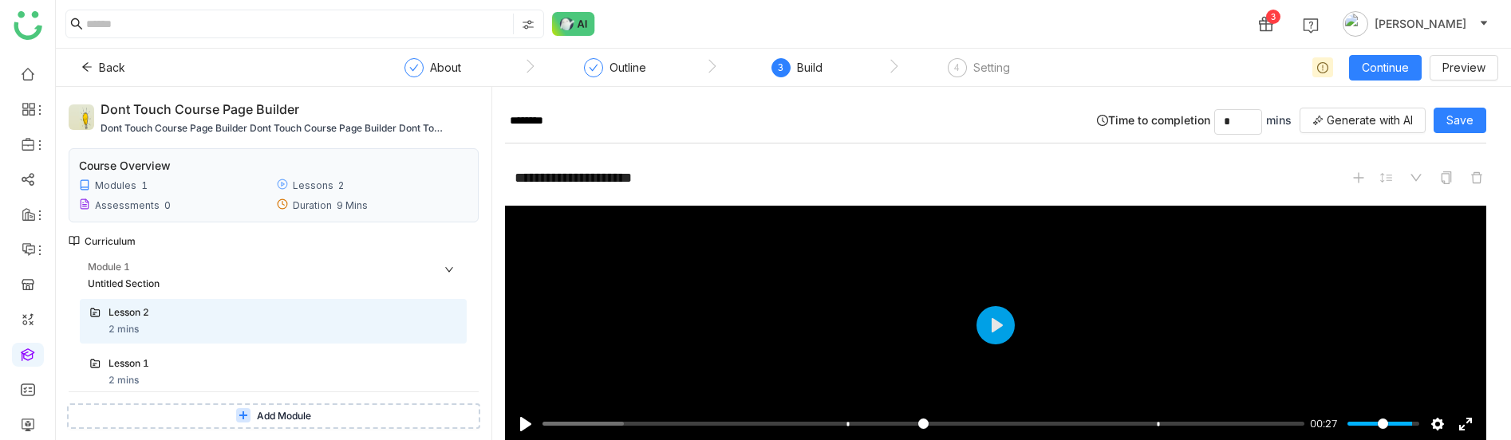
click at [454, 272] on icon at bounding box center [449, 270] width 10 height 10
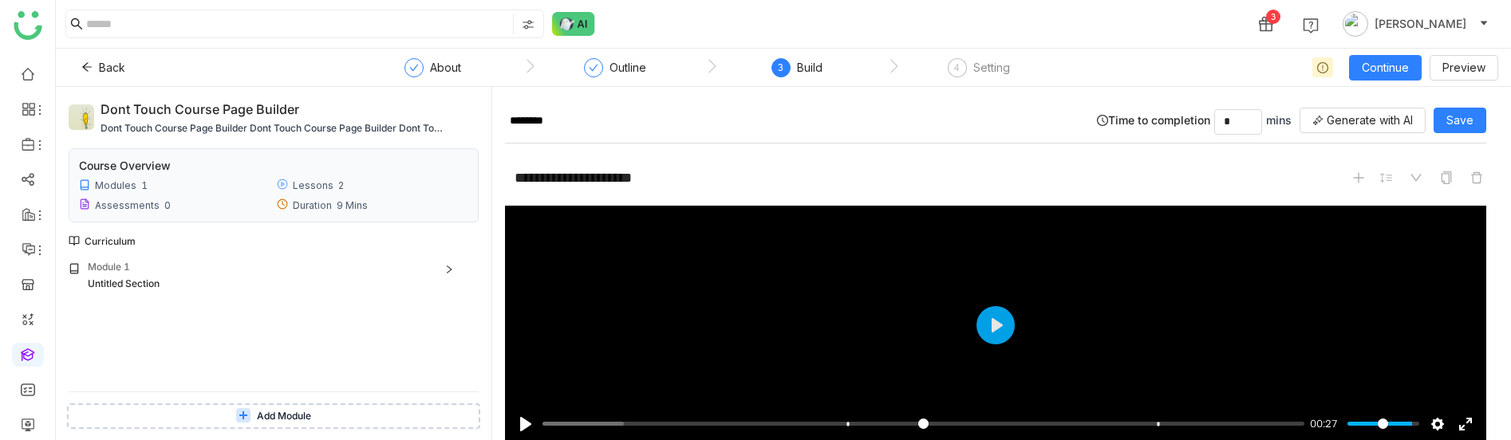
click at [332, 377] on div "Module 1 Untitled Section Lesson 2 2 mins Lesson 1 2 mins Add Content" at bounding box center [274, 326] width 410 height 132
click at [327, 407] on button "Add Module" at bounding box center [273, 417] width 413 height 26
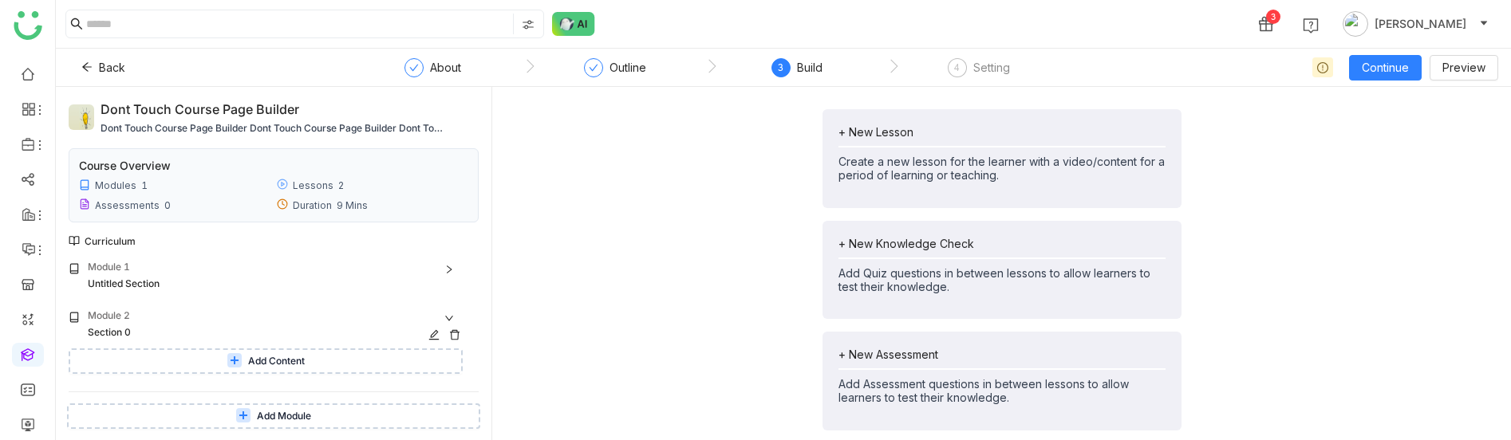
click at [460, 333] on icon at bounding box center [454, 334] width 11 height 11
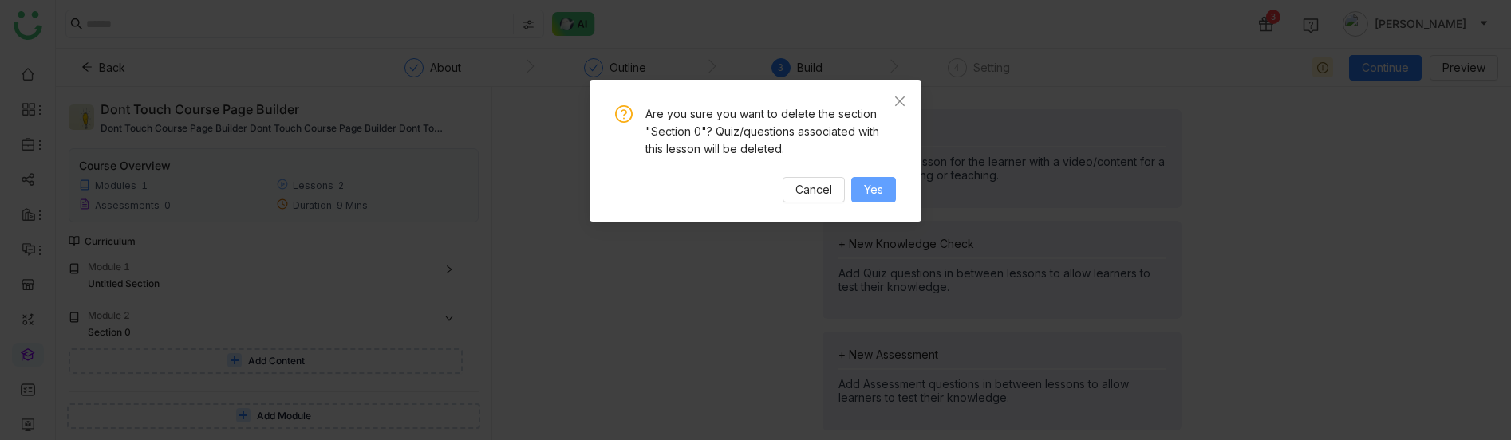
click at [883, 190] on button "Yes" at bounding box center [873, 190] width 45 height 26
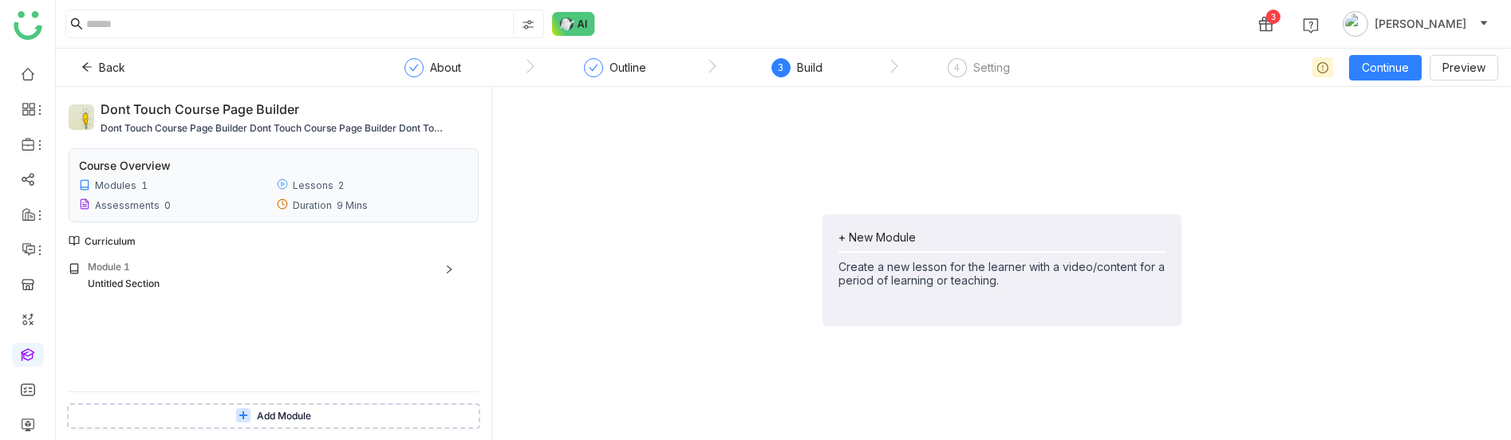
click at [325, 413] on button "Add Module" at bounding box center [273, 417] width 413 height 26
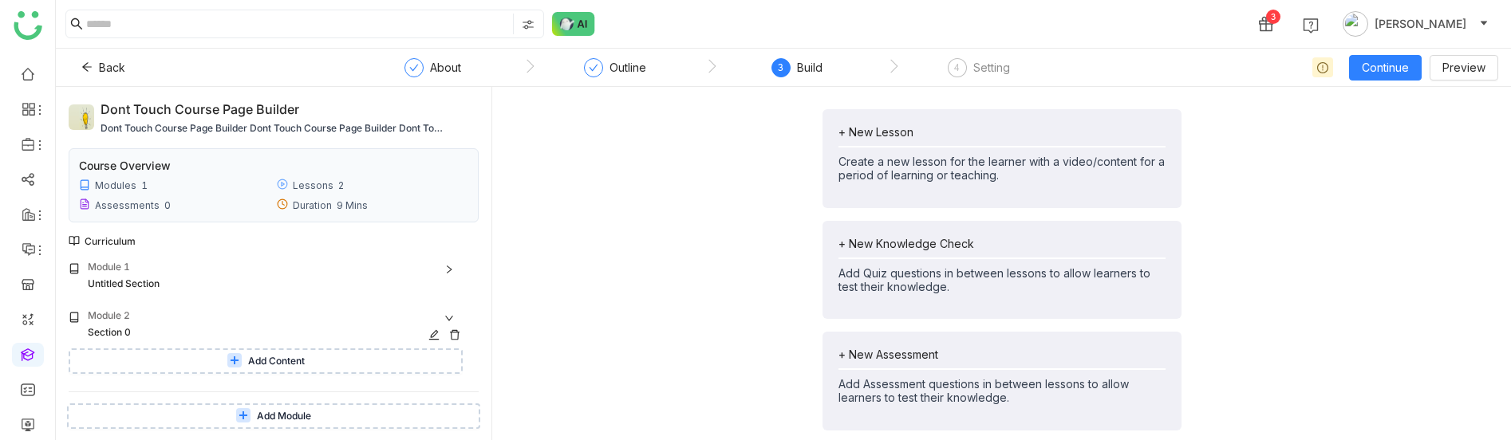
click at [460, 333] on icon at bounding box center [454, 334] width 11 height 11
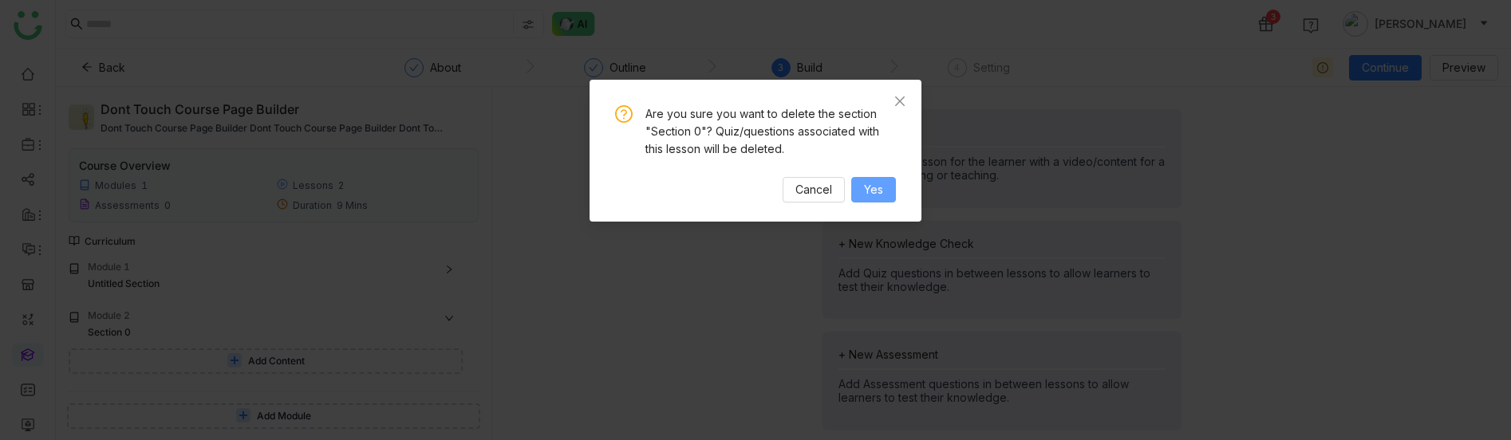
click at [865, 191] on span "Yes" at bounding box center [873, 190] width 19 height 18
